Goal: Task Accomplishment & Management: Complete application form

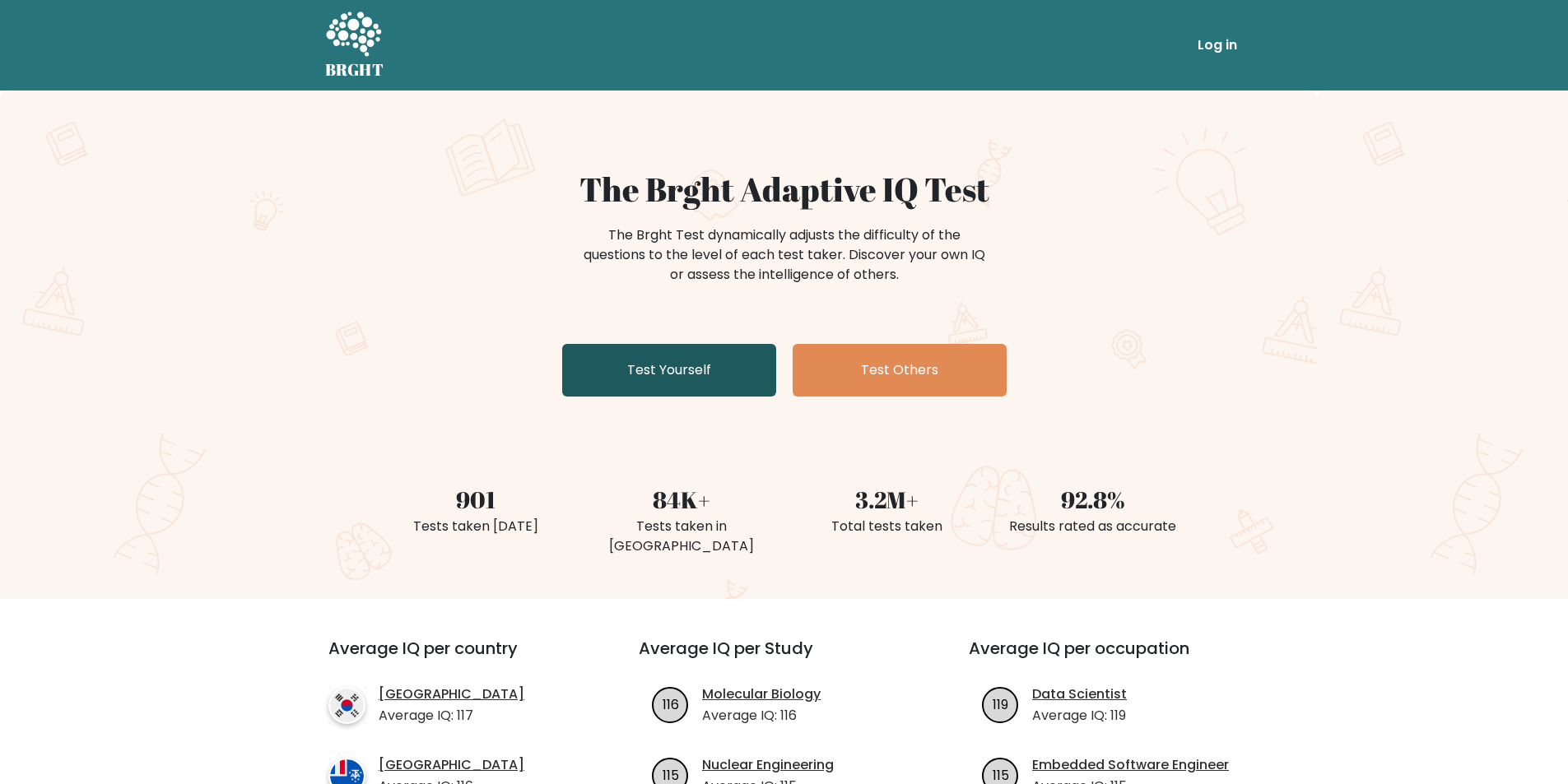
click at [656, 364] on link "Test Yourself" at bounding box center [668, 370] width 214 height 52
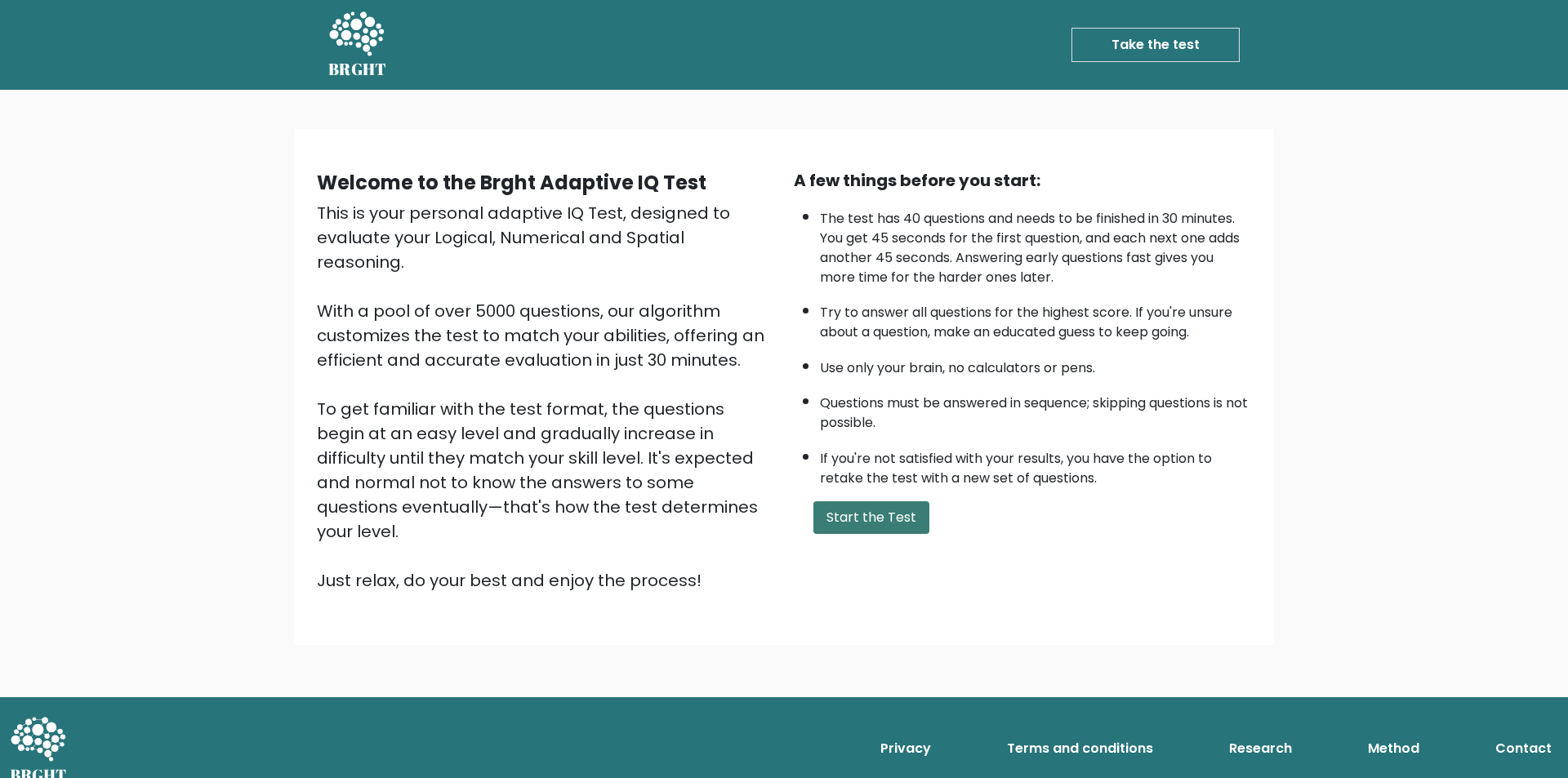
click at [858, 510] on button "Start the Test" at bounding box center [871, 517] width 116 height 32
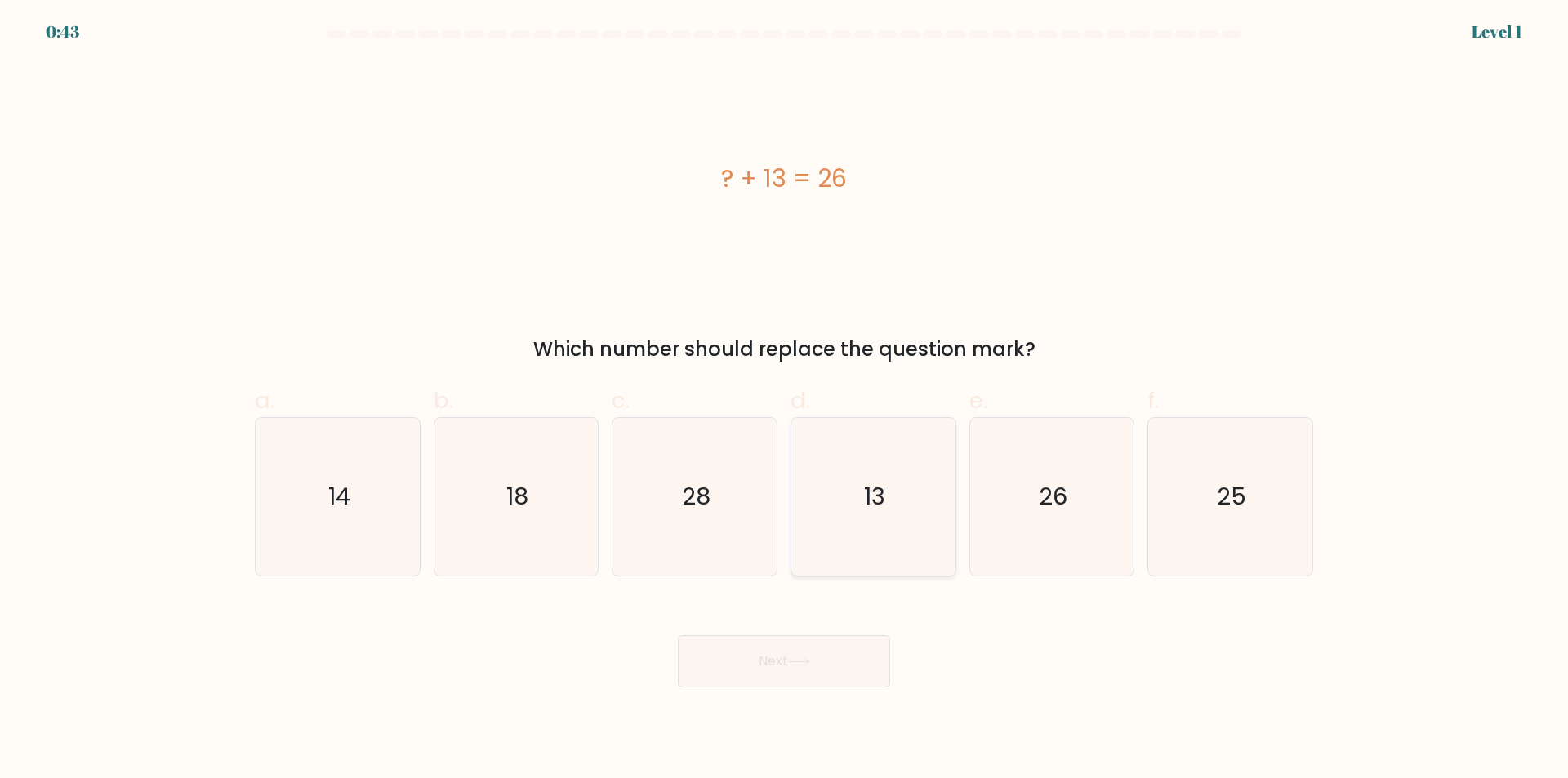
click at [887, 482] on icon "13" at bounding box center [873, 497] width 158 height 158
click at [785, 400] on input "d. 13" at bounding box center [784, 394] width 1 height 10
radio input "true"
click at [826, 645] on button "Next" at bounding box center [784, 661] width 213 height 52
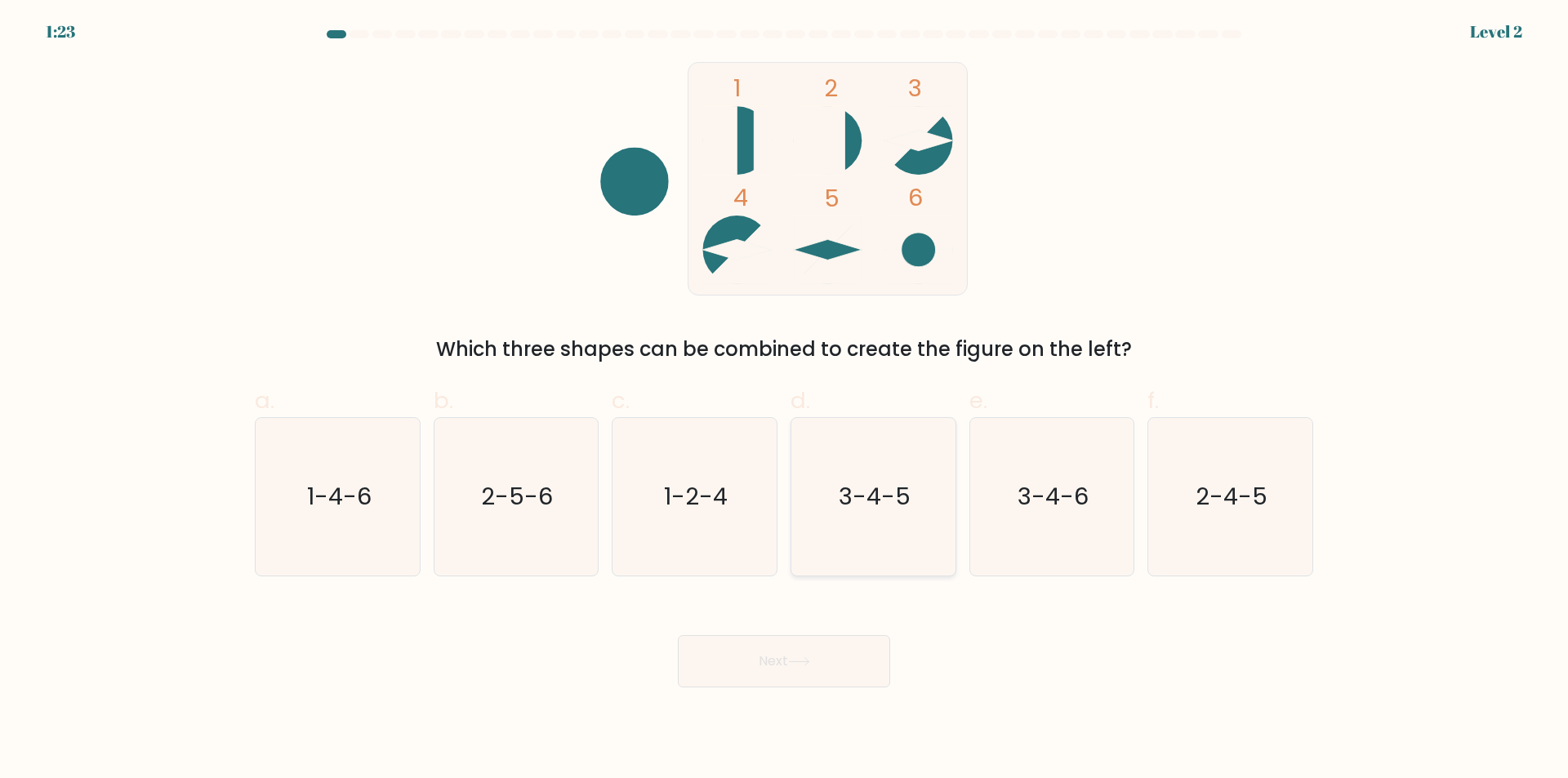
click at [850, 488] on text "3-4-5" at bounding box center [874, 497] width 72 height 32
click at [785, 400] on input "d. 3-4-5" at bounding box center [784, 394] width 1 height 10
radio input "true"
click at [848, 638] on button "Next" at bounding box center [784, 661] width 213 height 52
click at [748, 645] on button "Next" at bounding box center [784, 661] width 213 height 52
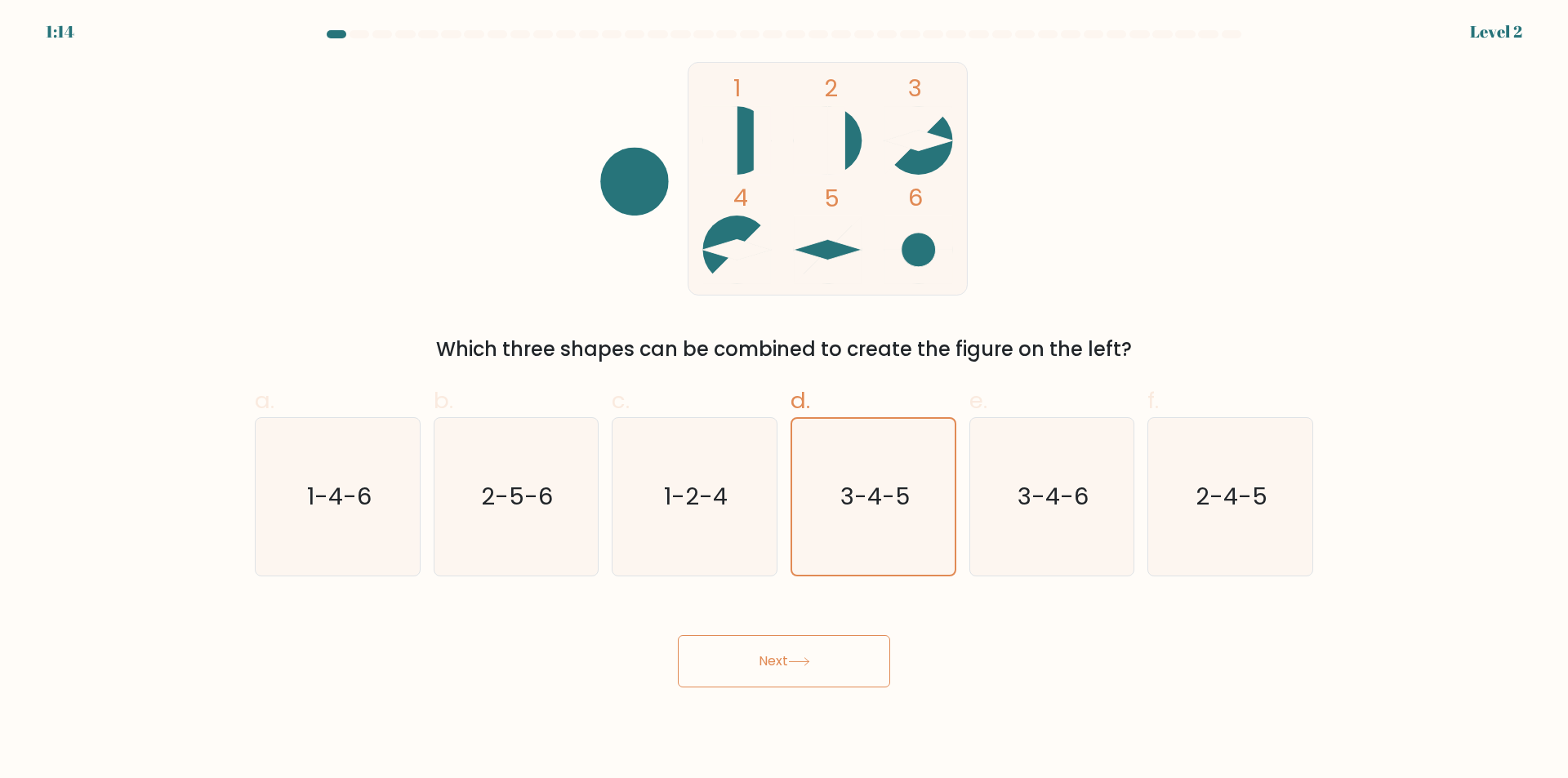
click at [793, 655] on button "Next" at bounding box center [784, 661] width 213 height 52
click at [819, 654] on button "Next" at bounding box center [784, 661] width 213 height 52
click at [818, 654] on button "Next" at bounding box center [784, 661] width 213 height 52
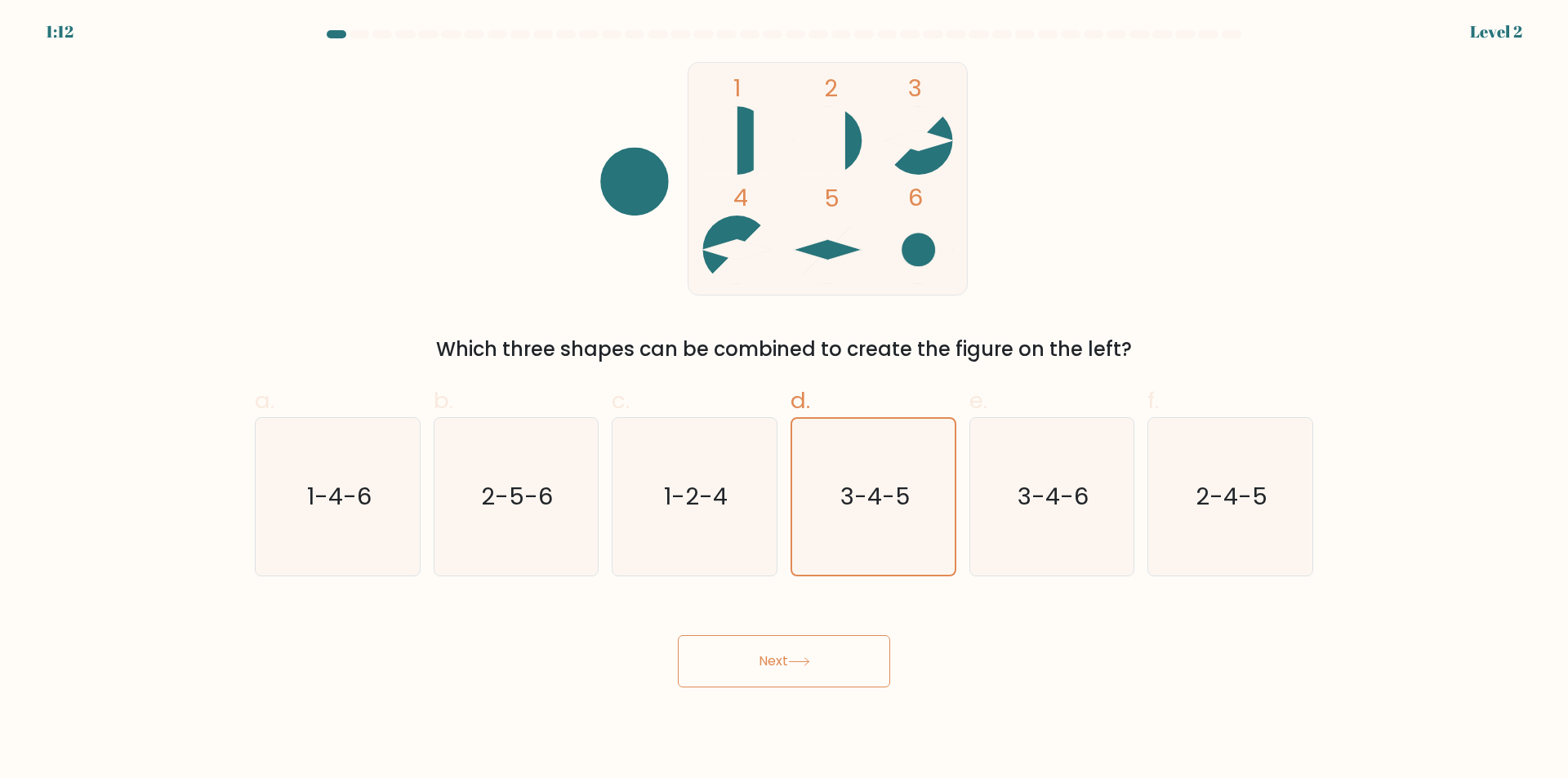
click at [818, 653] on button "Next" at bounding box center [784, 661] width 213 height 52
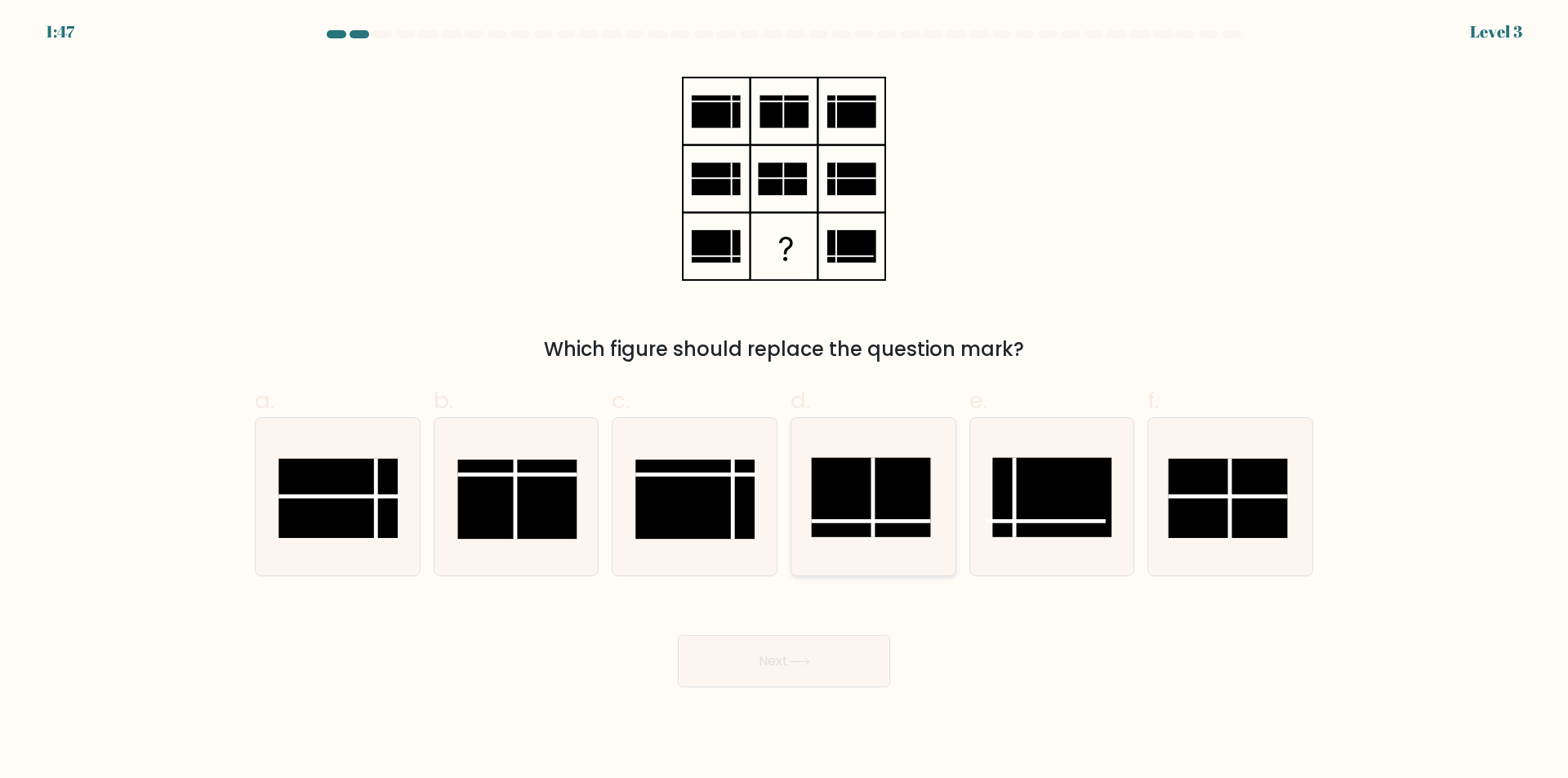
click at [890, 496] on rect at bounding box center [870, 497] width 119 height 79
click at [785, 400] on input "d." at bounding box center [784, 394] width 1 height 10
radio input "true"
click at [841, 670] on button "Next" at bounding box center [784, 661] width 213 height 52
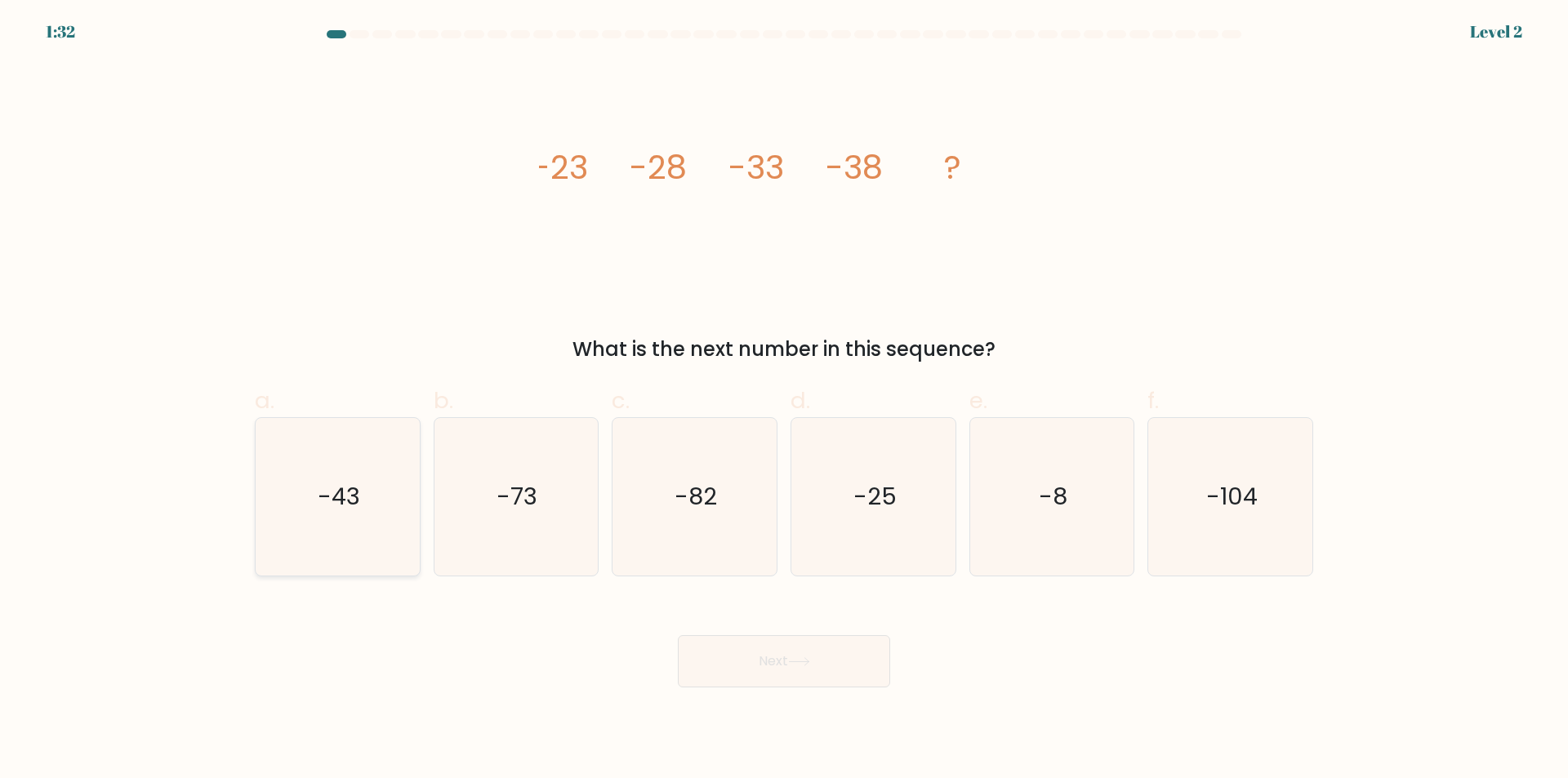
click at [372, 477] on icon "-43" at bounding box center [338, 497] width 158 height 158
click at [784, 400] on input "a. -43" at bounding box center [784, 394] width 1 height 10
radio input "true"
click at [809, 649] on button "Next" at bounding box center [784, 661] width 213 height 52
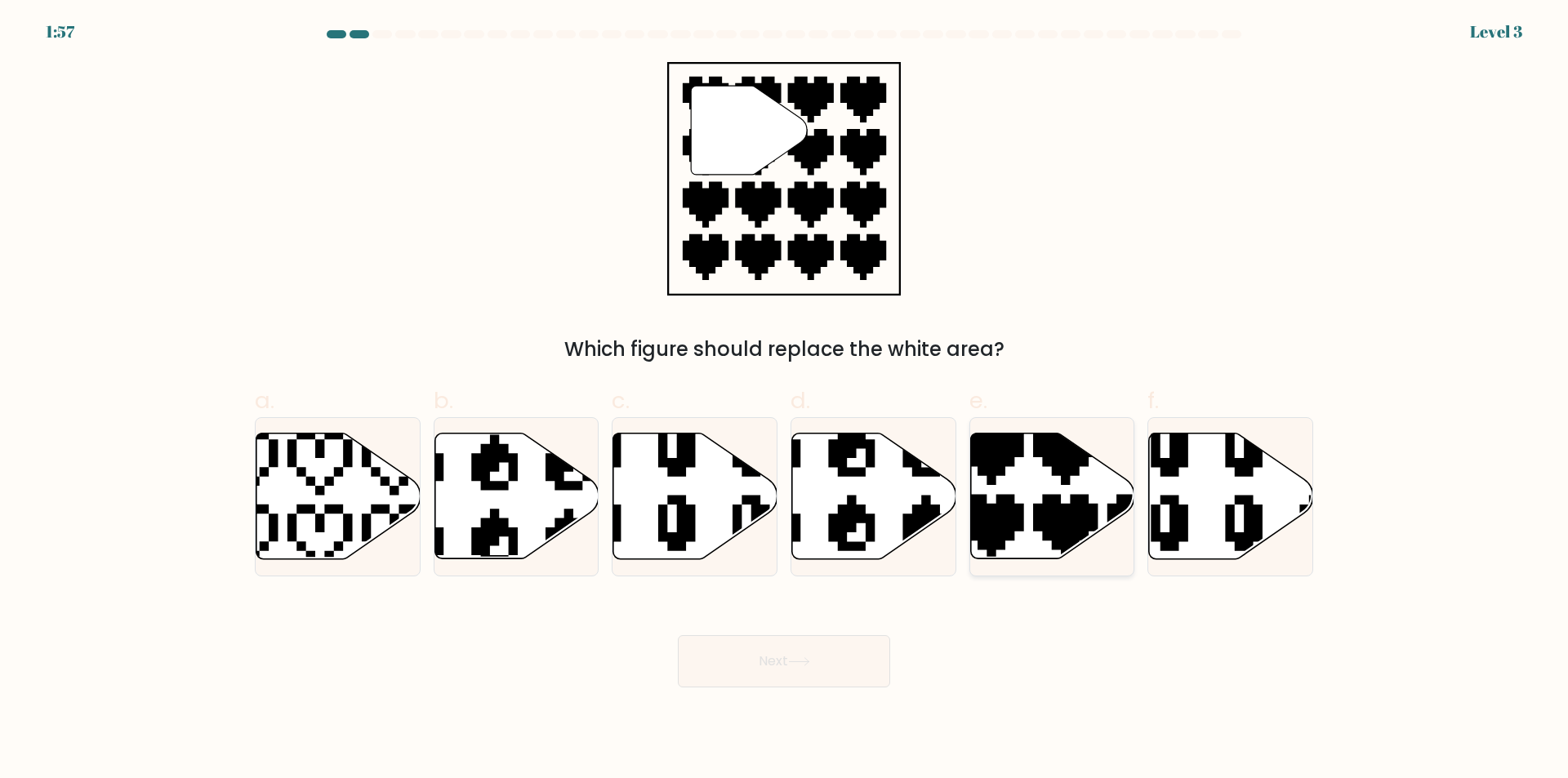
click at [1000, 456] on icon at bounding box center [1103, 564] width 288 height 288
click at [785, 400] on input "e." at bounding box center [784, 394] width 1 height 10
radio input "true"
click at [761, 661] on button "Next" at bounding box center [784, 661] width 213 height 52
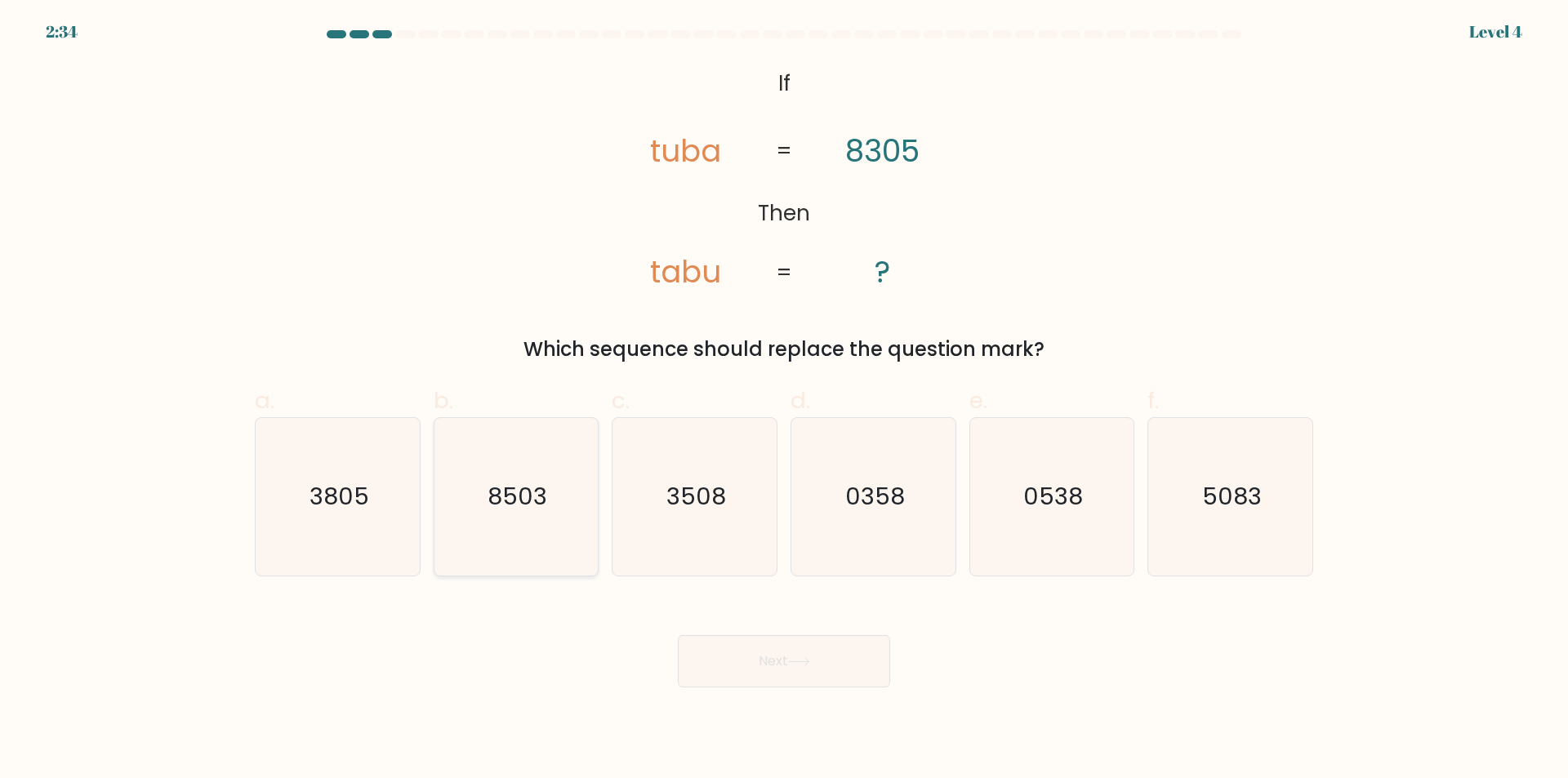
click at [507, 516] on icon "8503" at bounding box center [516, 497] width 158 height 158
click at [784, 400] on input "b. 8503" at bounding box center [784, 394] width 1 height 10
radio input "true"
click at [834, 655] on button "Next" at bounding box center [784, 661] width 213 height 52
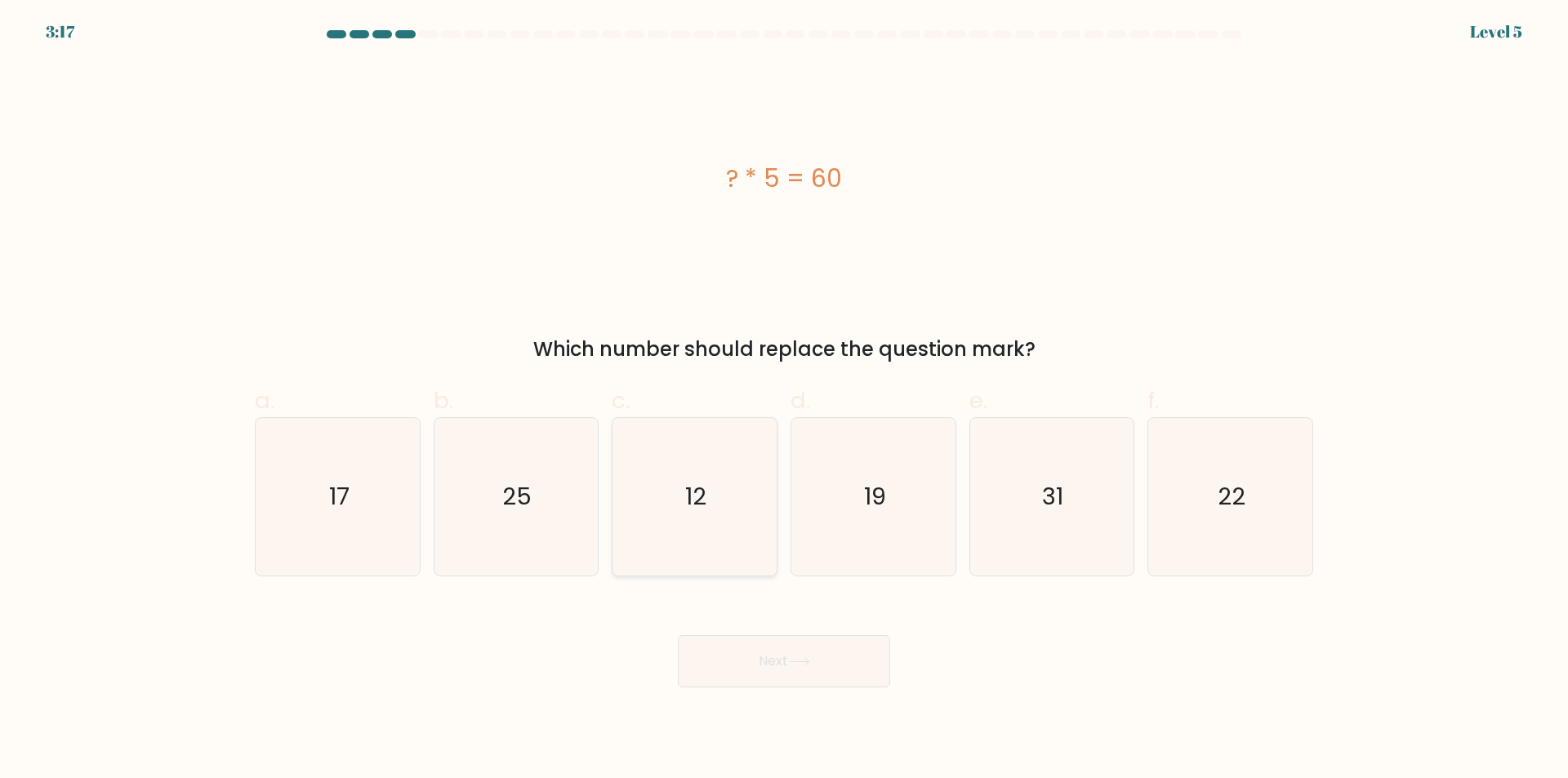
drag, startPoint x: 673, startPoint y: 479, endPoint x: 694, endPoint y: 545, distance: 69.3
click at [674, 480] on icon "12" at bounding box center [695, 497] width 158 height 158
click at [784, 400] on input "c. 12" at bounding box center [784, 394] width 1 height 10
radio input "true"
click at [825, 657] on button "Next" at bounding box center [784, 661] width 213 height 52
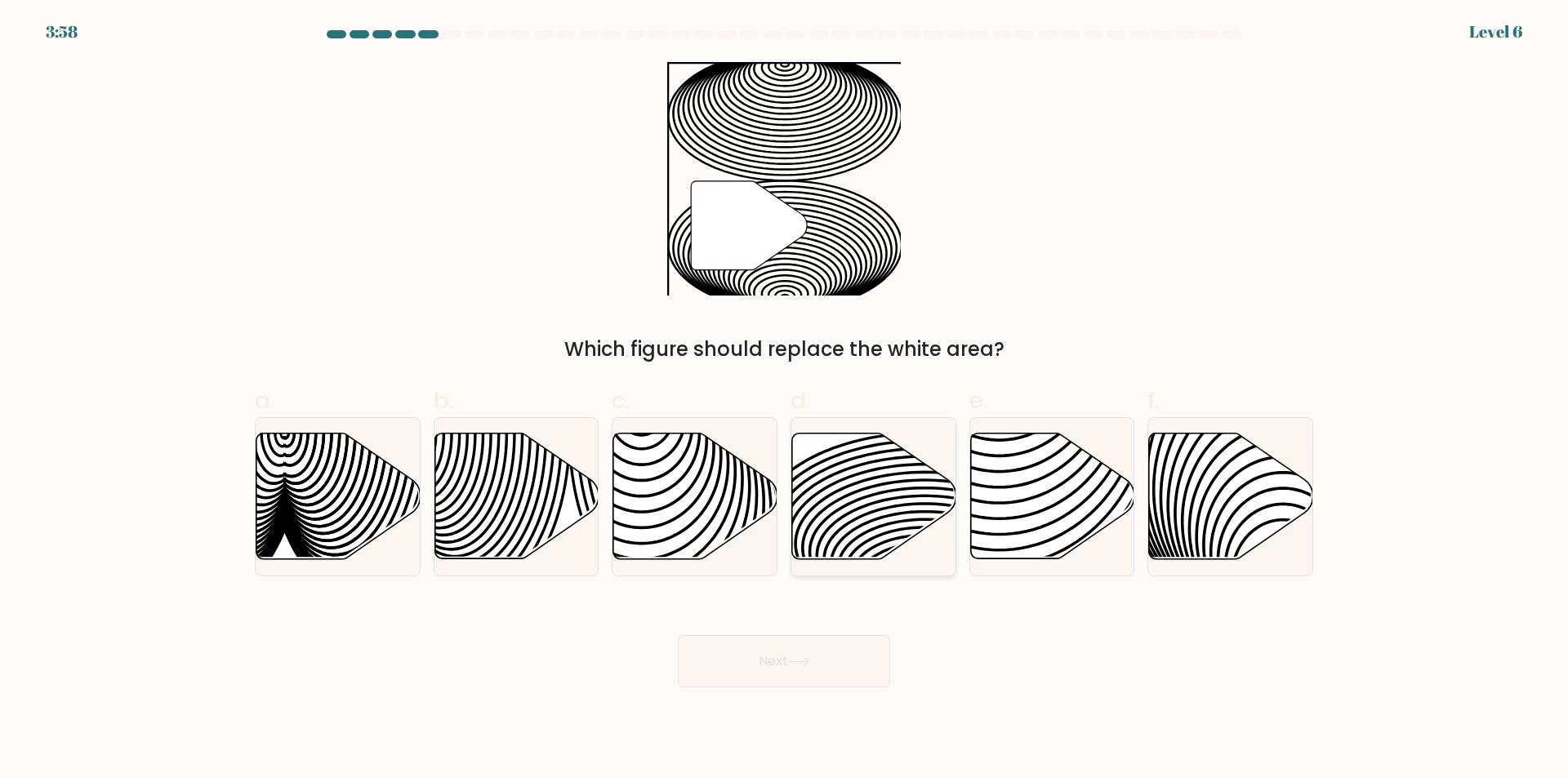
click at [829, 500] on icon at bounding box center [874, 496] width 164 height 125
click at [785, 400] on input "d." at bounding box center [784, 394] width 1 height 10
radio input "true"
click at [809, 653] on button "Next" at bounding box center [784, 661] width 213 height 52
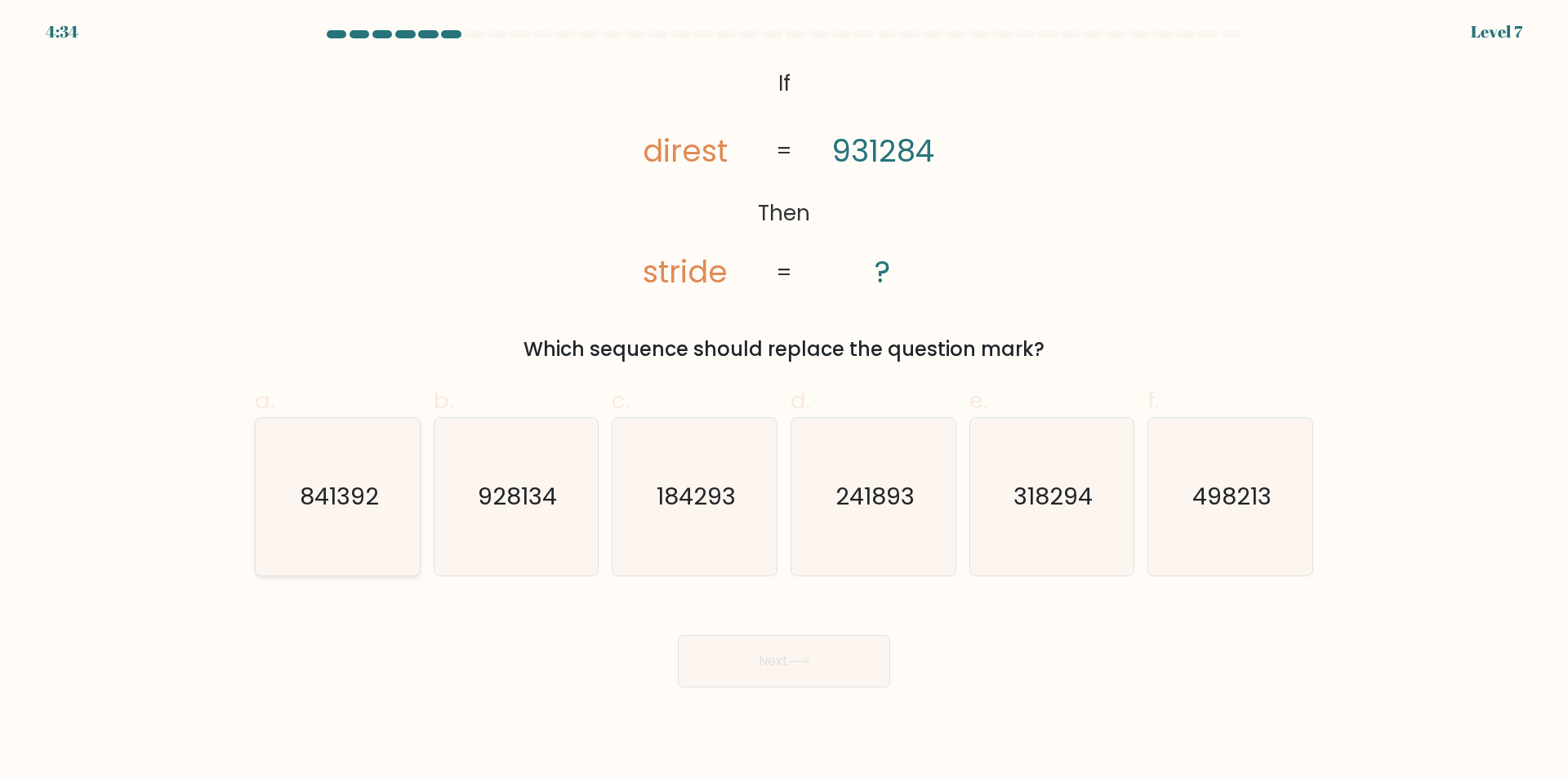
drag, startPoint x: 315, startPoint y: 511, endPoint x: 333, endPoint y: 500, distance: 21.1
click at [316, 510] on text "841392" at bounding box center [339, 497] width 79 height 32
click at [784, 400] on input "a. 841392" at bounding box center [784, 394] width 1 height 10
radio input "true"
click at [810, 655] on button "Next" at bounding box center [784, 661] width 213 height 52
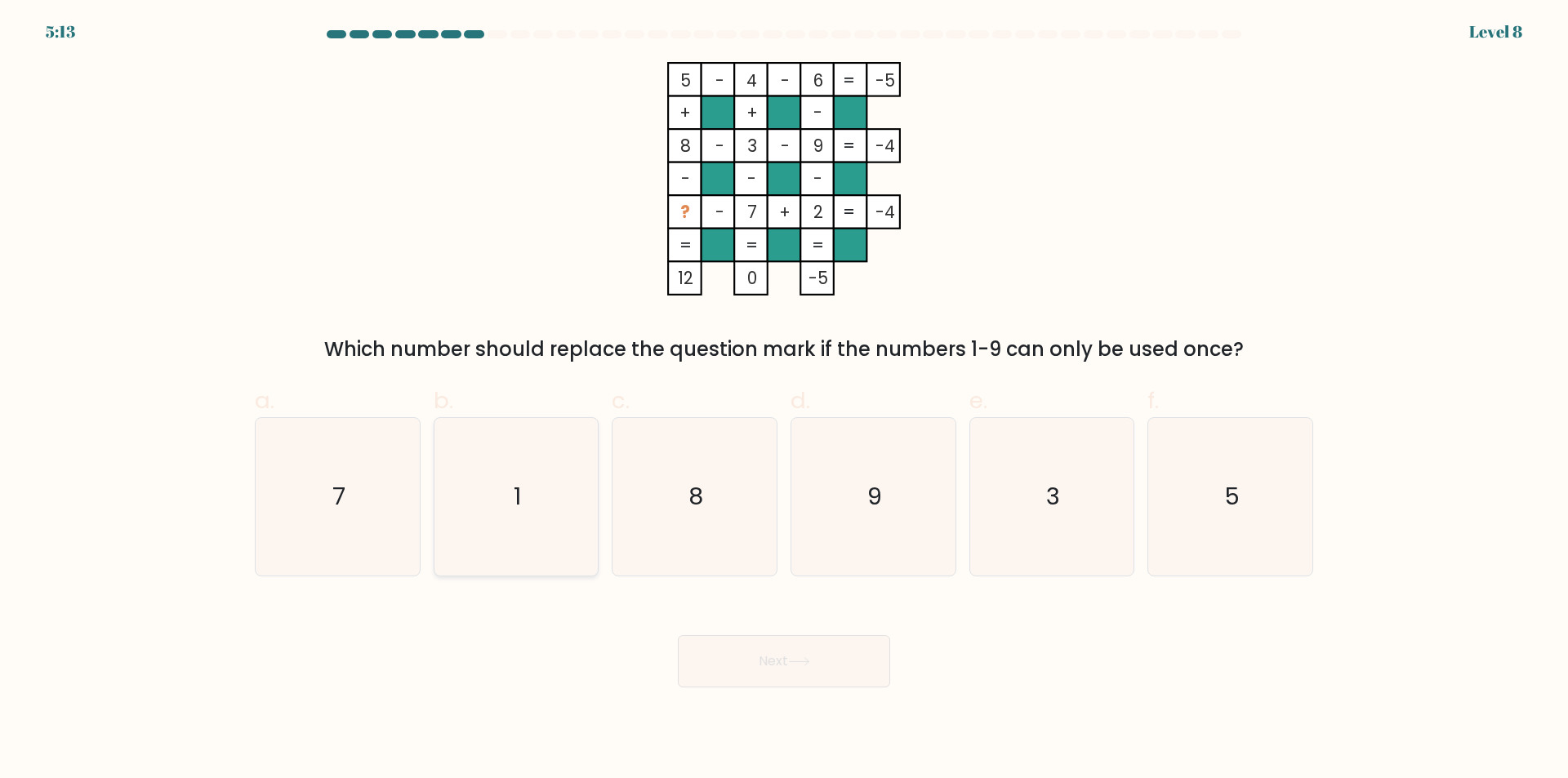
click at [533, 510] on icon "1" at bounding box center [516, 497] width 158 height 158
click at [784, 400] on input "b. 1" at bounding box center [784, 394] width 1 height 10
radio input "true"
click at [822, 651] on button "Next" at bounding box center [784, 661] width 213 height 52
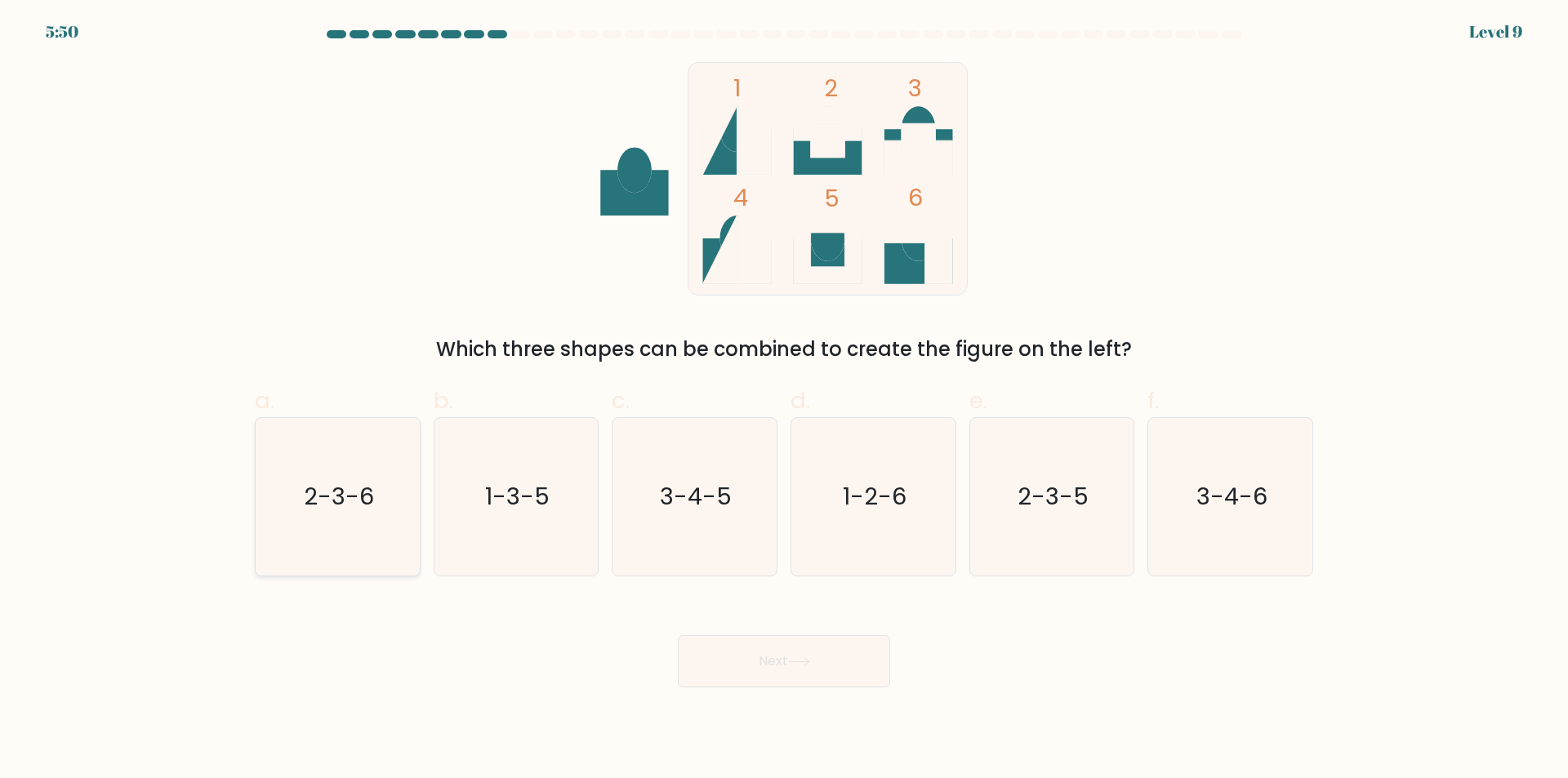
click at [355, 468] on icon "2-3-6" at bounding box center [338, 497] width 158 height 158
click at [784, 400] on input "a. 2-3-6" at bounding box center [784, 394] width 1 height 10
radio input "true"
click at [848, 665] on button "Next" at bounding box center [784, 661] width 213 height 52
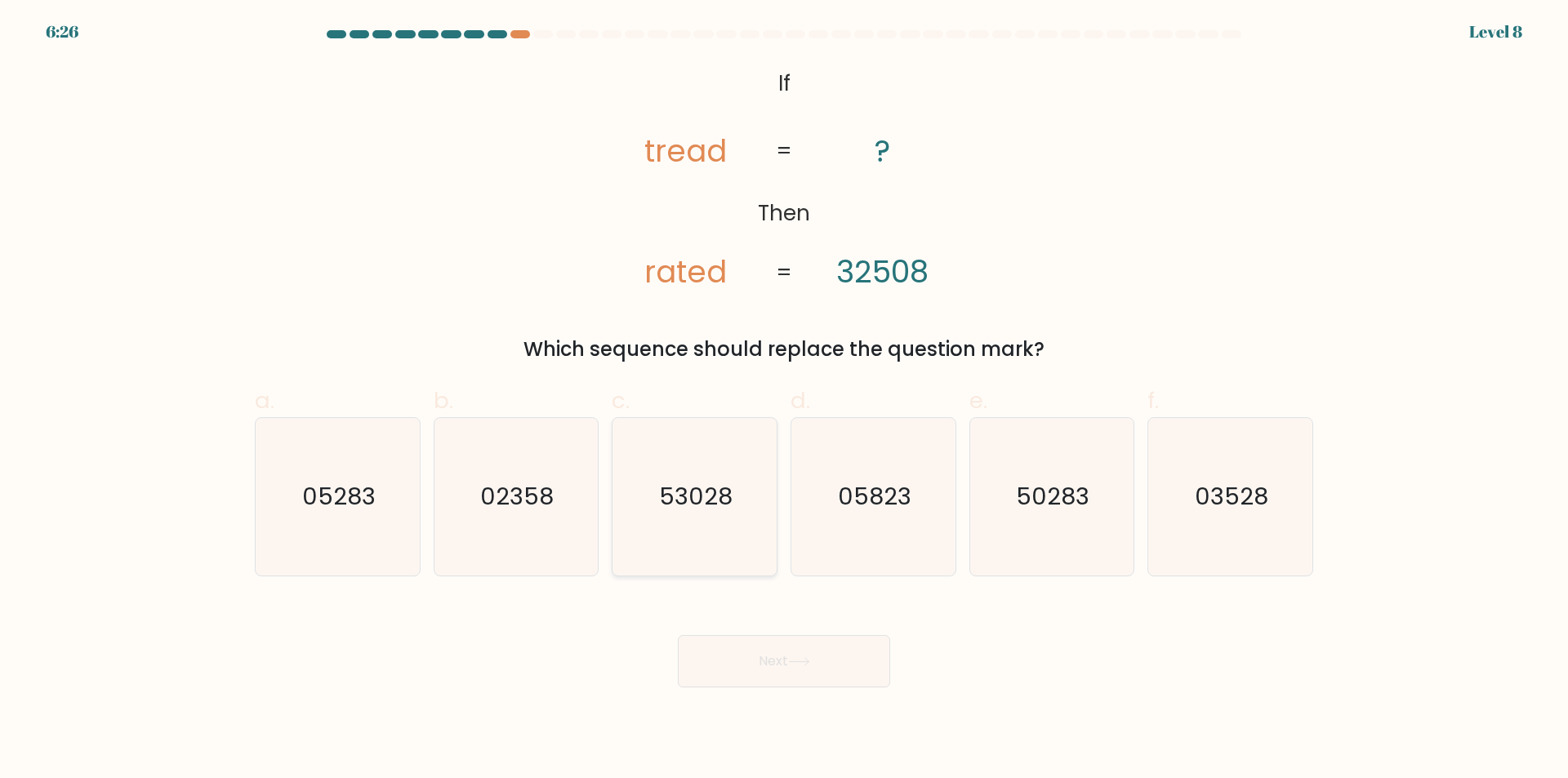
click at [668, 469] on icon "53028" at bounding box center [695, 497] width 158 height 158
click at [784, 400] on input "c. 53028" at bounding box center [784, 394] width 1 height 10
radio input "true"
click at [866, 657] on button "Next" at bounding box center [784, 661] width 213 height 52
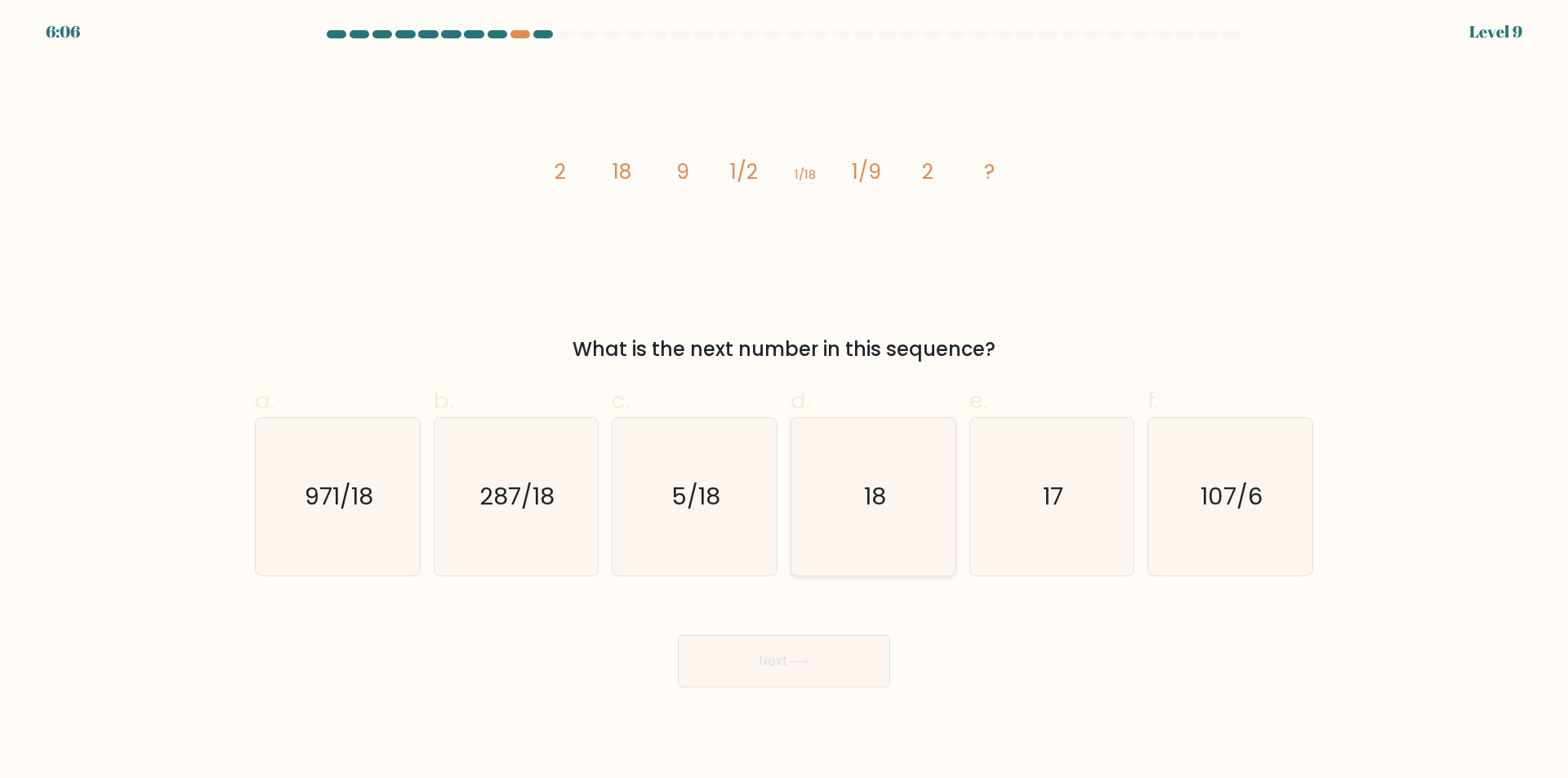
drag, startPoint x: 925, startPoint y: 529, endPoint x: 843, endPoint y: 608, distance: 113.9
click at [924, 529] on icon "18" at bounding box center [873, 497] width 158 height 158
click at [785, 400] on input "d. 18" at bounding box center [784, 394] width 1 height 10
radio input "true"
click at [834, 639] on button "Next" at bounding box center [784, 661] width 213 height 52
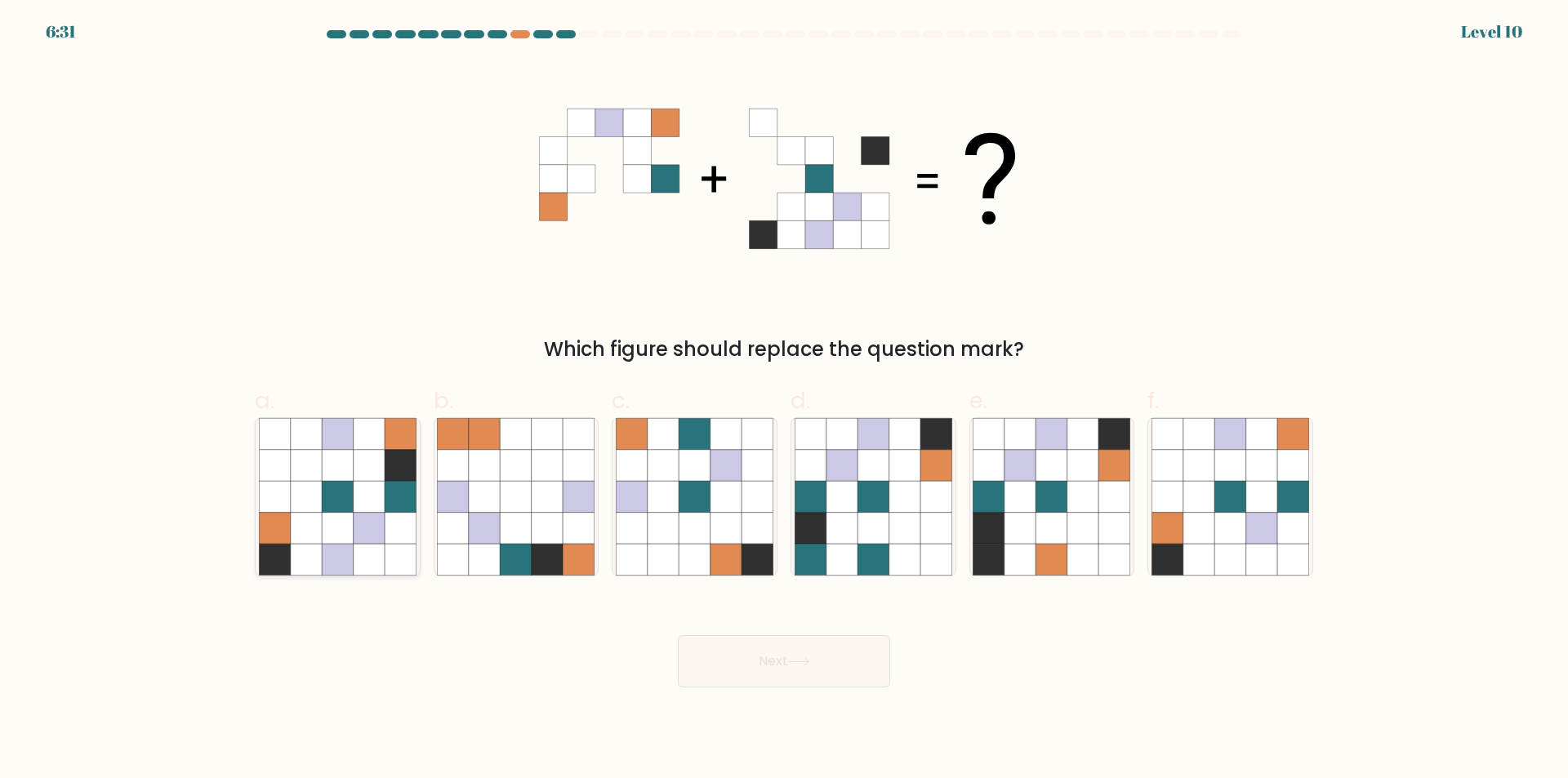
click at [379, 435] on icon at bounding box center [369, 434] width 31 height 31
click at [784, 400] on input "a." at bounding box center [784, 394] width 1 height 10
radio input "true"
click at [875, 677] on button "Next" at bounding box center [784, 661] width 213 height 52
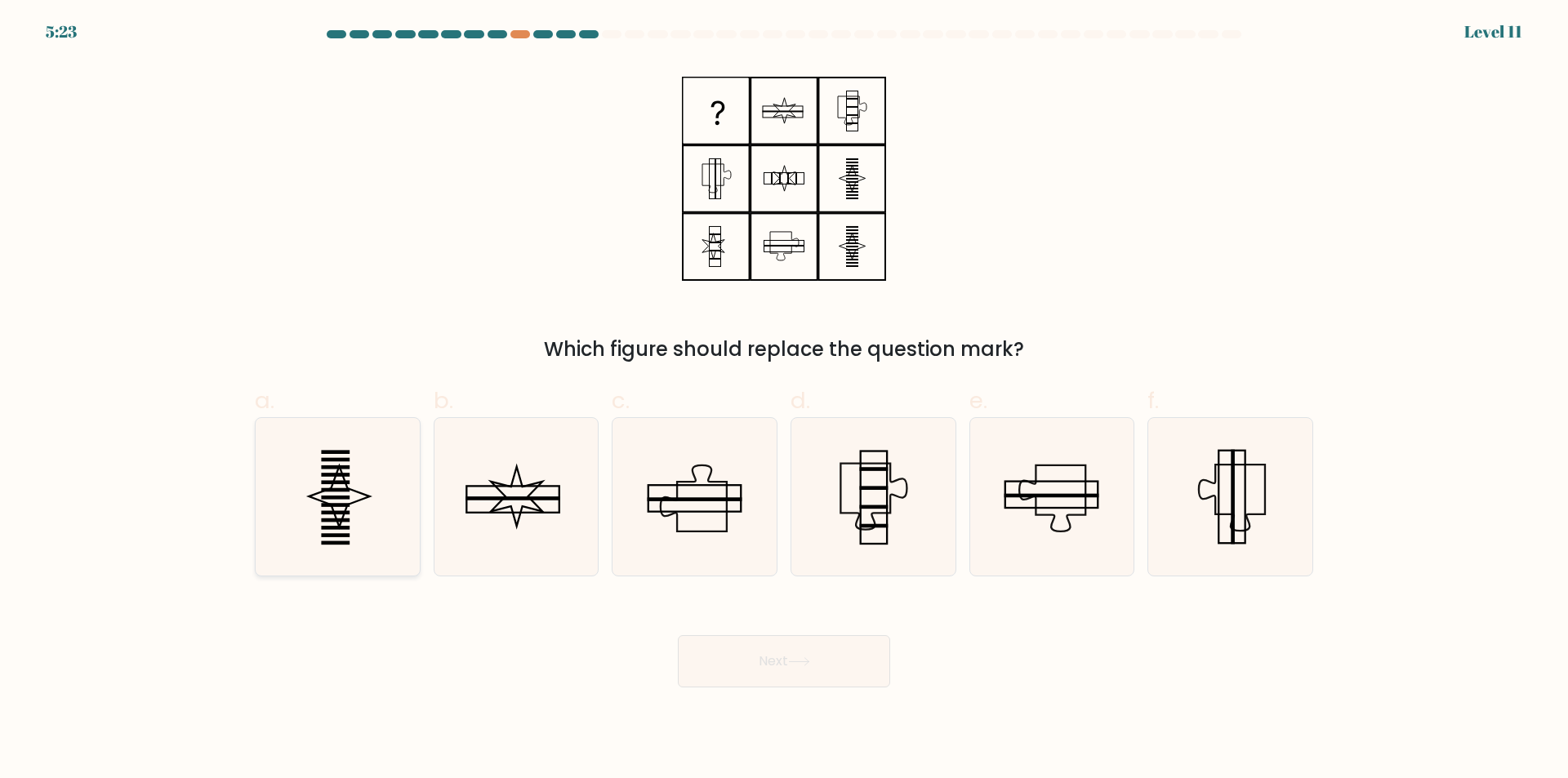
click at [347, 499] on icon at bounding box center [338, 497] width 158 height 158
click at [784, 400] on input "a." at bounding box center [784, 394] width 1 height 10
radio input "true"
click at [842, 672] on button "Next" at bounding box center [784, 661] width 213 height 52
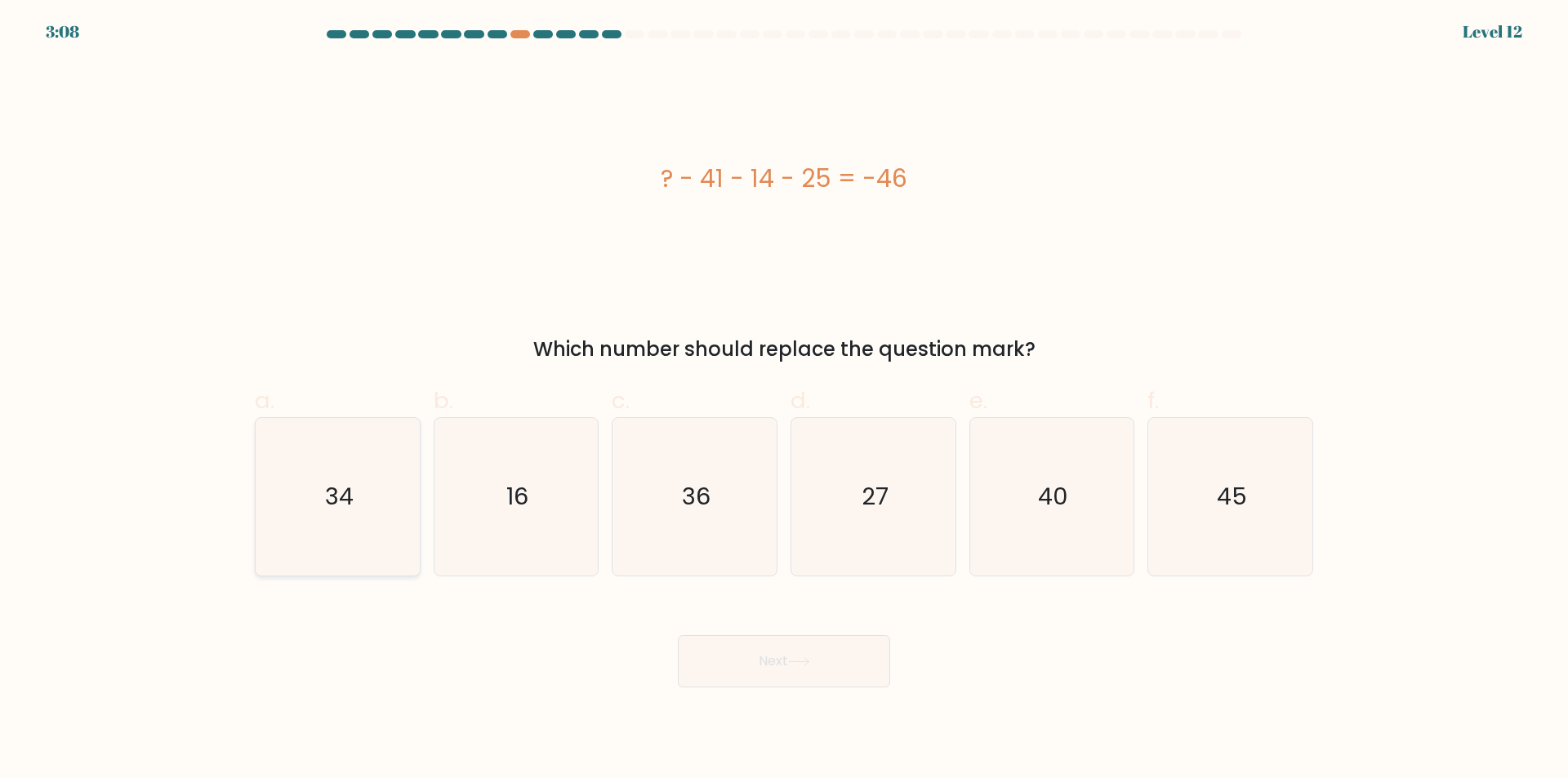
click at [342, 486] on text "34" at bounding box center [339, 497] width 29 height 32
click at [784, 400] on input "a. 34" at bounding box center [784, 394] width 1 height 10
radio input "true"
click at [820, 665] on button "Next" at bounding box center [784, 661] width 213 height 52
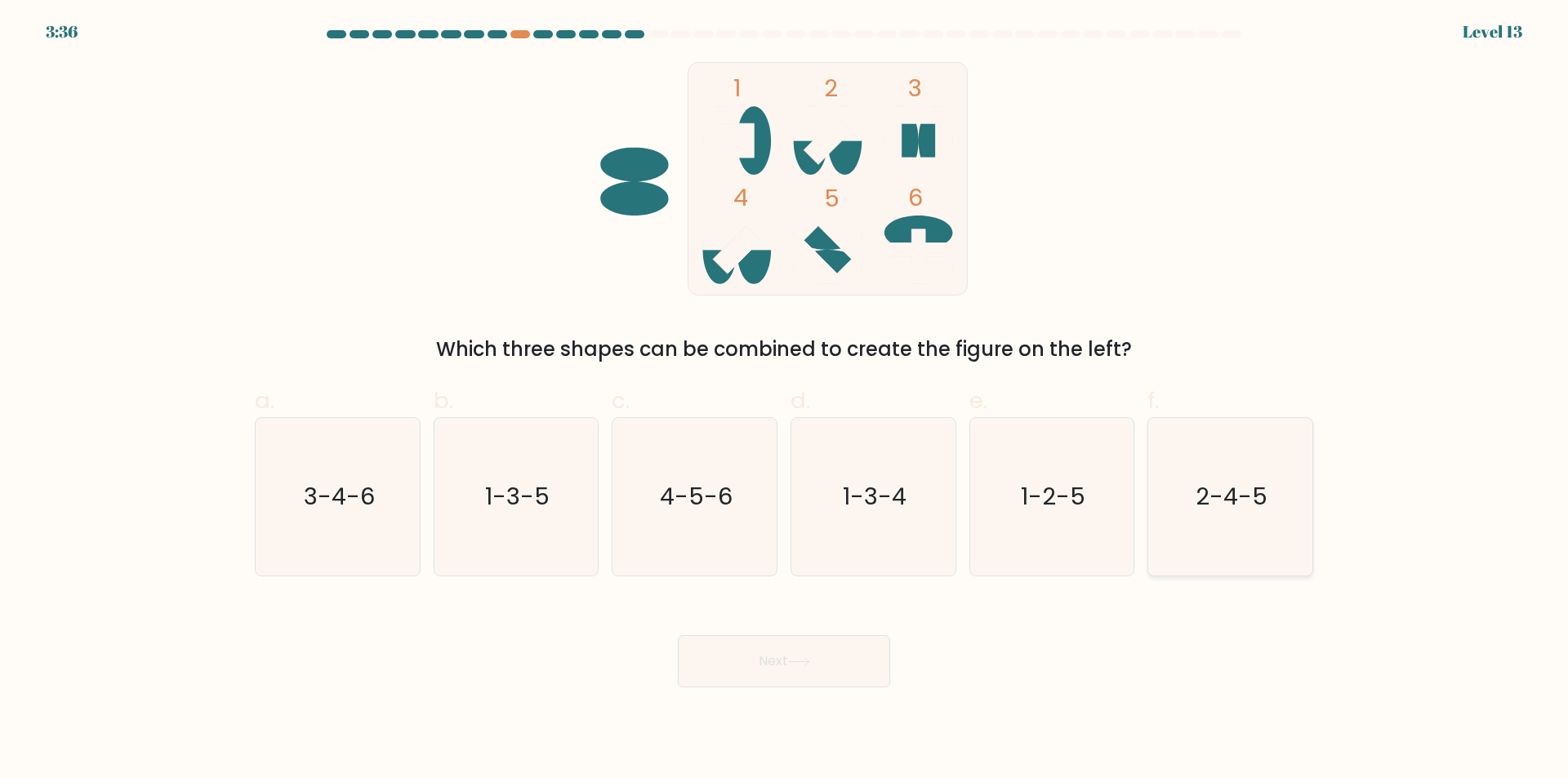
click at [1206, 487] on text "2-4-5" at bounding box center [1232, 497] width 72 height 32
click at [785, 400] on input "f. 2-4-5" at bounding box center [784, 394] width 1 height 10
radio input "true"
click at [823, 646] on button "Next" at bounding box center [784, 661] width 213 height 52
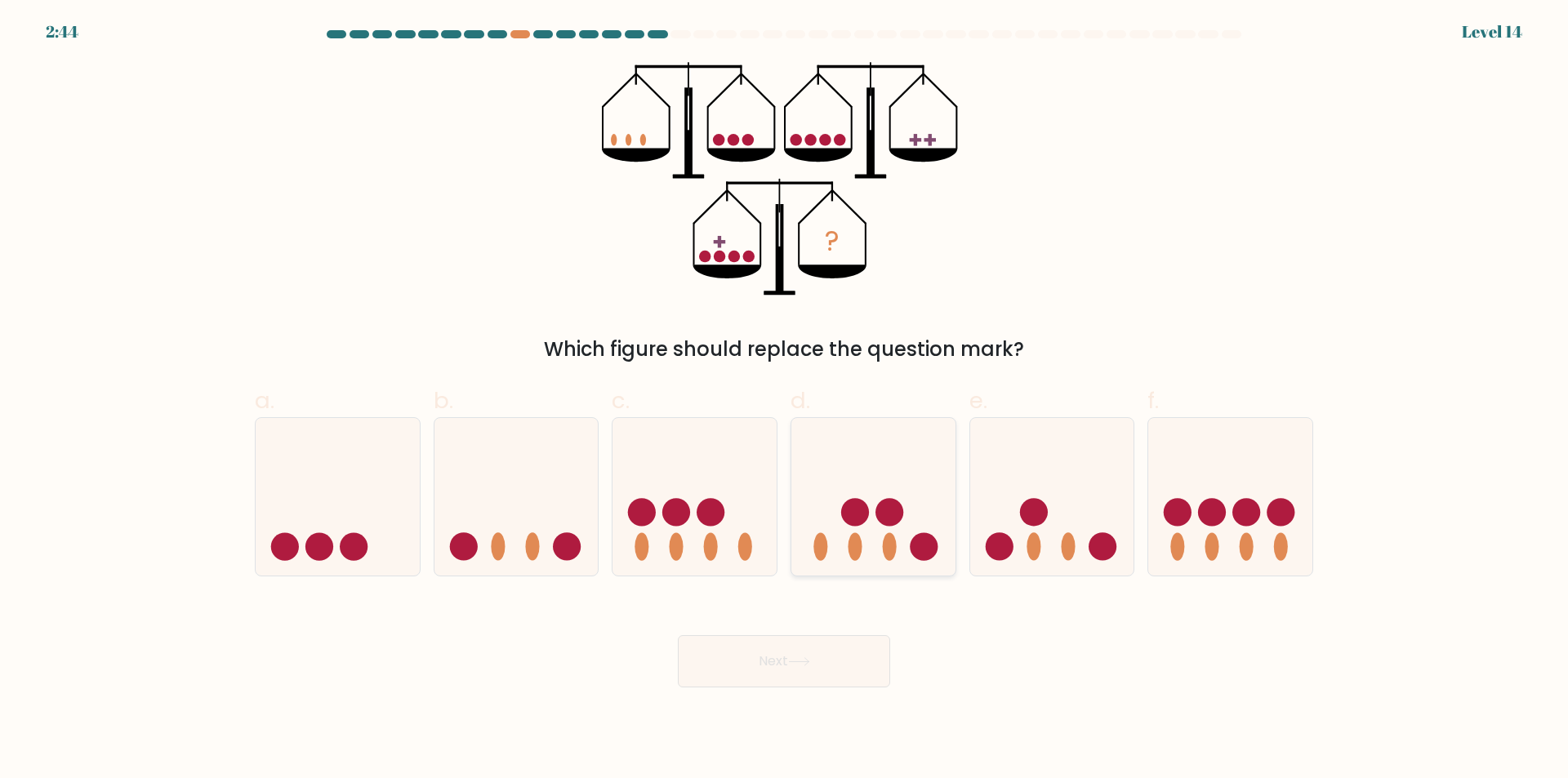
click at [873, 515] on icon at bounding box center [873, 497] width 164 height 136
click at [785, 400] on input "d." at bounding box center [784, 394] width 1 height 10
radio input "true"
click at [847, 658] on button "Next" at bounding box center [784, 661] width 213 height 52
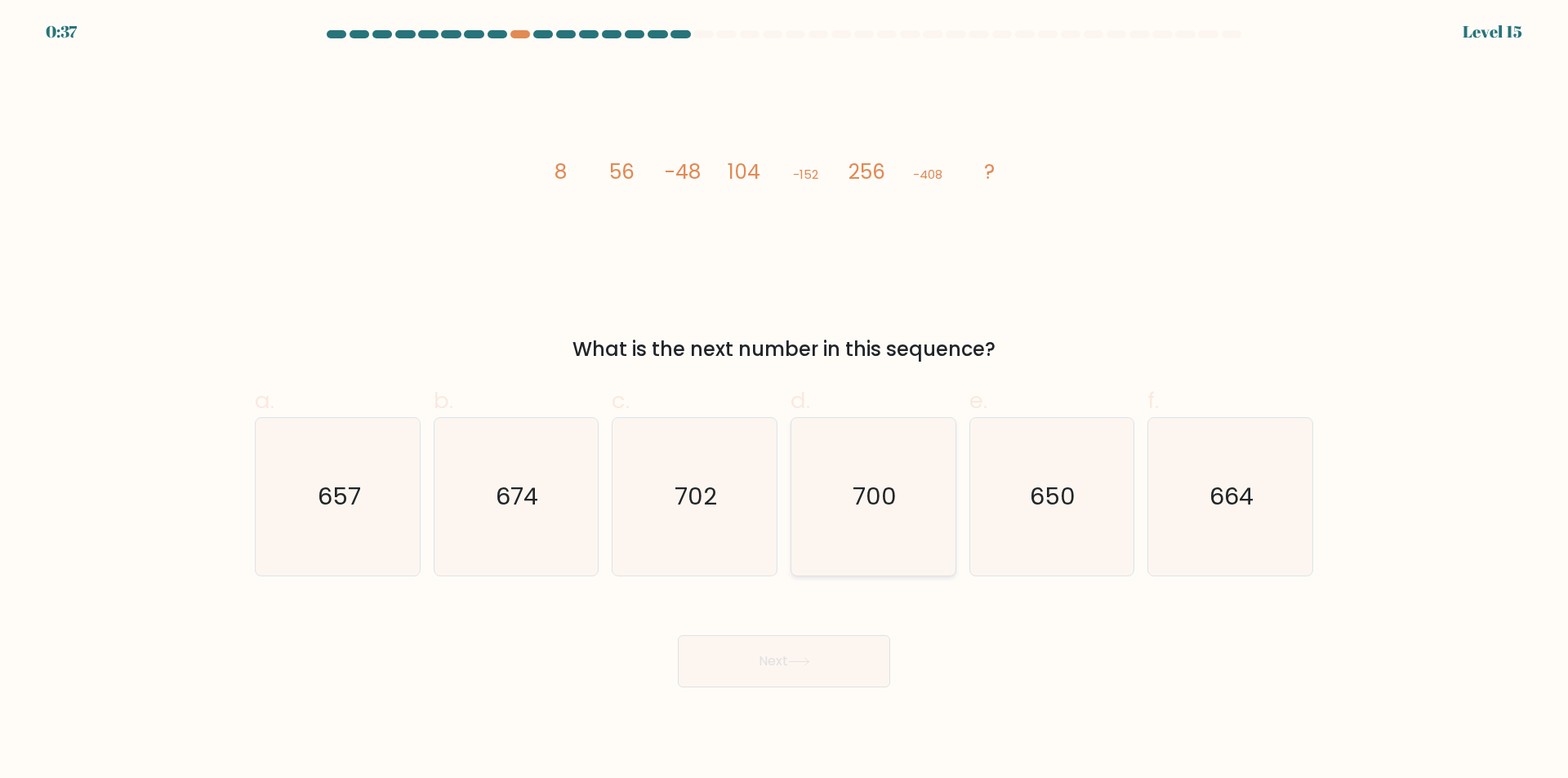
click at [838, 478] on icon "700" at bounding box center [873, 497] width 158 height 158
click at [785, 400] on input "d. 700" at bounding box center [784, 394] width 1 height 10
radio input "true"
click at [815, 657] on button "Next" at bounding box center [784, 661] width 213 height 52
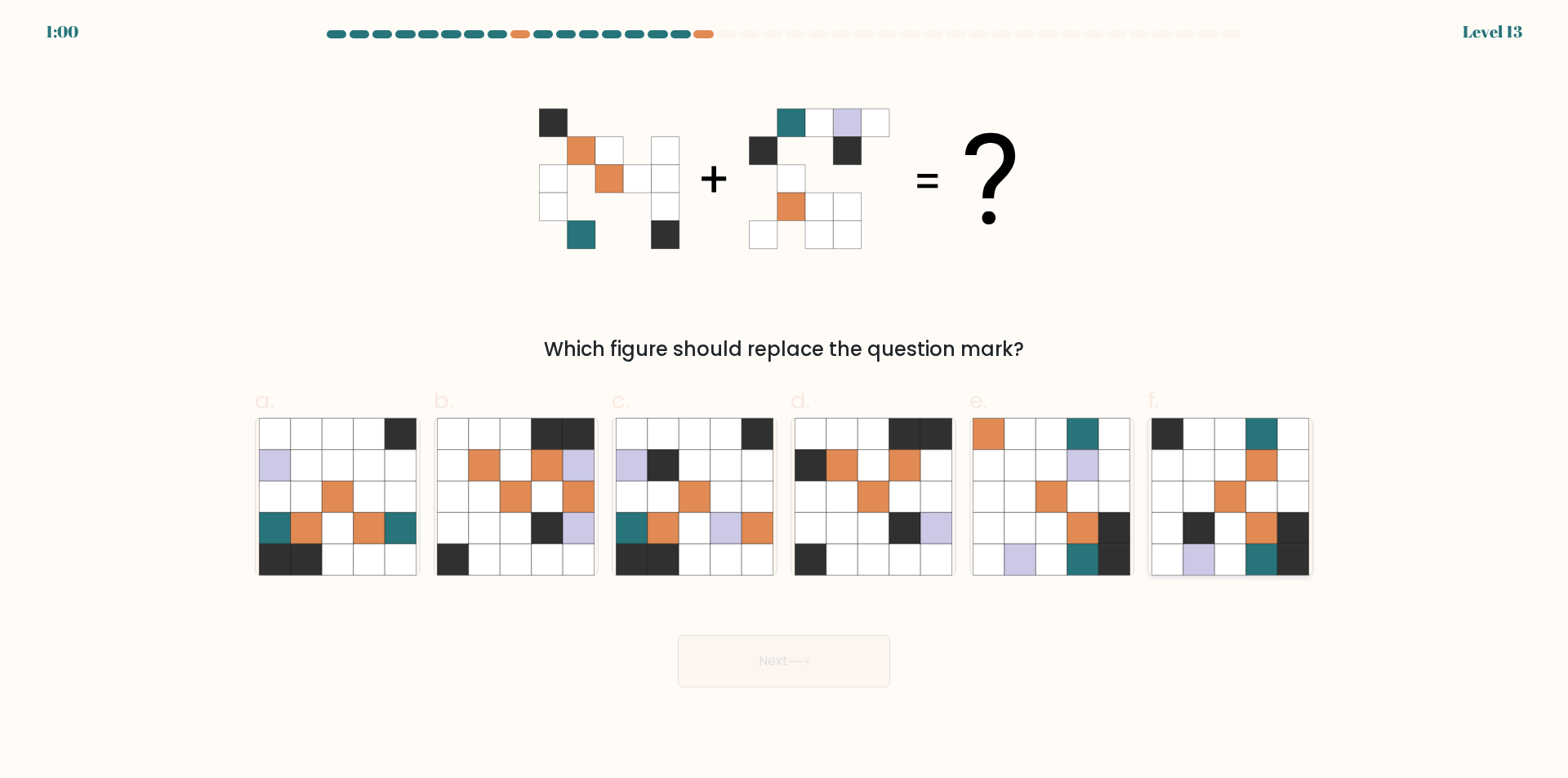
click at [1270, 489] on icon at bounding box center [1261, 496] width 31 height 31
click at [785, 400] on input "f." at bounding box center [784, 394] width 1 height 10
radio input "true"
click at [846, 655] on button "Next" at bounding box center [784, 661] width 213 height 52
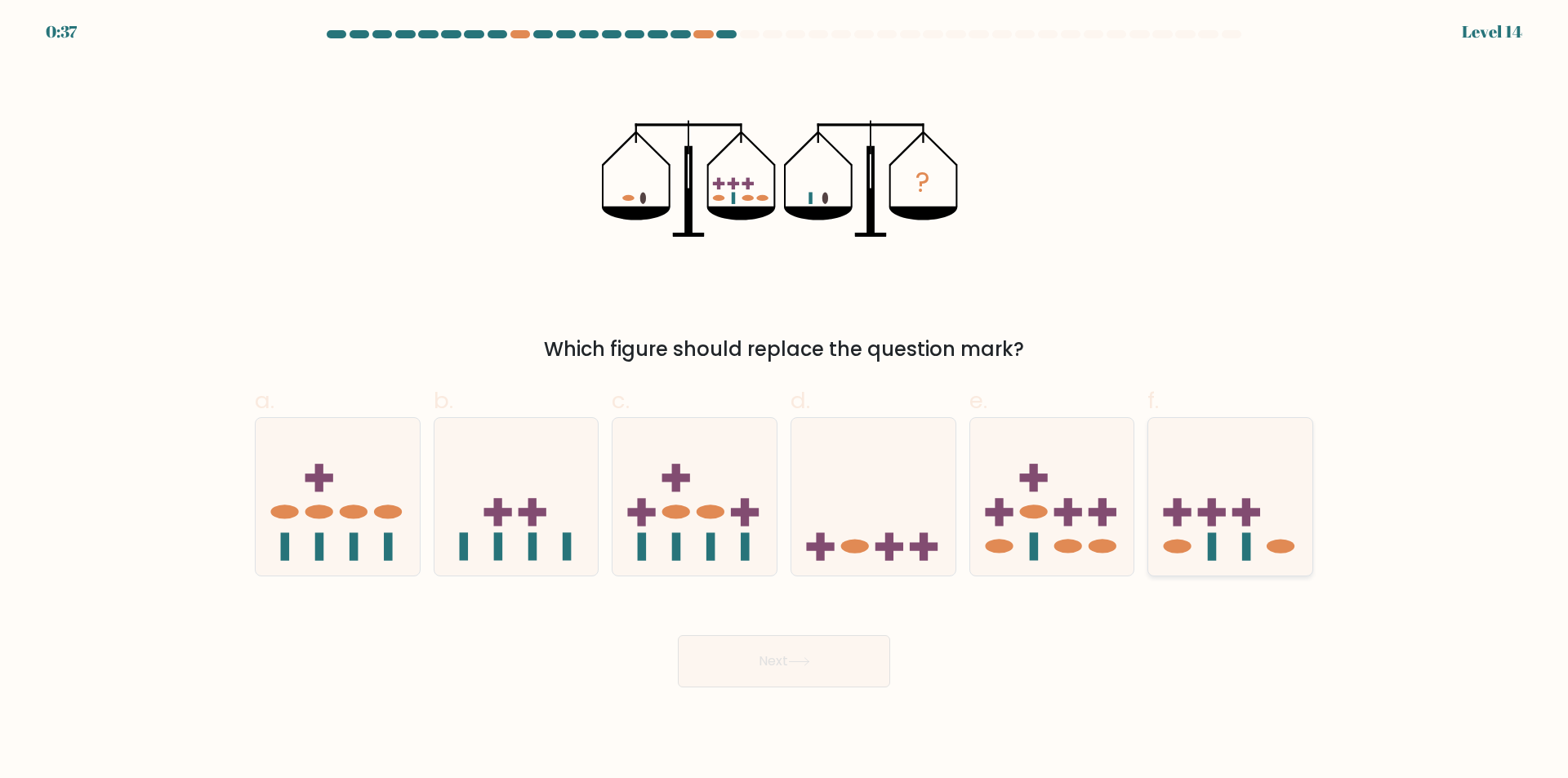
drag, startPoint x: 1273, startPoint y: 560, endPoint x: 1225, endPoint y: 548, distance: 49.5
click at [1273, 561] on icon at bounding box center [1230, 497] width 164 height 136
click at [785, 400] on input "f." at bounding box center [784, 394] width 1 height 10
radio input "true"
click at [825, 652] on button "Next" at bounding box center [784, 661] width 213 height 52
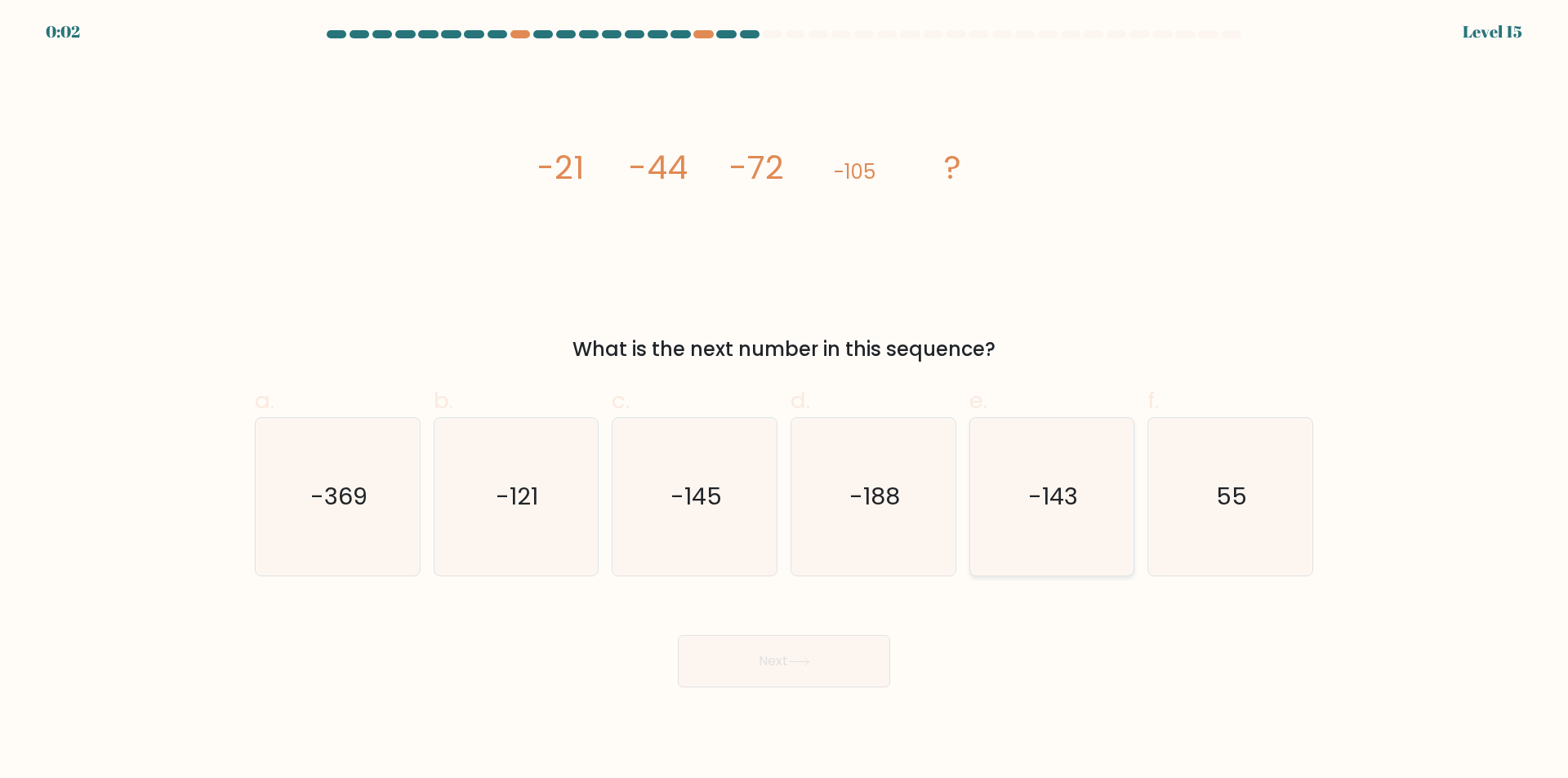
click at [1050, 499] on text "-143" at bounding box center [1053, 497] width 50 height 32
click at [785, 400] on input "e. -143" at bounding box center [784, 394] width 1 height 10
radio input "true"
click at [835, 659] on button "Next" at bounding box center [784, 661] width 213 height 52
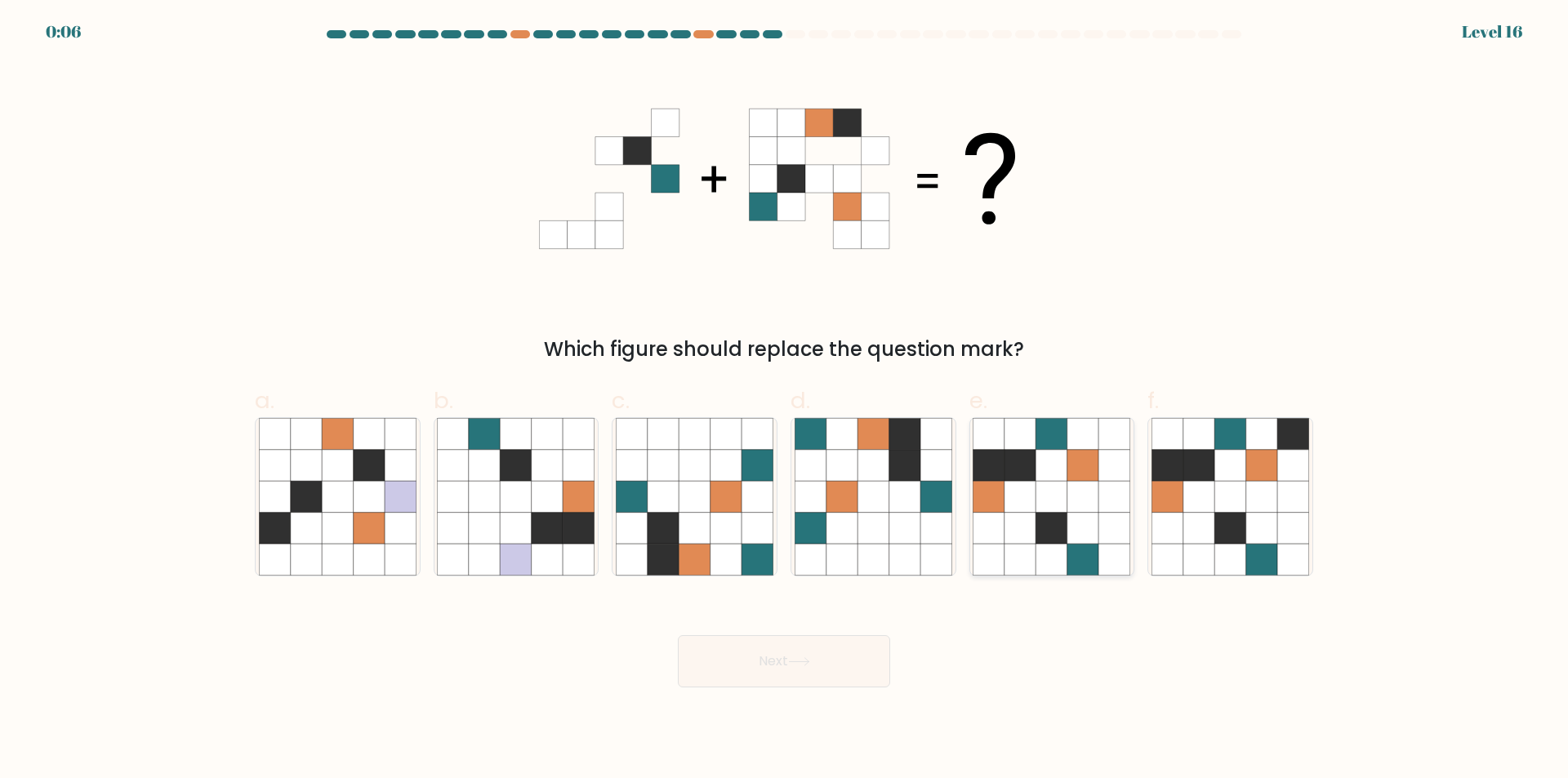
click at [1051, 486] on icon at bounding box center [1052, 496] width 31 height 31
click at [785, 400] on input "e." at bounding box center [784, 394] width 1 height 10
radio input "true"
click at [842, 658] on button "Next" at bounding box center [784, 661] width 213 height 52
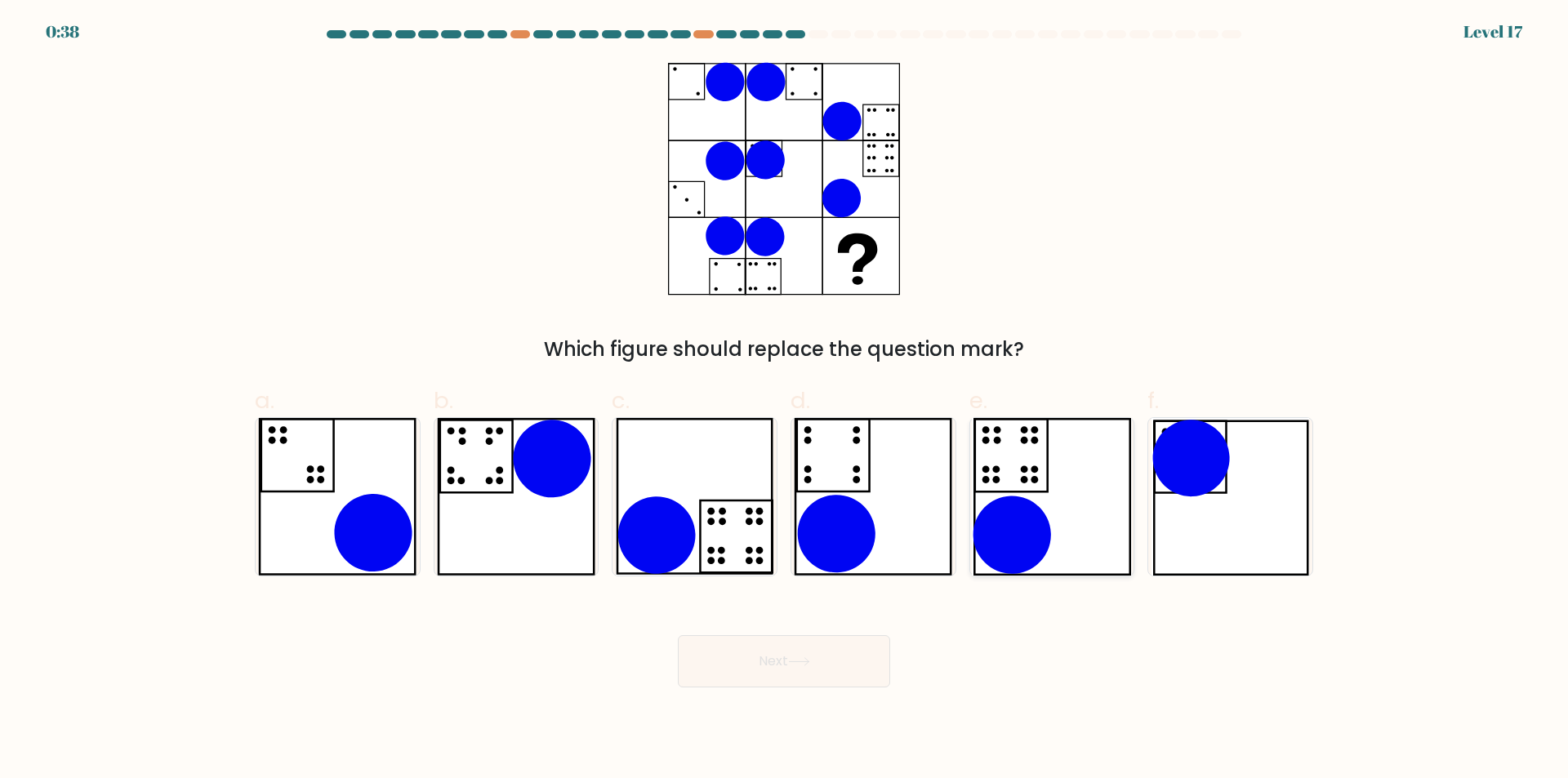
click at [1023, 457] on icon at bounding box center [1052, 497] width 160 height 158
click at [785, 400] on input "e." at bounding box center [784, 394] width 1 height 10
radio input "true"
click at [849, 651] on button "Next" at bounding box center [784, 661] width 213 height 52
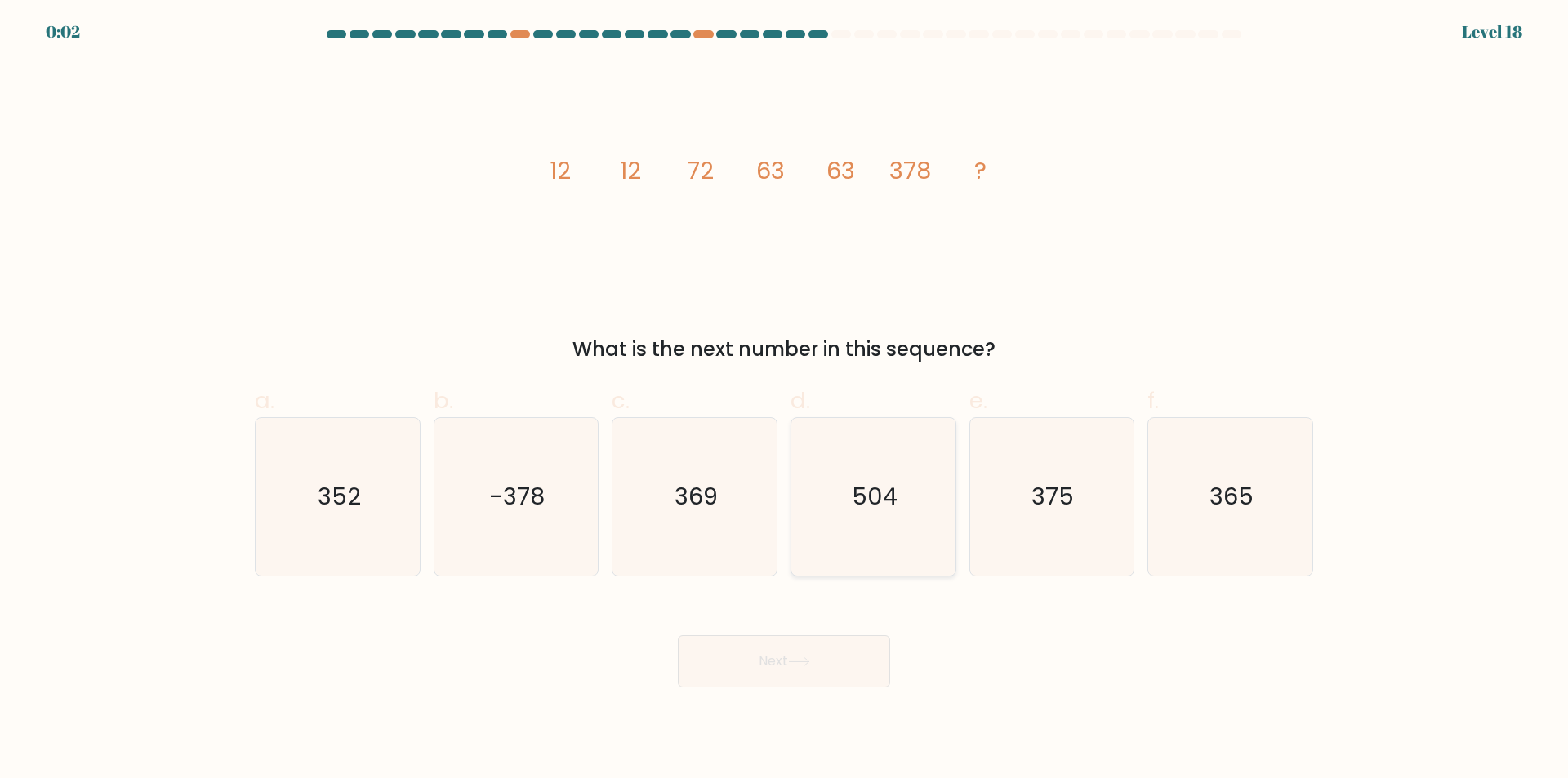
click at [896, 492] on text "504" at bounding box center [874, 497] width 46 height 32
click at [785, 400] on input "d. 504" at bounding box center [784, 394] width 1 height 10
radio input "true"
click at [827, 671] on button "Next" at bounding box center [784, 661] width 213 height 52
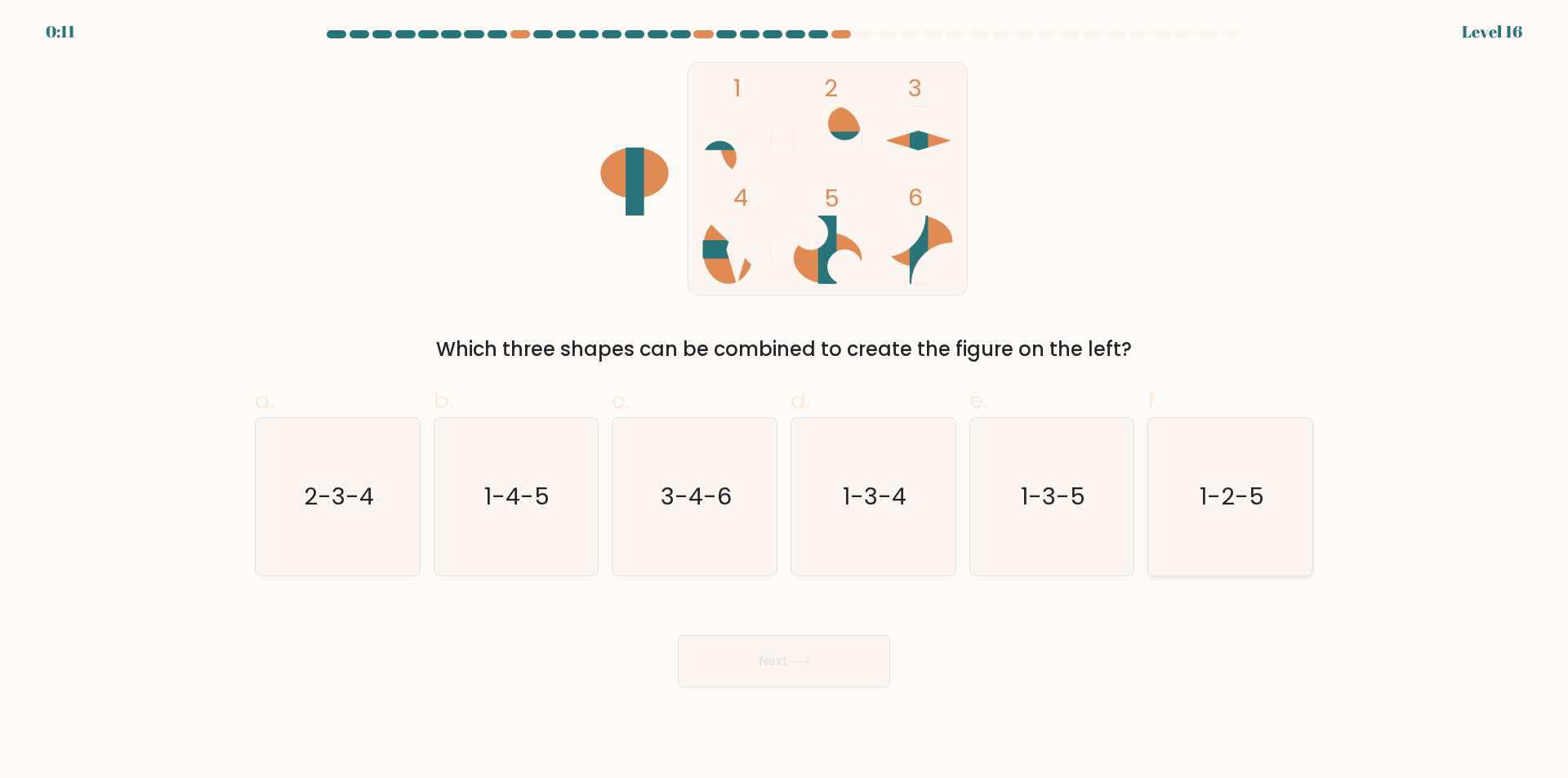
click at [1286, 480] on icon "1-2-5" at bounding box center [1230, 497] width 158 height 158
click at [785, 400] on input "f. 1-2-5" at bounding box center [784, 394] width 1 height 10
radio input "true"
click at [833, 651] on button "Next" at bounding box center [784, 661] width 213 height 52
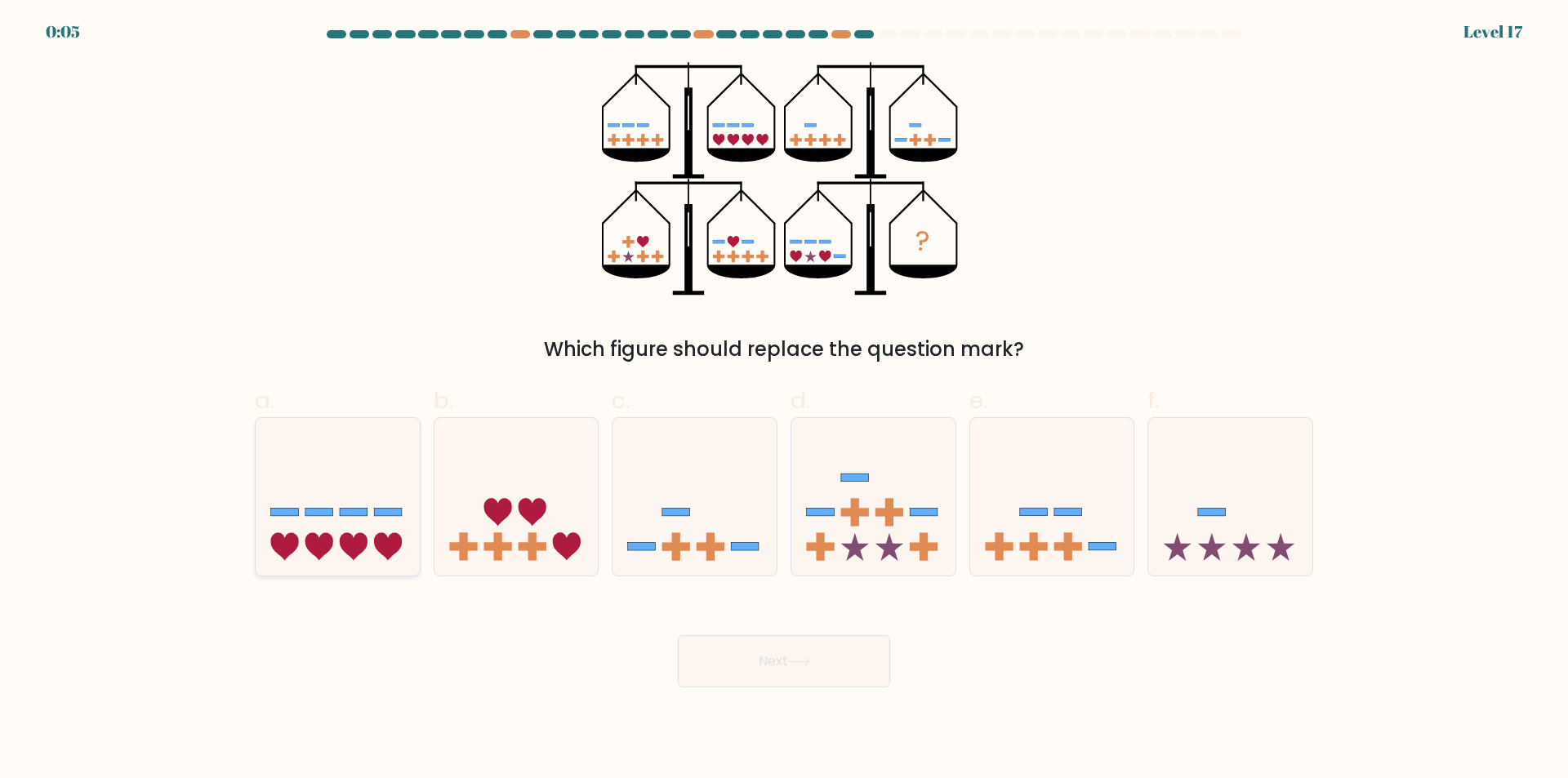
click at [330, 483] on icon at bounding box center [337, 497] width 164 height 136
click at [784, 400] on input "a." at bounding box center [784, 394] width 1 height 10
radio input "true"
click at [810, 661] on icon at bounding box center [799, 662] width 22 height 9
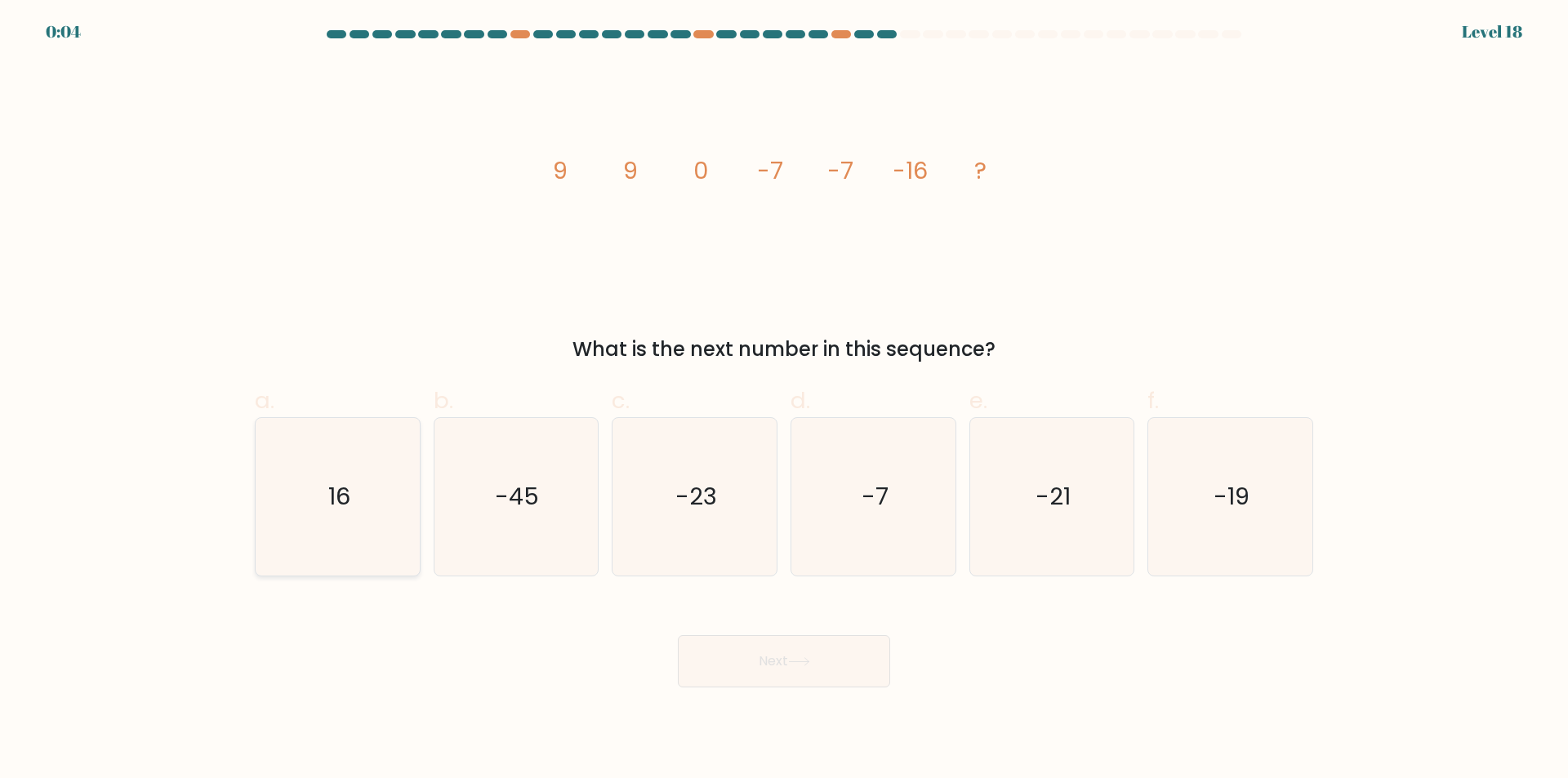
drag, startPoint x: 359, startPoint y: 510, endPoint x: 370, endPoint y: 501, distance: 14.2
click at [359, 507] on icon "16" at bounding box center [338, 497] width 158 height 158
click at [784, 400] on input "a. 16" at bounding box center [784, 394] width 1 height 10
radio input "true"
click at [852, 654] on button "Next" at bounding box center [784, 661] width 213 height 52
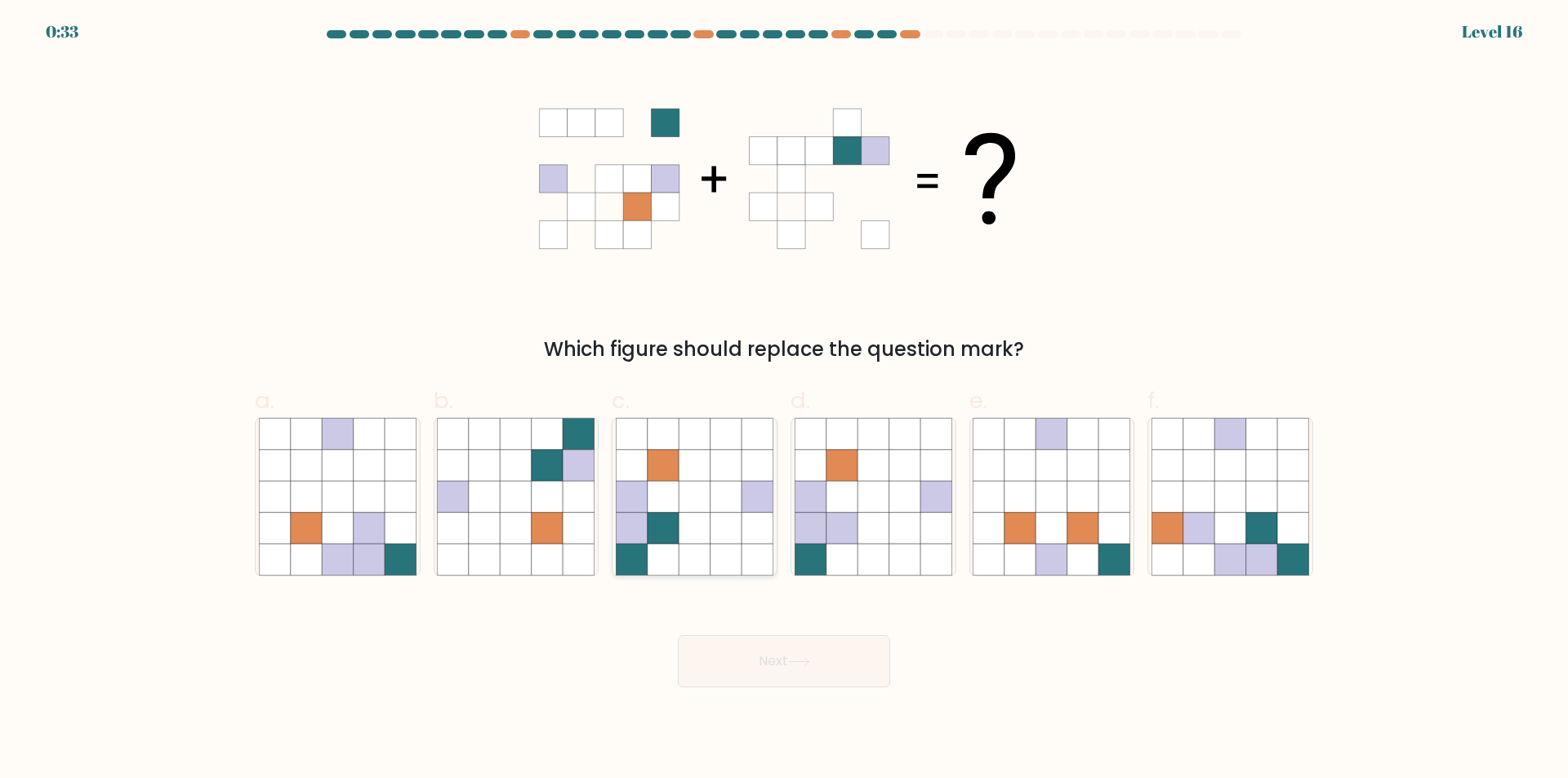
click at [707, 505] on icon at bounding box center [693, 496] width 31 height 31
click at [784, 400] on input "c." at bounding box center [784, 394] width 1 height 10
radio input "true"
click at [844, 661] on button "Next" at bounding box center [784, 661] width 213 height 52
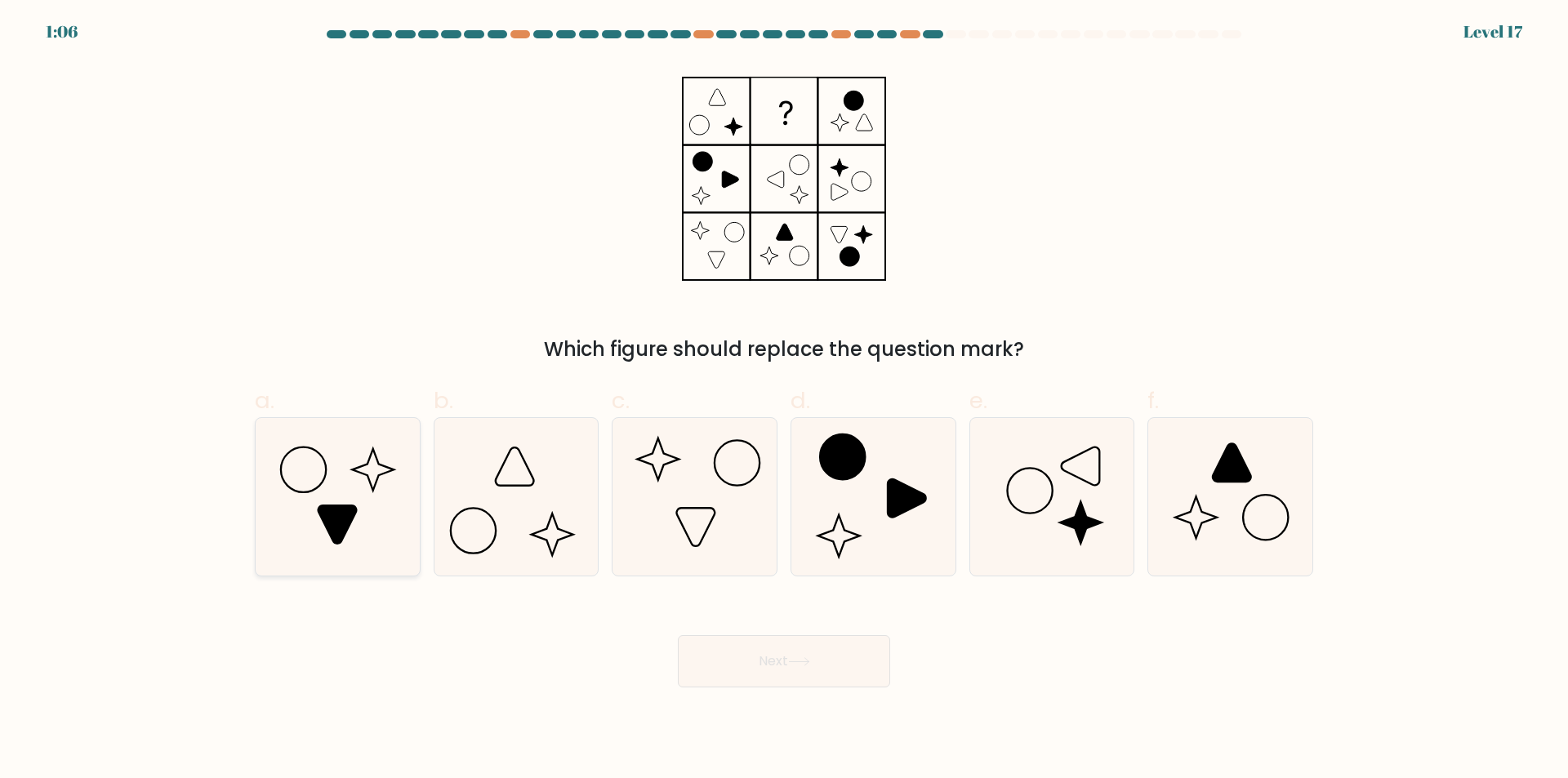
click at [373, 510] on icon at bounding box center [338, 497] width 158 height 158
click at [784, 400] on input "a." at bounding box center [784, 394] width 1 height 10
radio input "true"
click at [808, 673] on button "Next" at bounding box center [784, 661] width 213 height 52
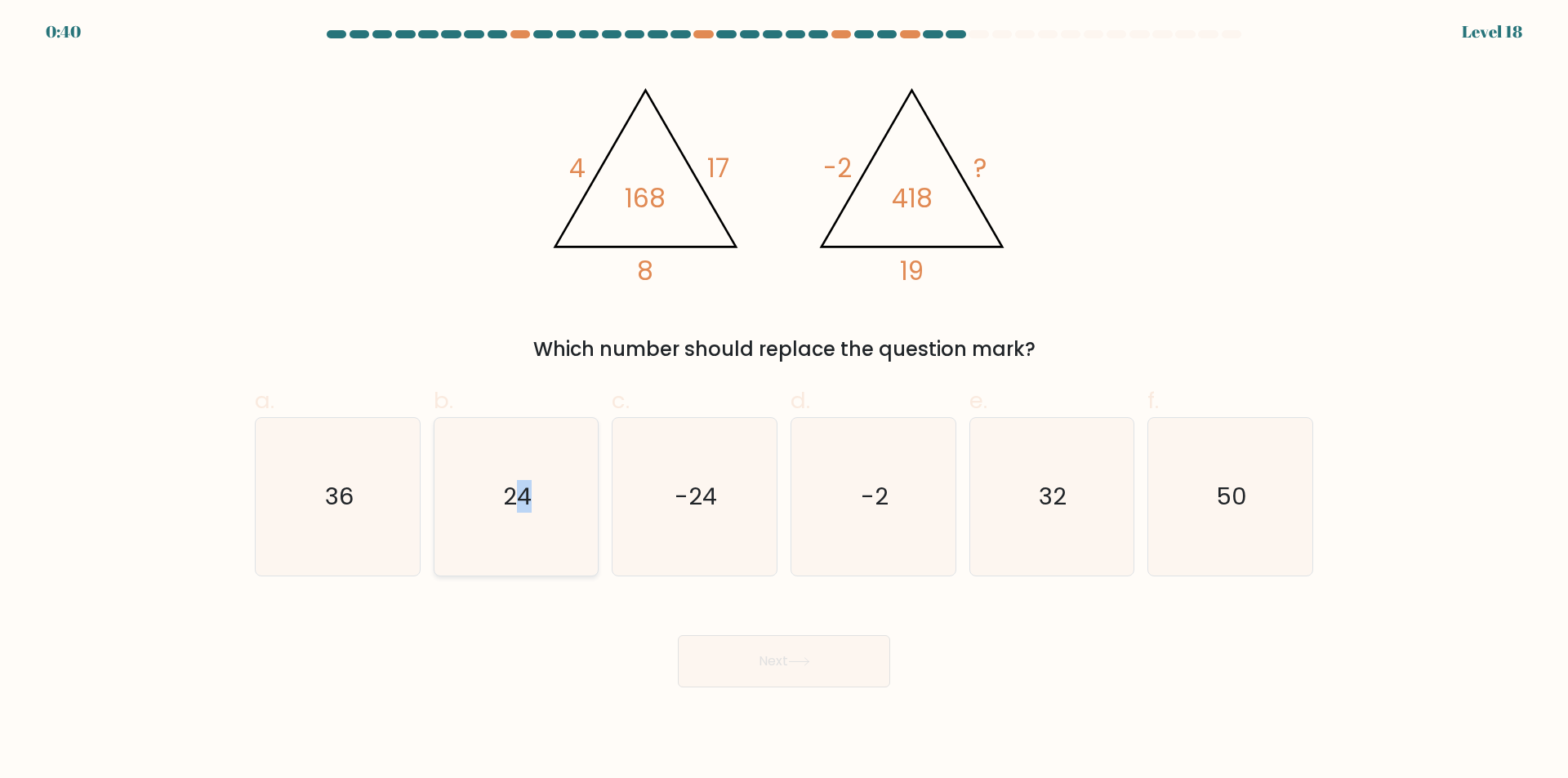
click at [527, 492] on text "24" at bounding box center [516, 497] width 29 height 32
drag, startPoint x: 512, startPoint y: 511, endPoint x: 548, endPoint y: 532, distance: 41.7
click at [513, 511] on text "24" at bounding box center [516, 497] width 29 height 32
click at [784, 400] on input "b. 24" at bounding box center [784, 394] width 1 height 10
radio input "true"
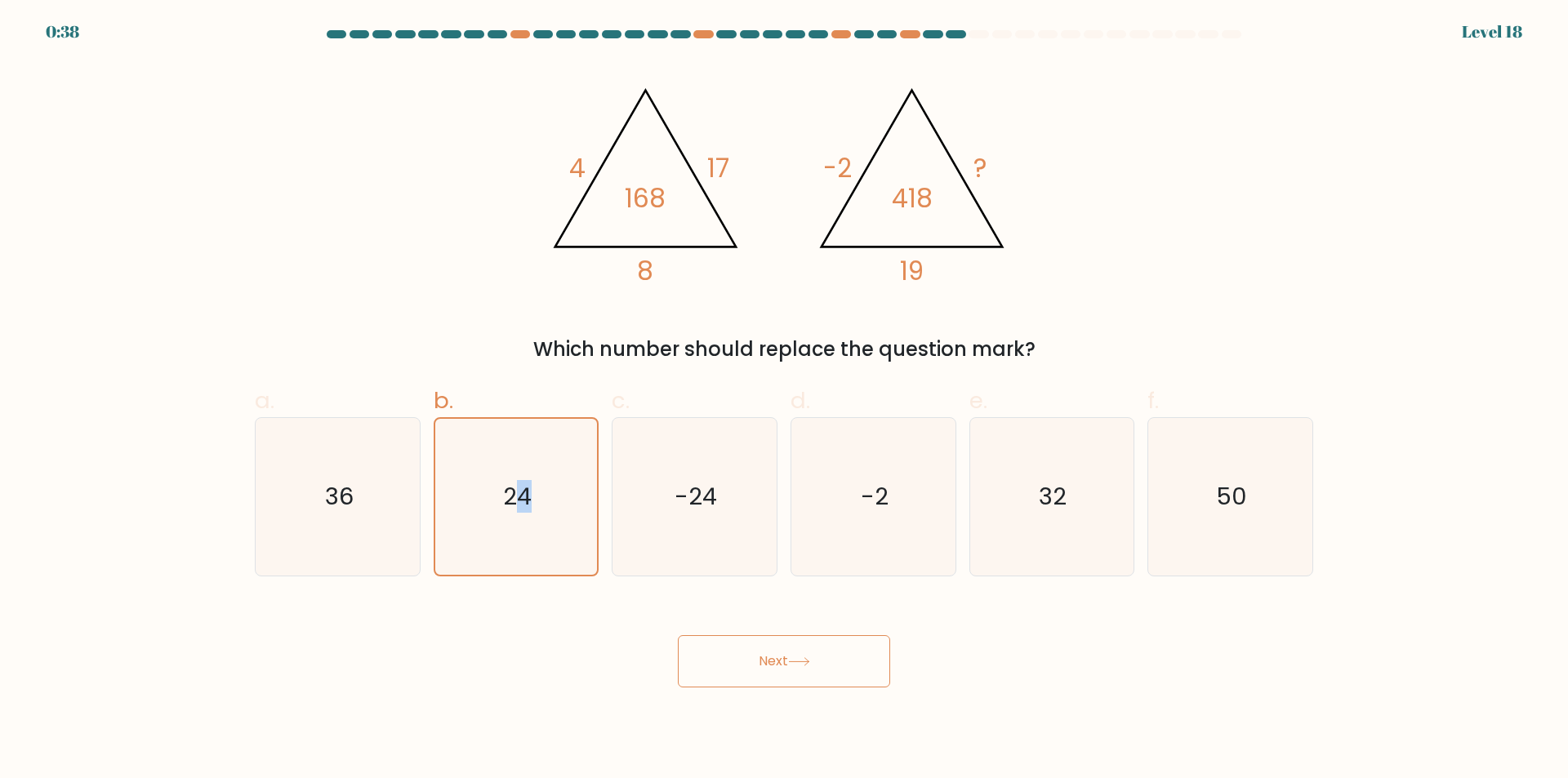
click at [870, 675] on button "Next" at bounding box center [784, 661] width 213 height 52
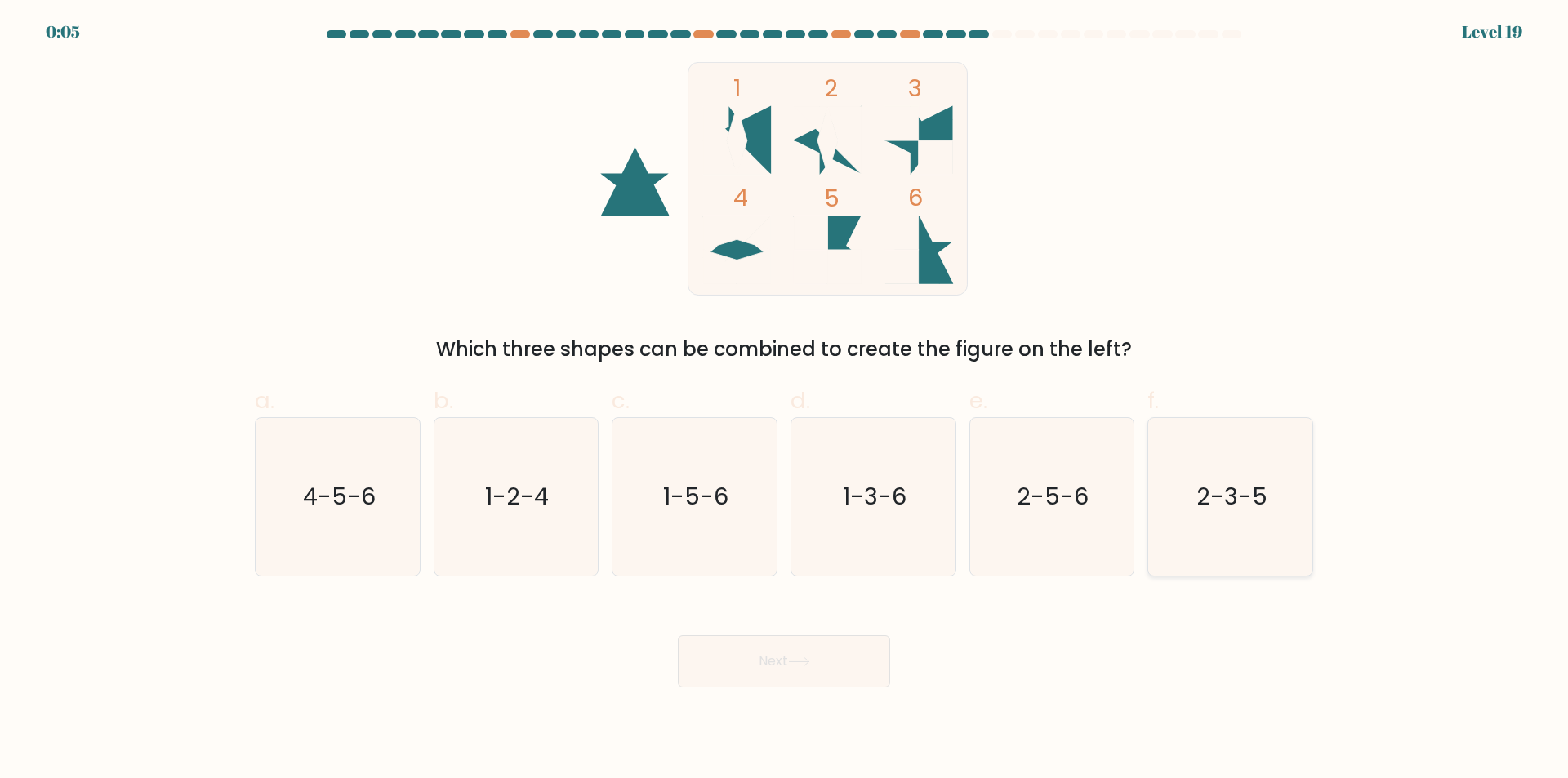
click at [1210, 496] on text "2-3-5" at bounding box center [1232, 497] width 71 height 32
click at [785, 400] on input "f. 2-3-5" at bounding box center [784, 394] width 1 height 10
radio input "true"
click at [825, 658] on button "Next" at bounding box center [784, 661] width 213 height 52
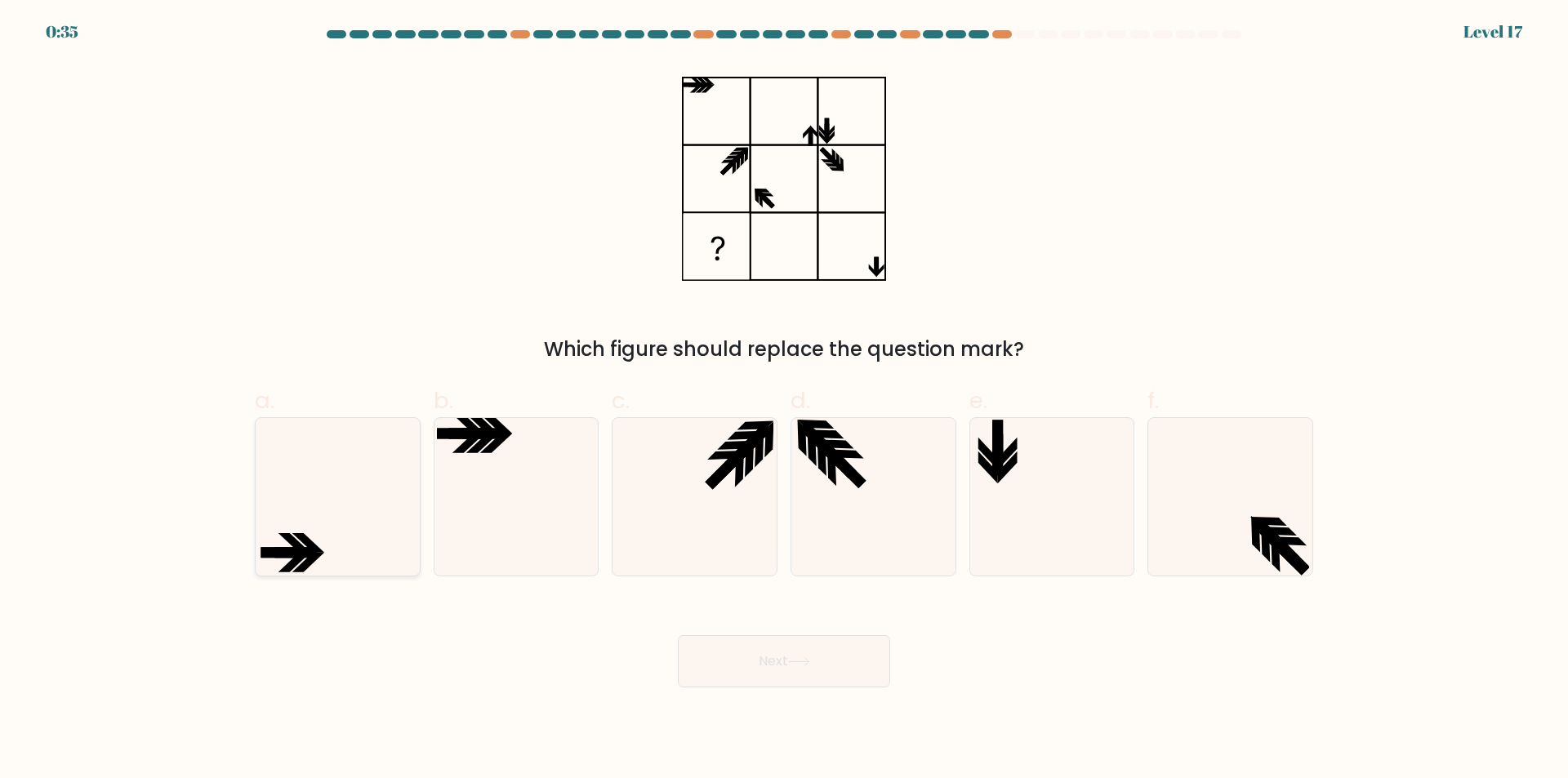
click at [355, 526] on icon at bounding box center [338, 497] width 158 height 158
click at [784, 400] on input "a." at bounding box center [784, 394] width 1 height 10
radio input "true"
click at [827, 660] on button "Next" at bounding box center [784, 661] width 213 height 52
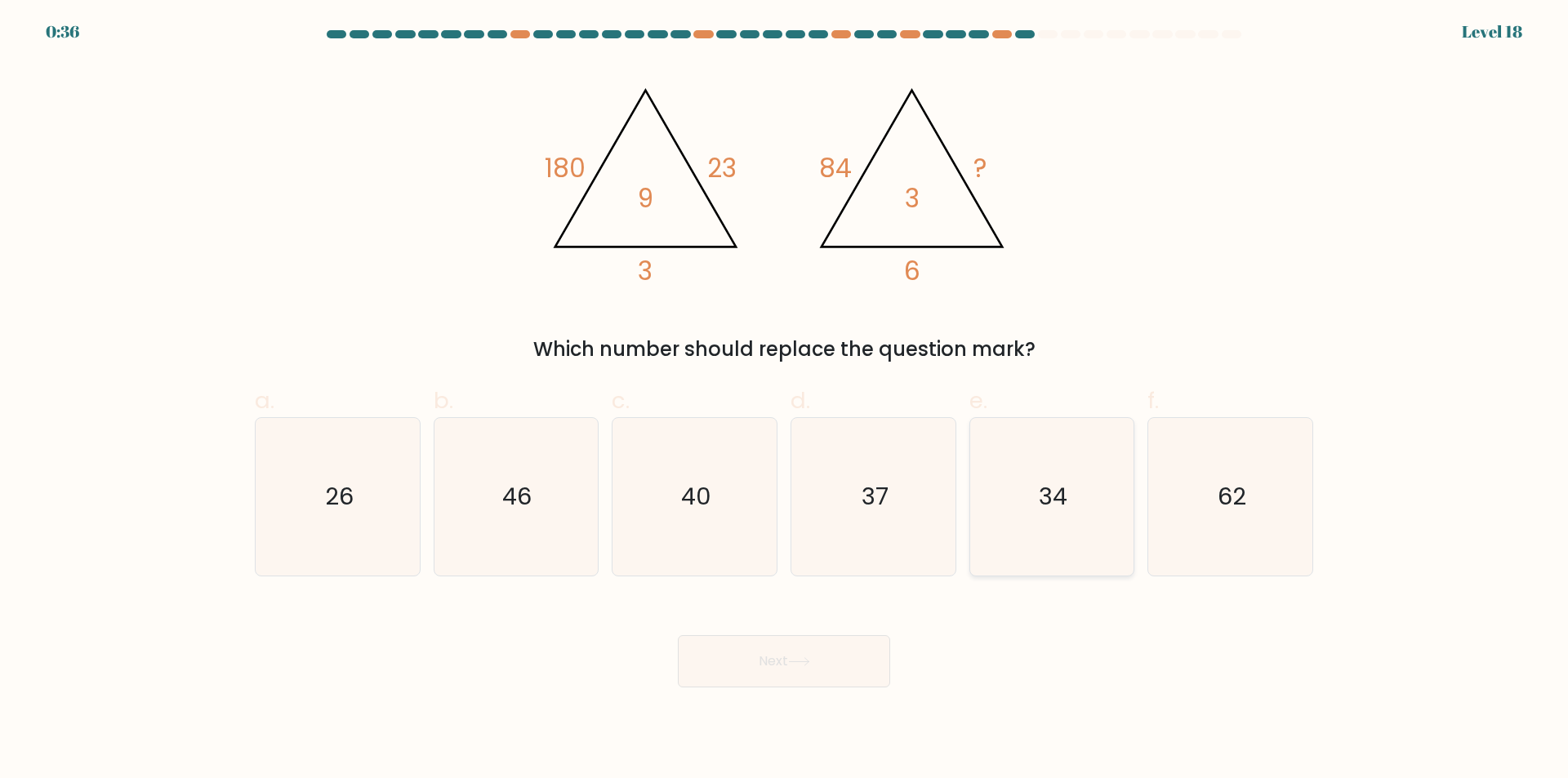
click at [1071, 480] on icon "34" at bounding box center [1052, 497] width 158 height 158
click at [785, 400] on input "e. 34" at bounding box center [784, 394] width 1 height 10
radio input "true"
click at [836, 658] on button "Next" at bounding box center [784, 661] width 213 height 52
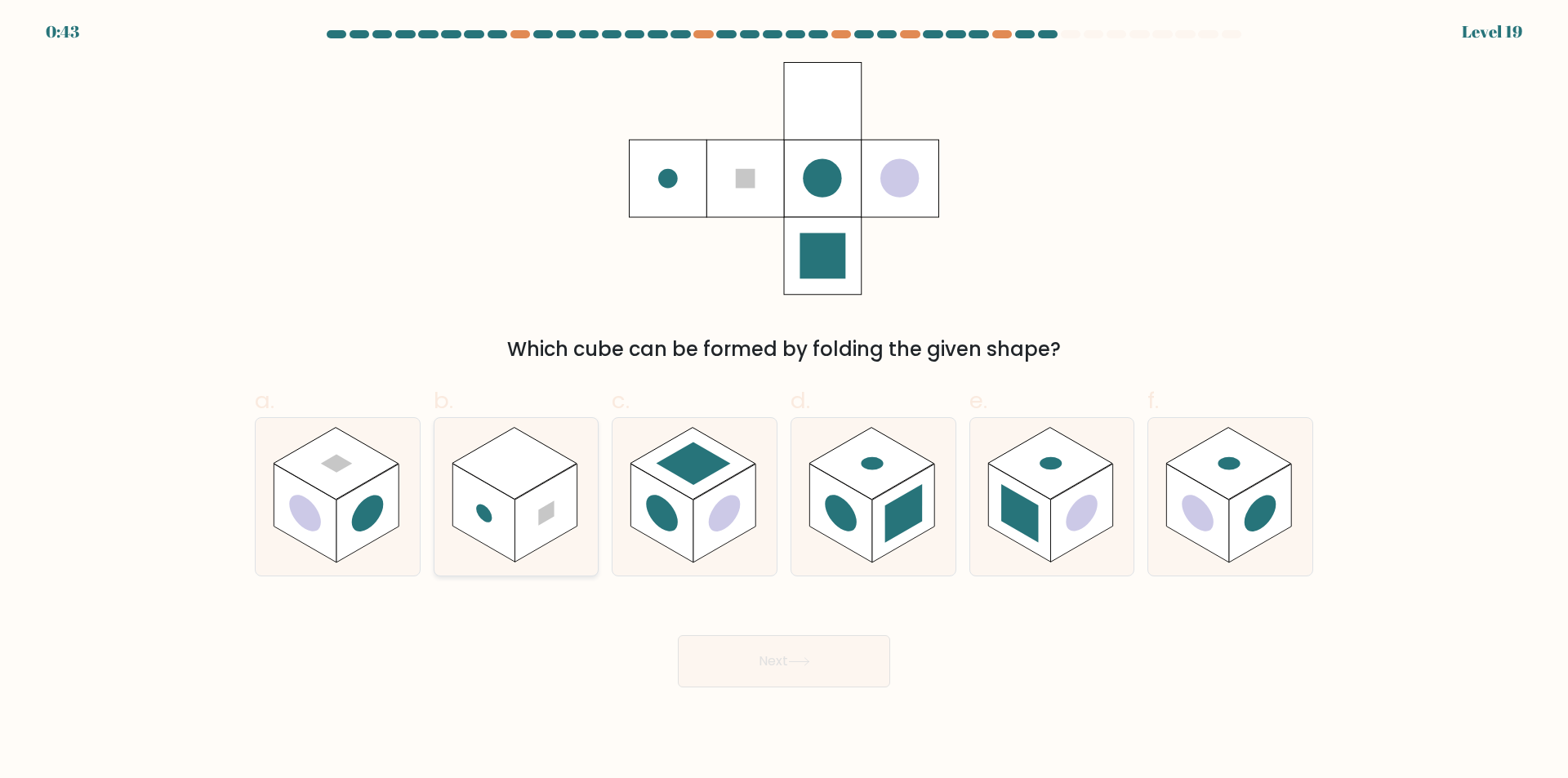
click at [544, 502] on rect at bounding box center [545, 513] width 62 height 98
click at [784, 400] on input "b." at bounding box center [784, 394] width 1 height 10
radio input "true"
click at [818, 657] on button "Next" at bounding box center [784, 661] width 213 height 52
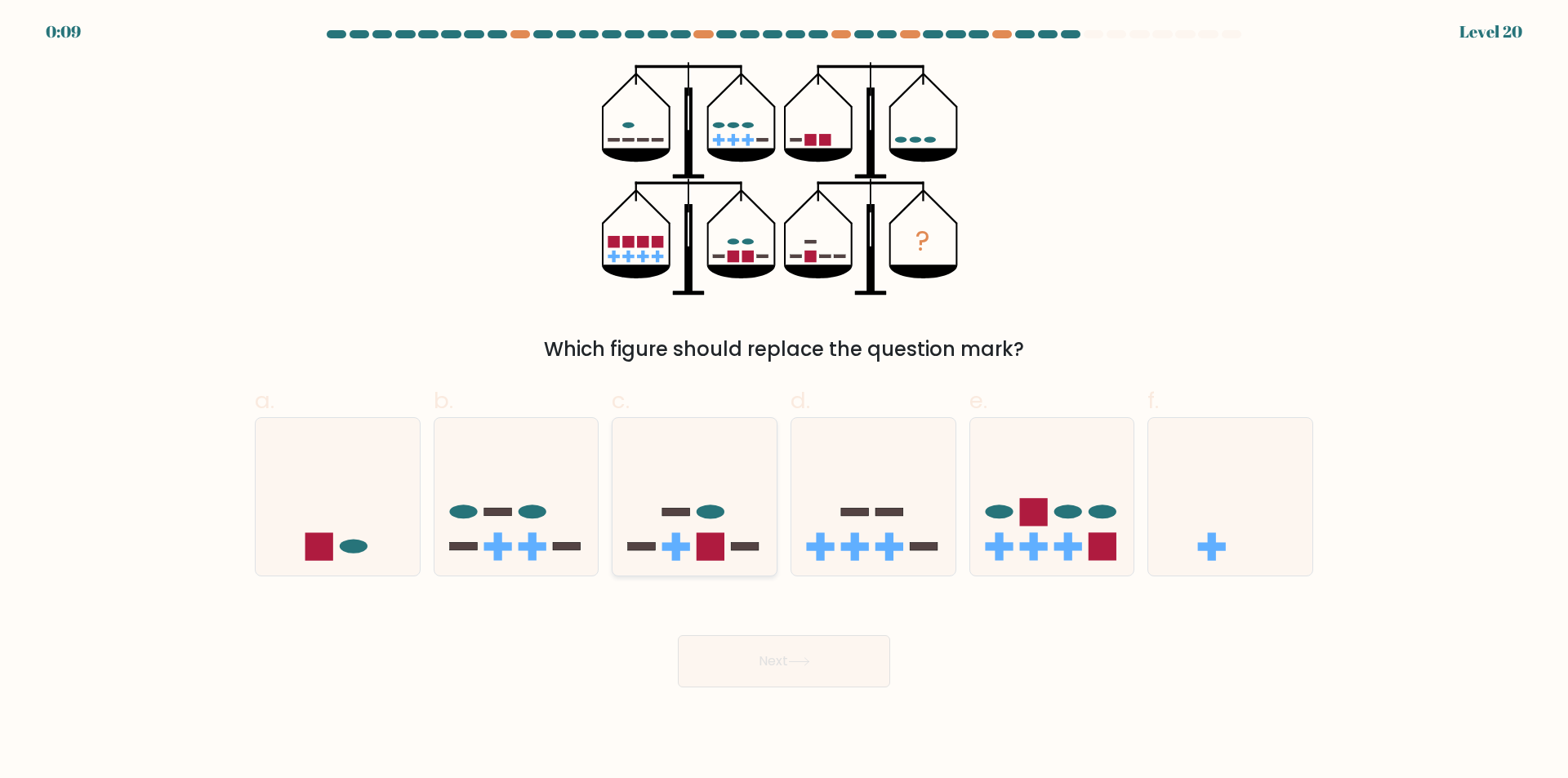
click at [692, 506] on icon at bounding box center [694, 497] width 164 height 136
click at [784, 400] on input "c." at bounding box center [784, 394] width 1 height 10
radio input "true"
click at [841, 659] on button "Next" at bounding box center [784, 661] width 213 height 52
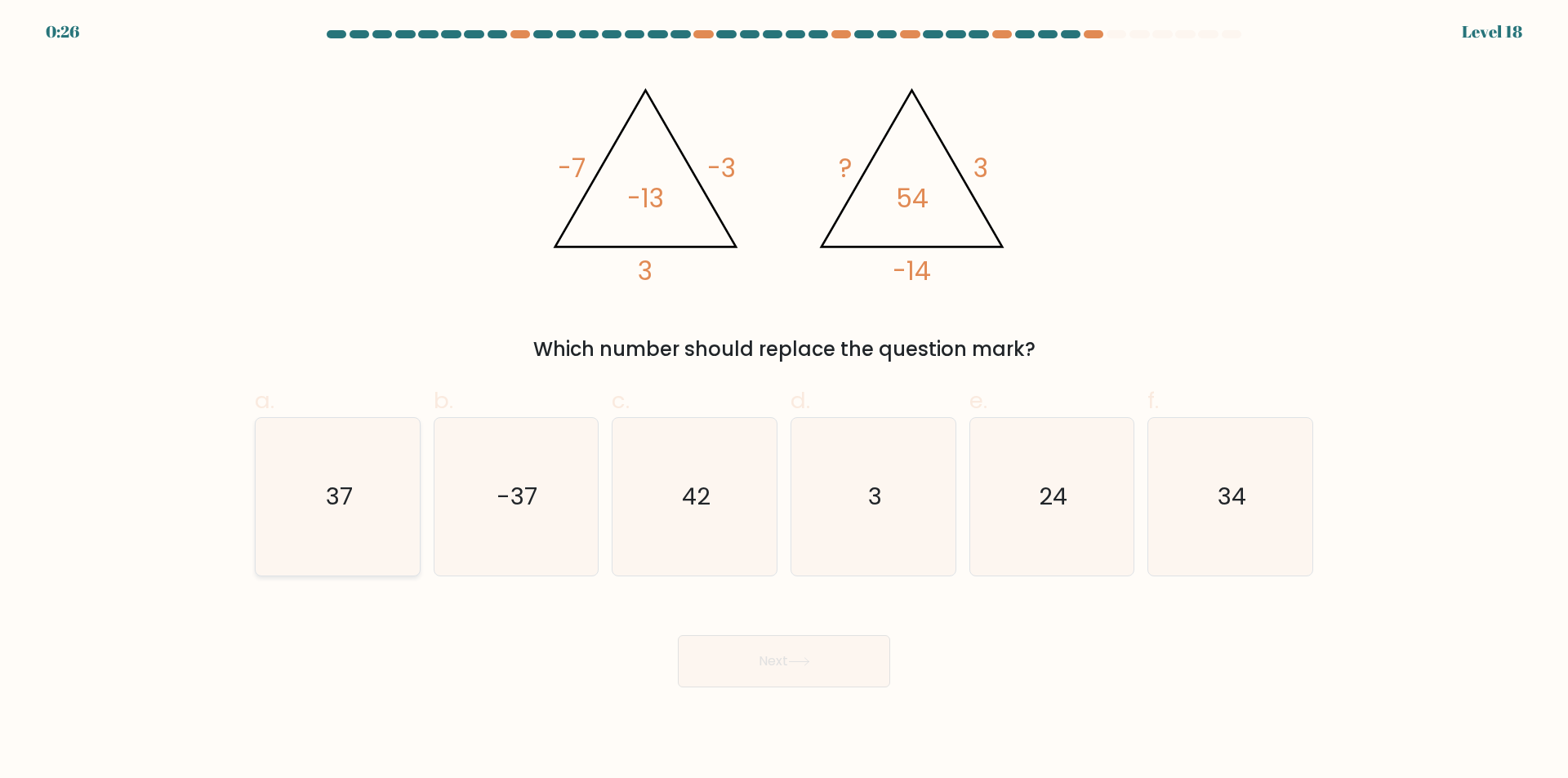
click at [348, 489] on text "37" at bounding box center [339, 497] width 27 height 32
click at [784, 400] on input "a. 37" at bounding box center [784, 394] width 1 height 10
radio input "true"
click at [867, 663] on button "Next" at bounding box center [784, 661] width 213 height 52
click at [1053, 474] on icon "15" at bounding box center [1052, 497] width 158 height 158
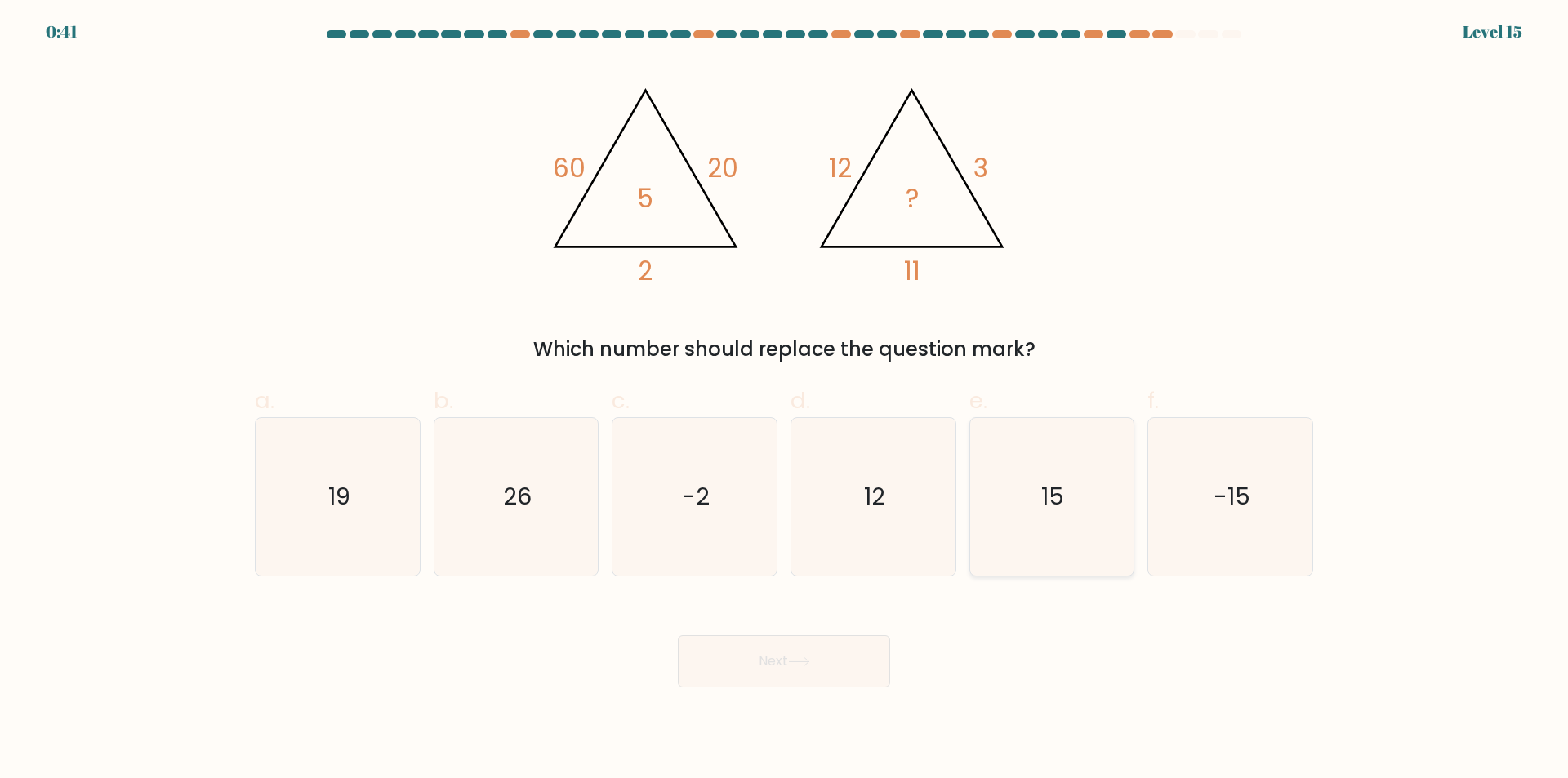
click at [785, 400] on input "e. 15" at bounding box center [784, 394] width 1 height 10
radio input "true"
click at [843, 660] on button "Next" at bounding box center [784, 661] width 213 height 52
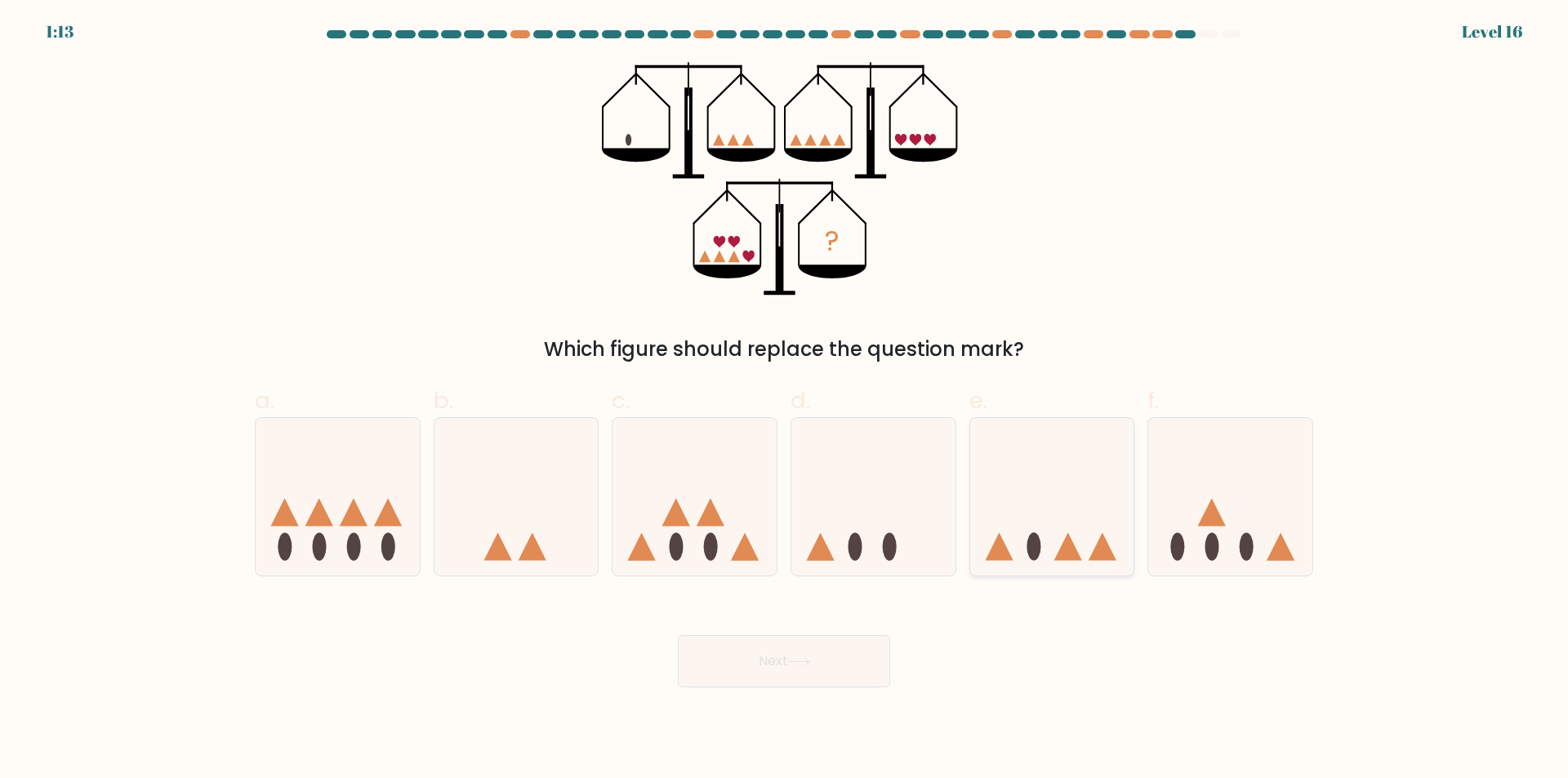
click at [1073, 510] on icon at bounding box center [1052, 497] width 164 height 136
click at [785, 400] on input "e." at bounding box center [784, 394] width 1 height 10
radio input "true"
click at [809, 657] on button "Next" at bounding box center [784, 661] width 213 height 52
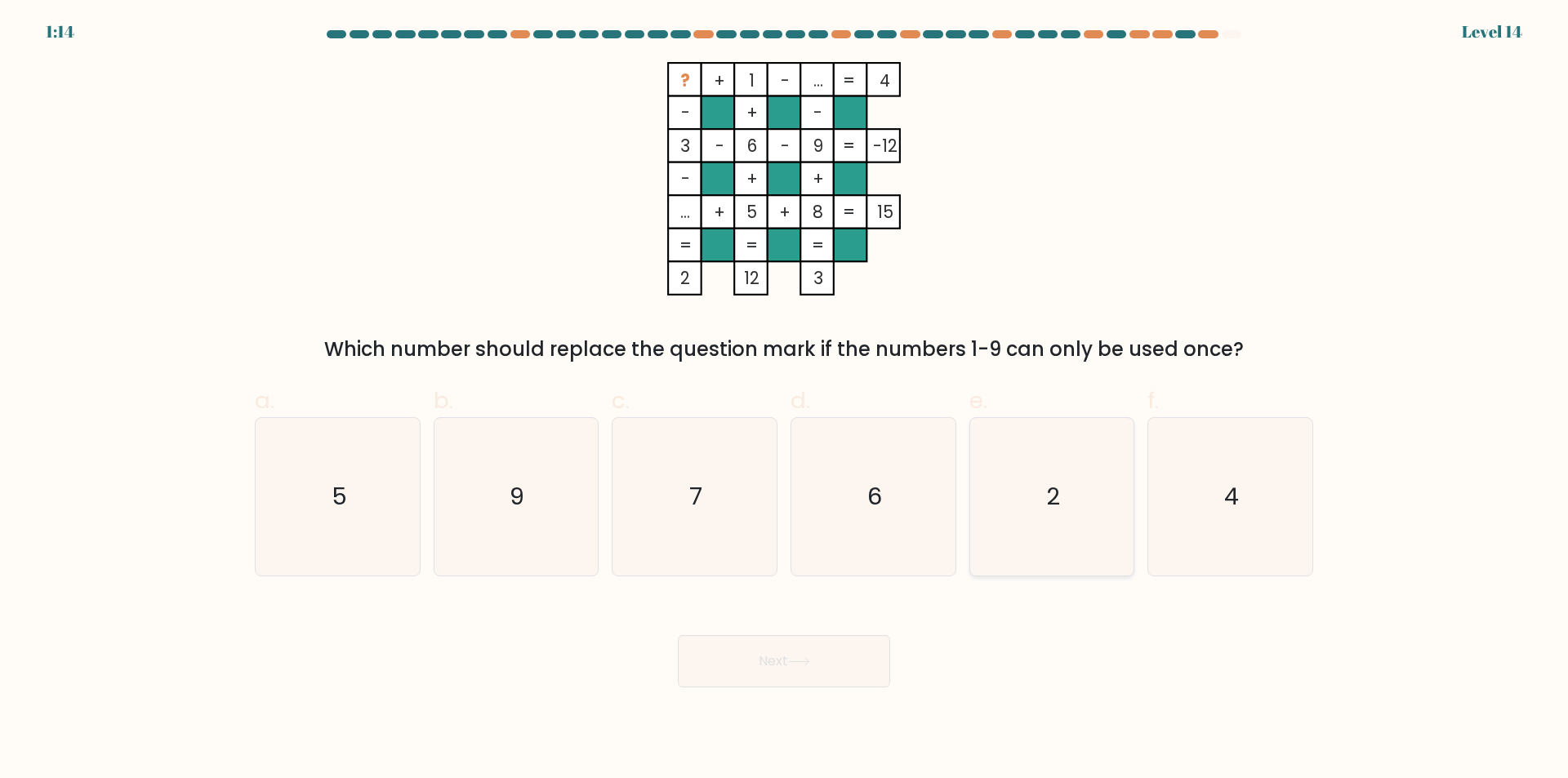
click at [1033, 506] on icon "2" at bounding box center [1052, 497] width 158 height 158
click at [785, 400] on input "e. 2" at bounding box center [784, 394] width 1 height 10
radio input "true"
click at [844, 651] on button "Next" at bounding box center [784, 661] width 213 height 52
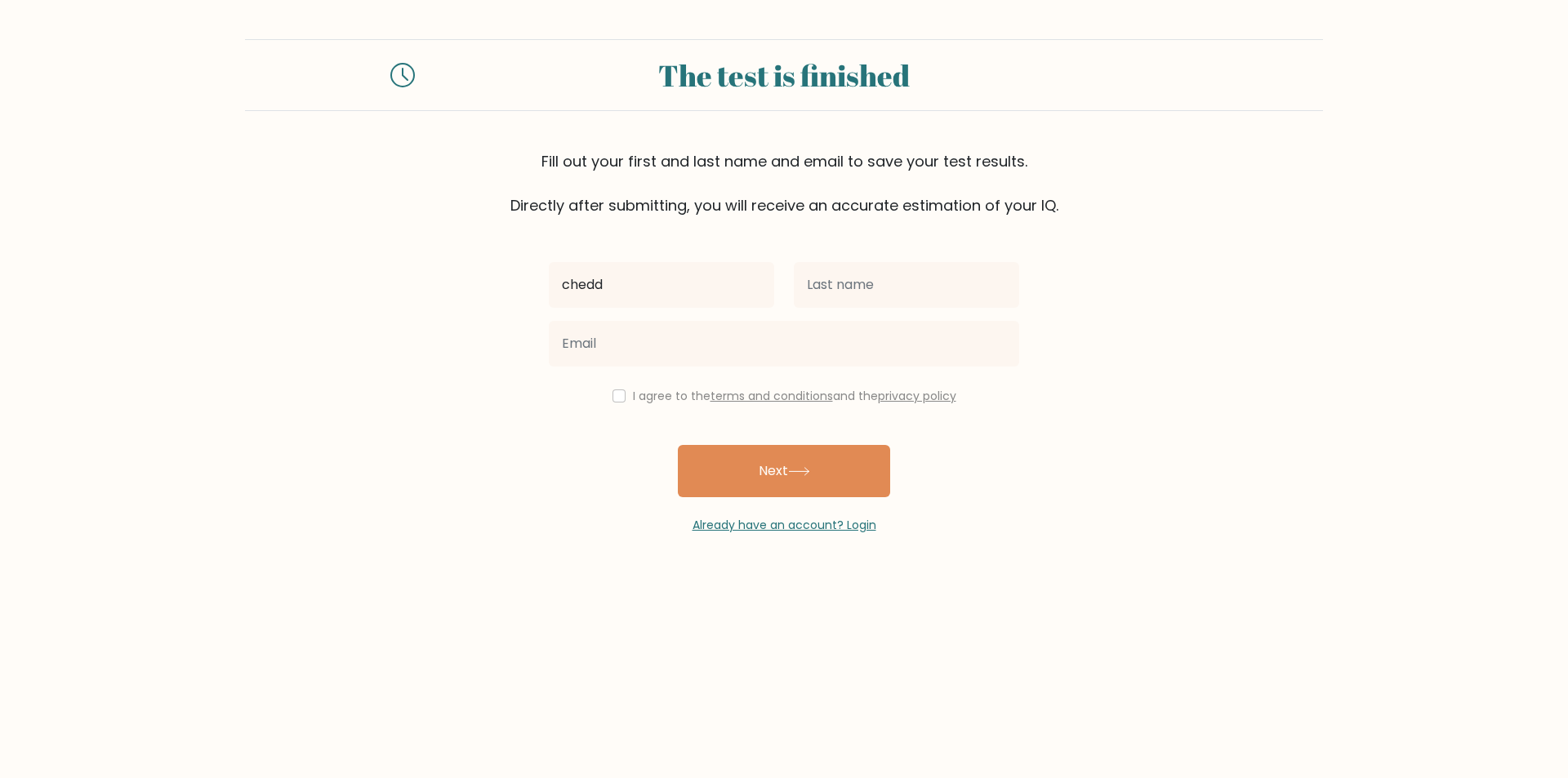
type input "chedd"
click at [678, 445] on button "Next" at bounding box center [784, 471] width 213 height 52
type input "[PERSON_NAME]"
click at [678, 445] on button "Next" at bounding box center [784, 471] width 213 height 52
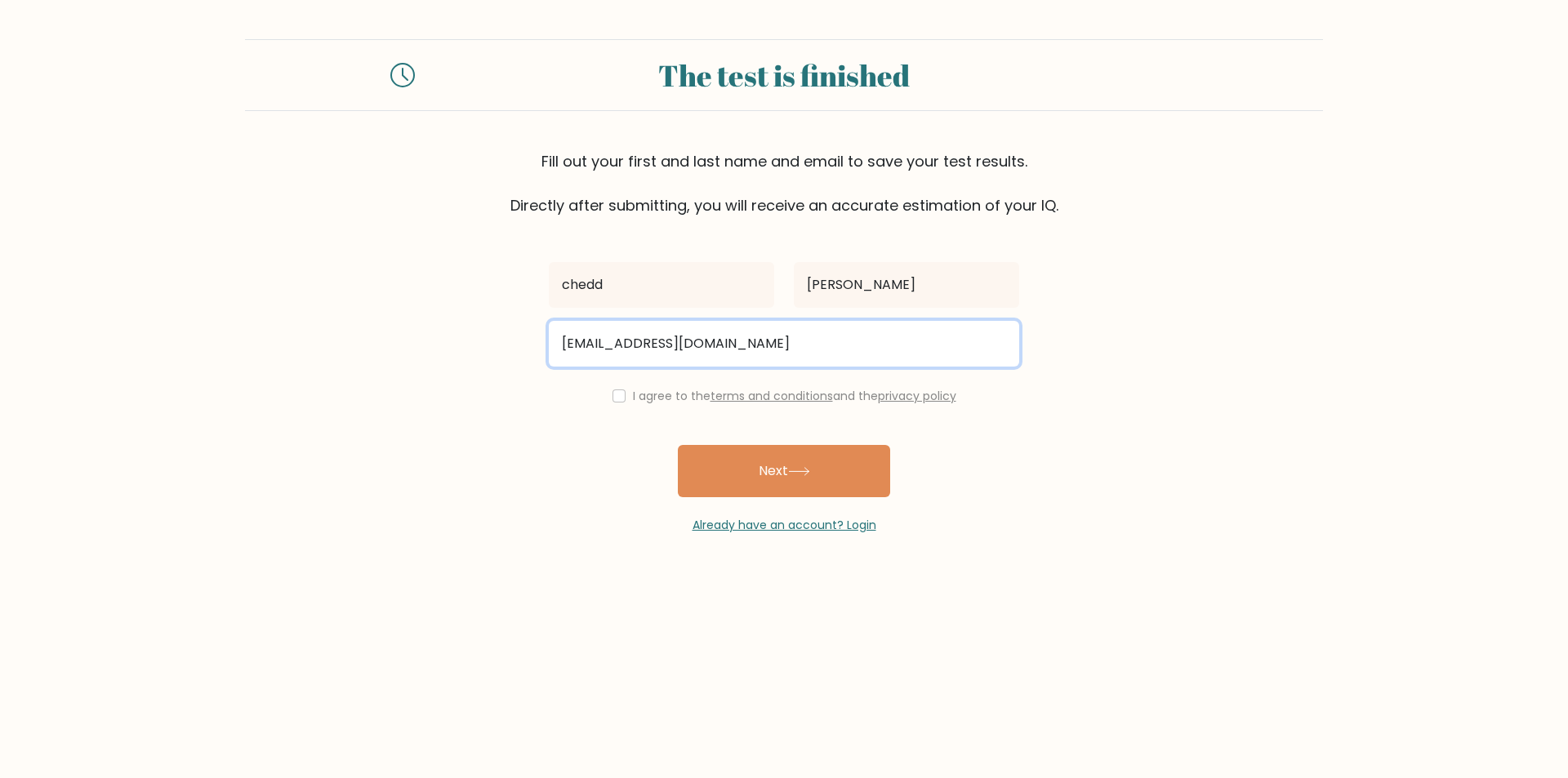
type input "[EMAIL_ADDRESS][DOMAIN_NAME]"
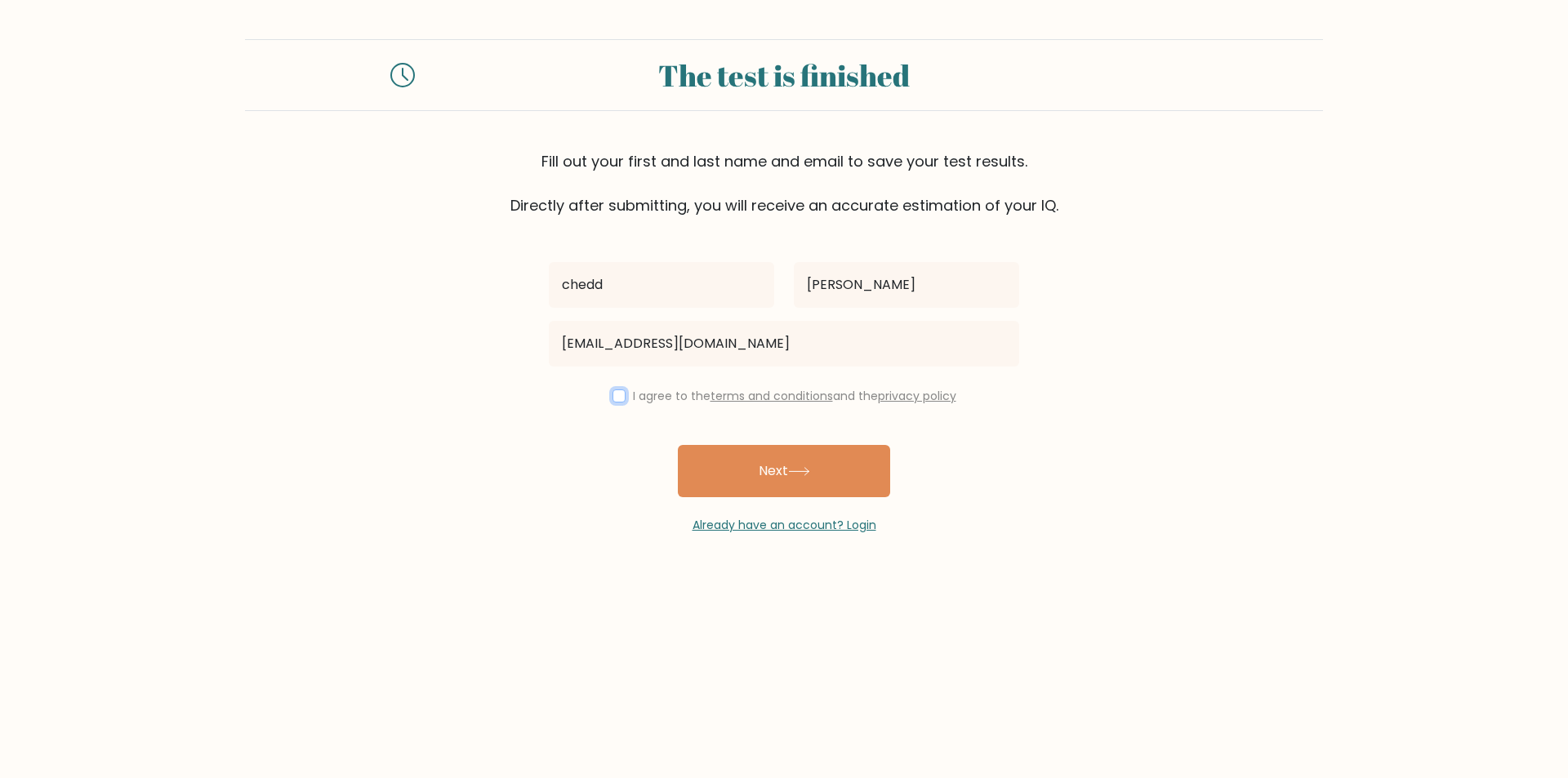
click at [614, 395] on input "checkbox" at bounding box center [619, 395] width 13 height 13
checkbox input "true"
click at [827, 482] on button "Next" at bounding box center [784, 471] width 213 height 52
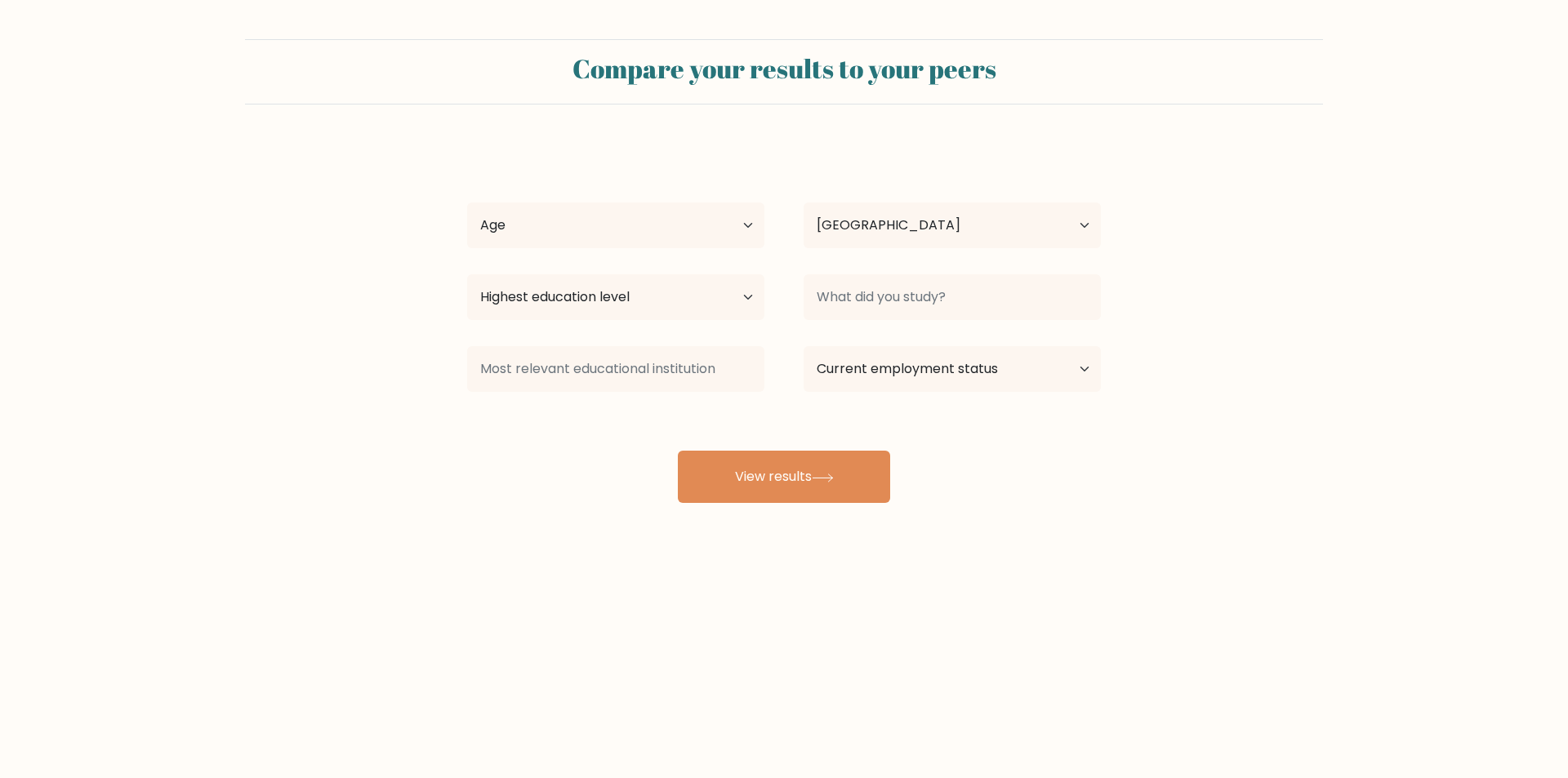
select select "GB"
click at [739, 235] on select "Age Under [DEMOGRAPHIC_DATA] [DEMOGRAPHIC_DATA] [DEMOGRAPHIC_DATA] [DEMOGRAPHIC…" at bounding box center [616, 225] width 297 height 45
select select "45_54"
click at [467, 202] on select "Age Under [DEMOGRAPHIC_DATA] [DEMOGRAPHIC_DATA] [DEMOGRAPHIC_DATA] [DEMOGRAPHIC…" at bounding box center [616, 225] width 297 height 45
drag, startPoint x: 755, startPoint y: 291, endPoint x: 730, endPoint y: 318, distance: 36.8
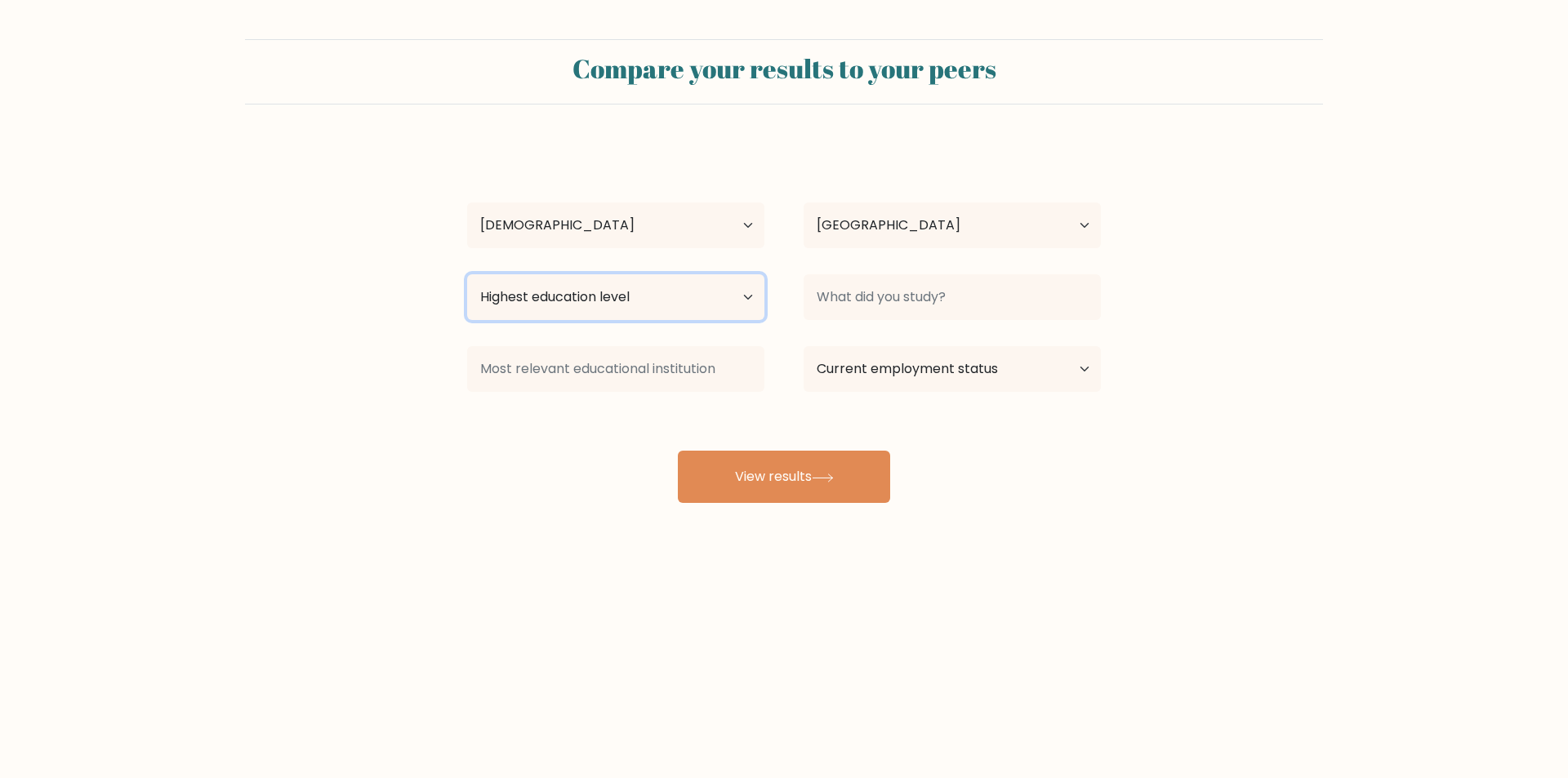
click at [755, 291] on select "Highest education level No schooling Primary Lower Secondary Upper Secondary Oc…" at bounding box center [616, 296] width 297 height 45
select select "occupation_specific"
click at [467, 274] on select "Highest education level No schooling Primary Lower Secondary Upper Secondary Oc…" at bounding box center [616, 296] width 297 height 45
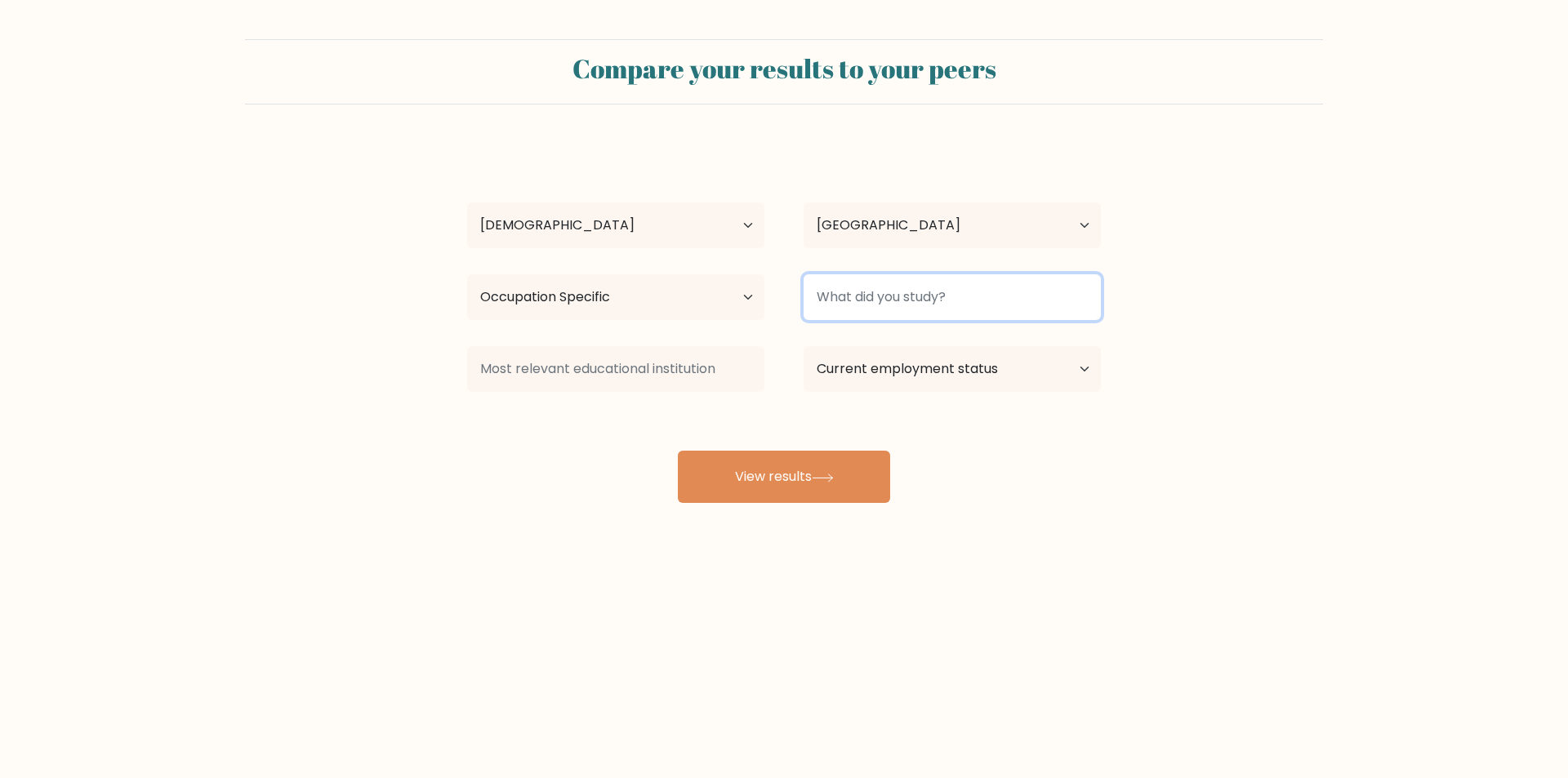
click at [926, 304] on input at bounding box center [952, 296] width 297 height 45
type input "n"
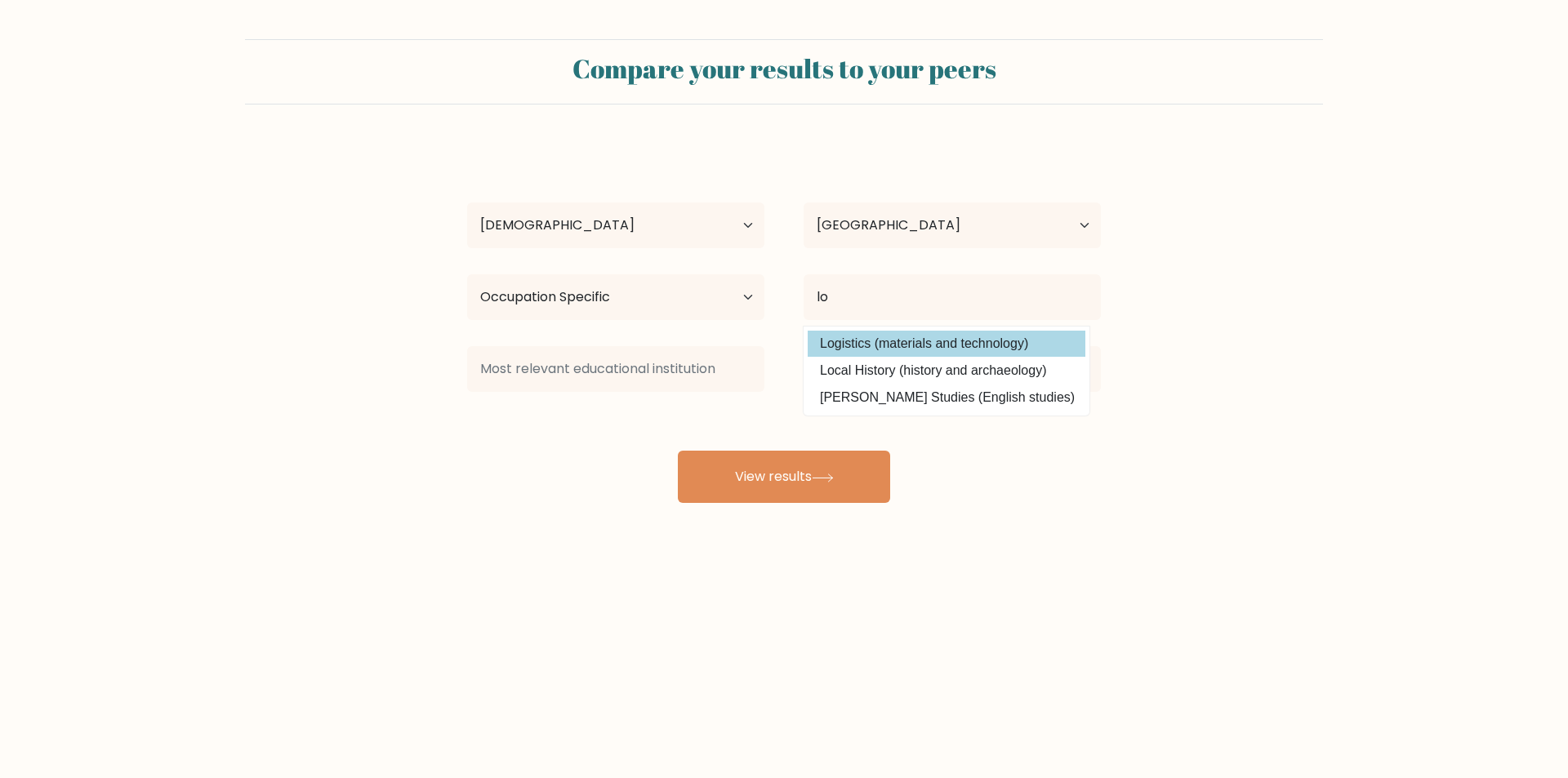
click at [894, 341] on option "Logistics (materials and technology)" at bounding box center [946, 344] width 278 height 26
type input "Logistics"
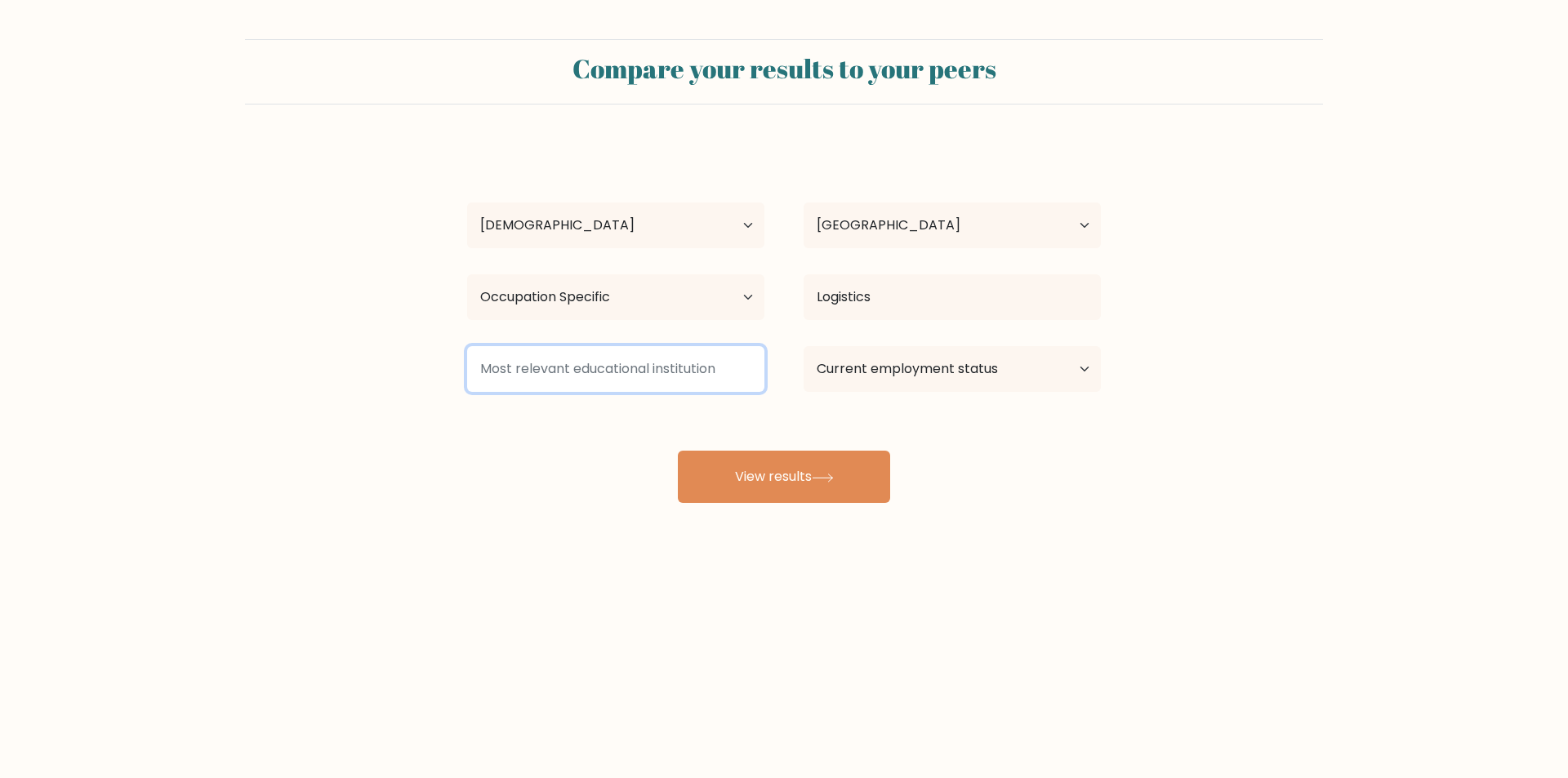
click at [648, 367] on input at bounding box center [616, 369] width 297 height 45
type input "w"
type input "[GEOGRAPHIC_DATA]"
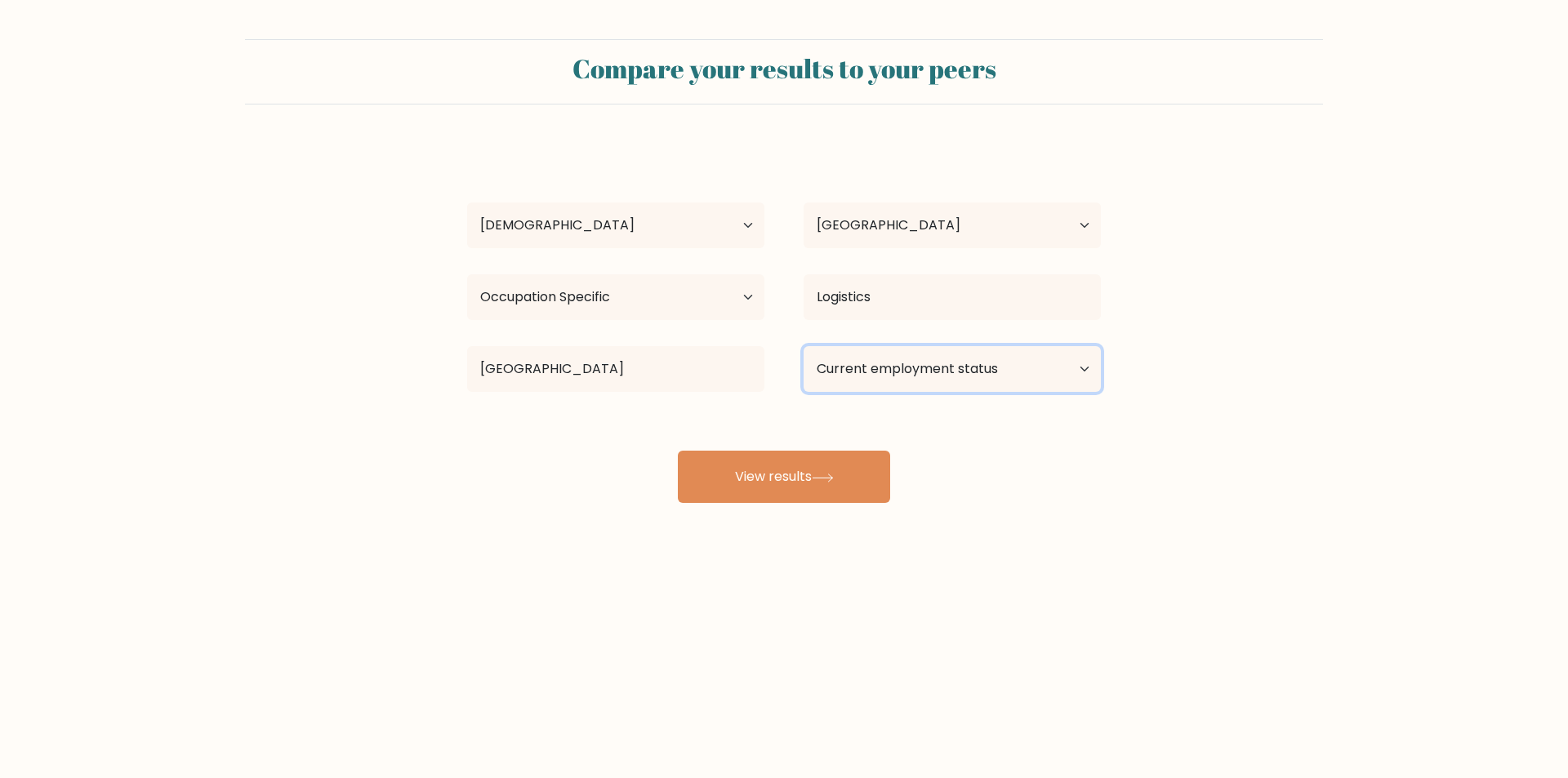
drag, startPoint x: 1078, startPoint y: 376, endPoint x: 1071, endPoint y: 389, distance: 14.8
click at [1078, 377] on select "Current employment status Employed Student Retired Other / prefer not to answer" at bounding box center [952, 369] width 297 height 45
select select "other"
click at [804, 346] on select "Current employment status Employed Student Retired Other / prefer not to answer" at bounding box center [952, 369] width 297 height 45
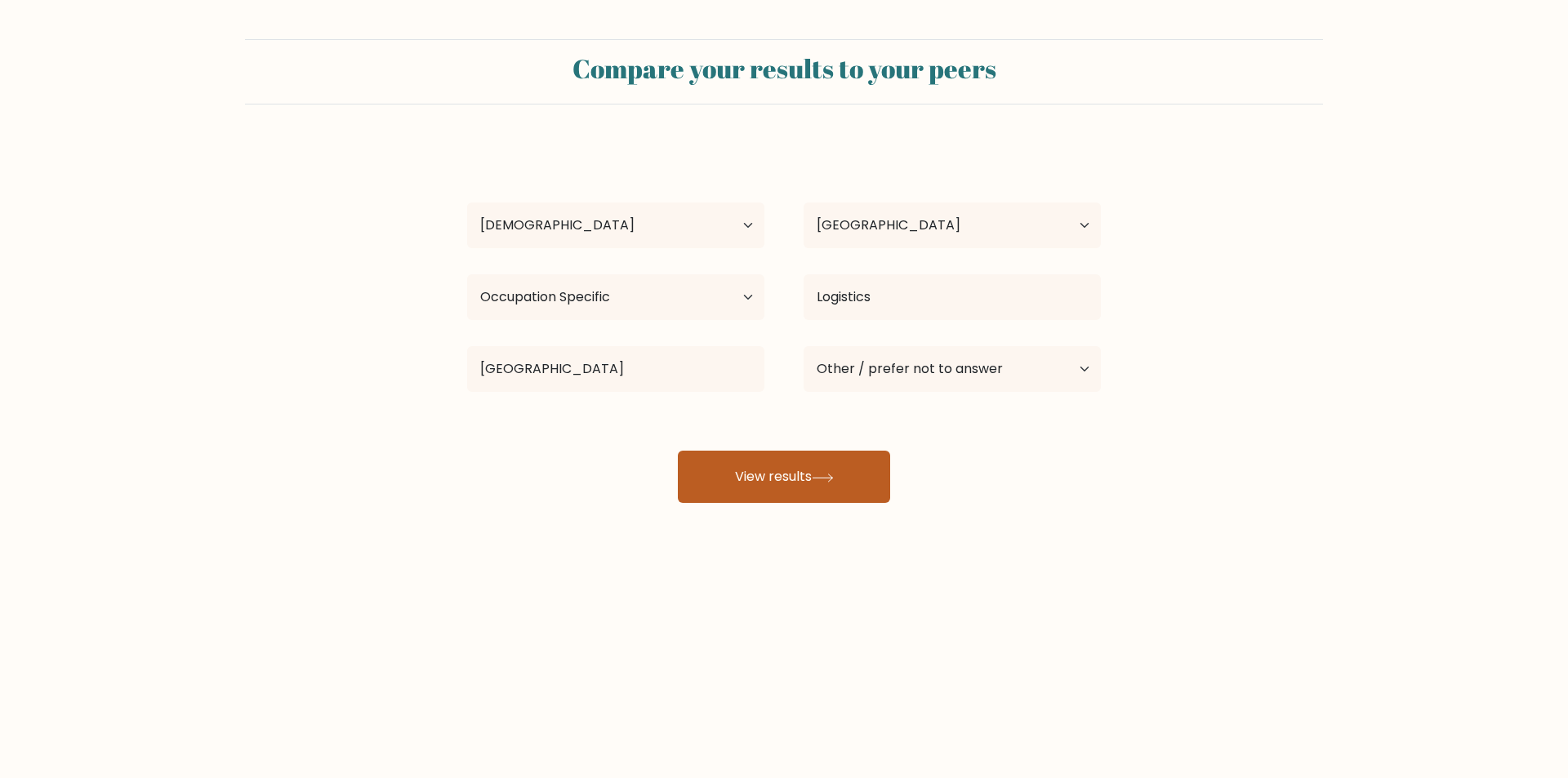
click at [841, 473] on button "View results" at bounding box center [784, 476] width 213 height 52
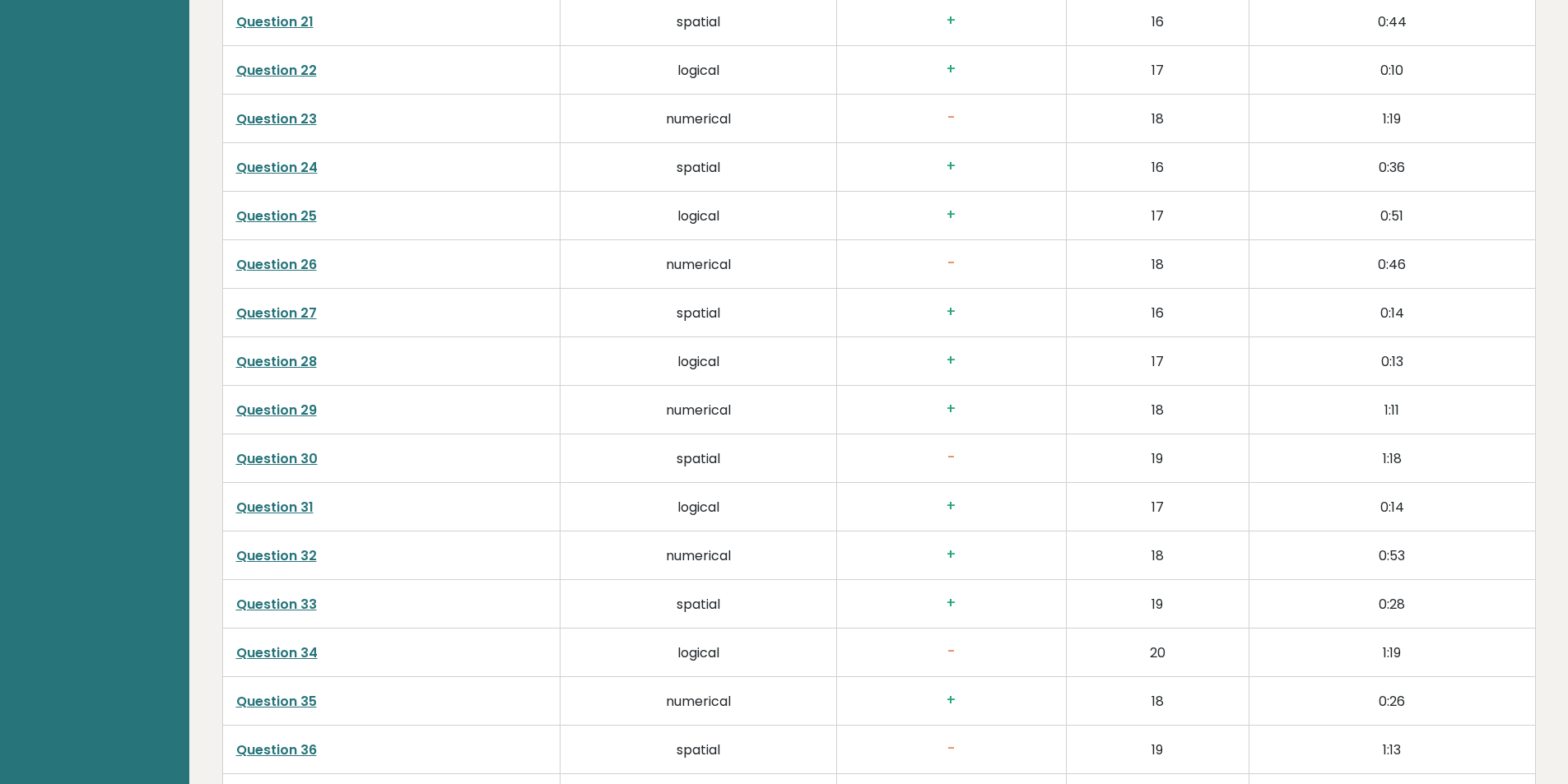
scroll to position [4199, 0]
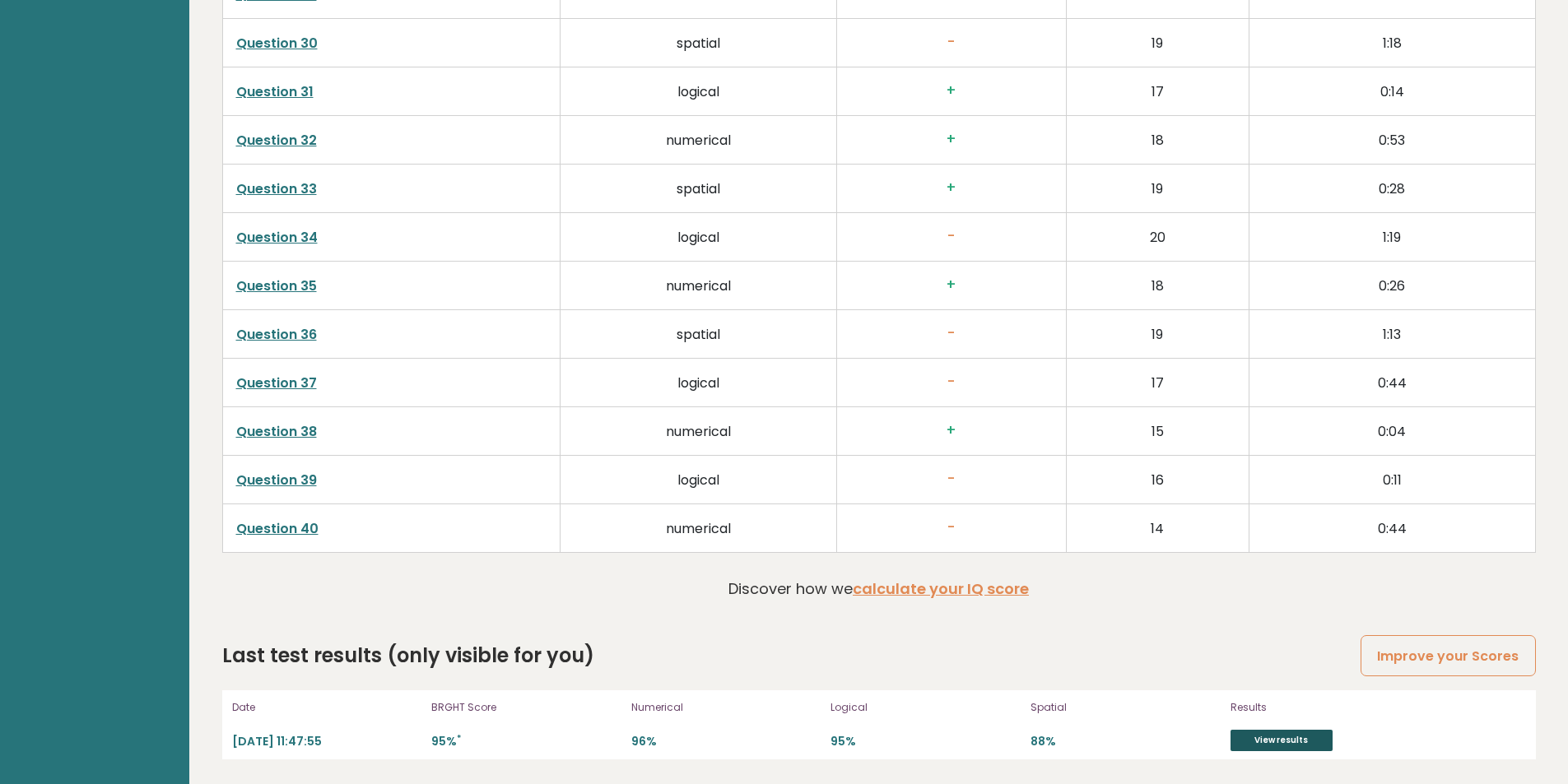
click at [1295, 738] on link "View results" at bounding box center [1281, 740] width 102 height 22
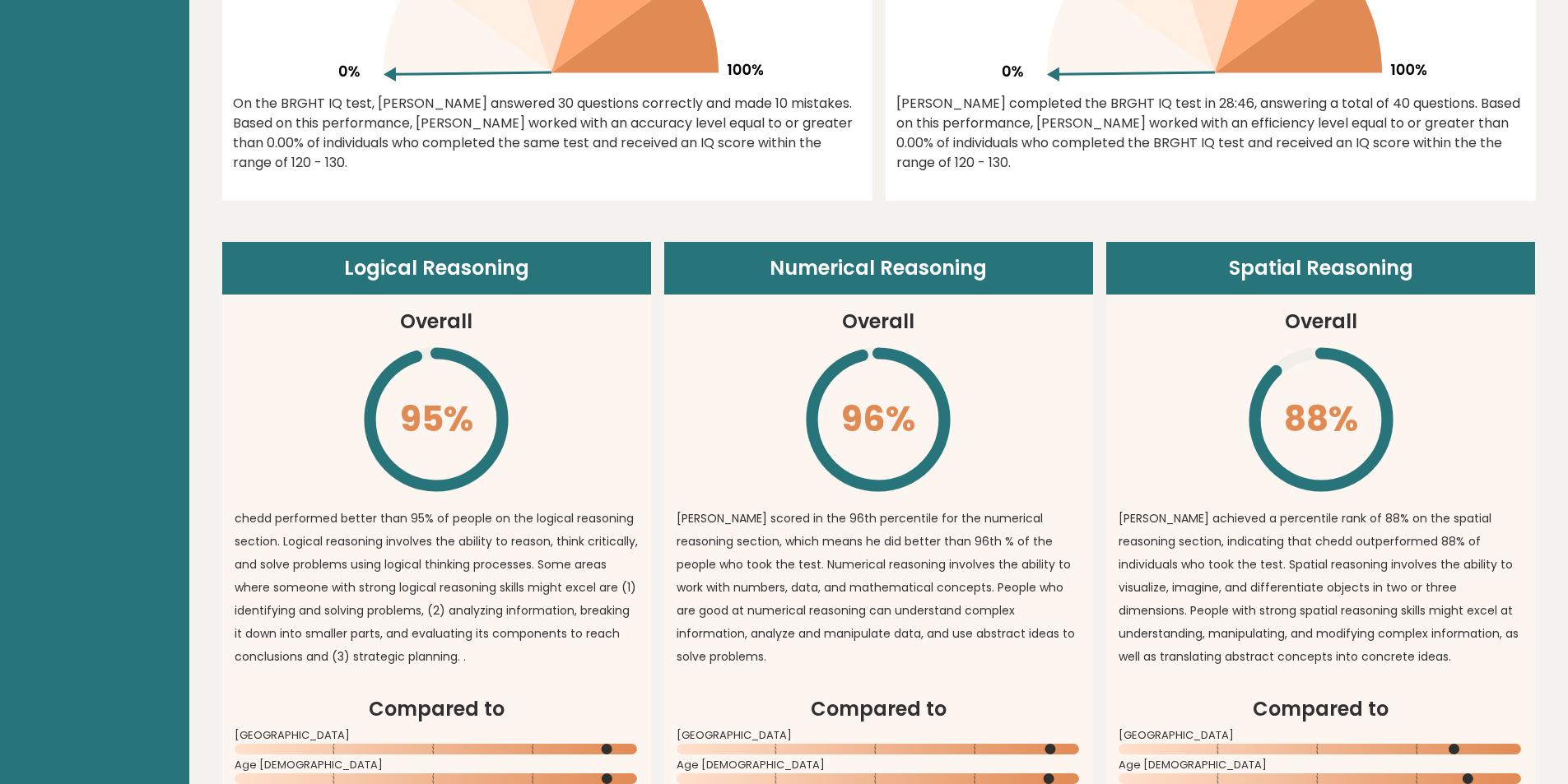
scroll to position [0, 0]
